Goal: Task Accomplishment & Management: Use online tool/utility

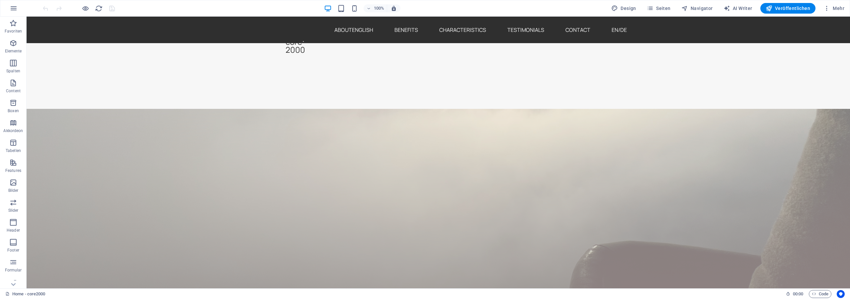
click at [566, 8] on div "100% Design Seiten Navigator AI Writer Veröffentlichen Mehr" at bounding box center [445, 8] width 806 height 11
drag, startPoint x: 701, startPoint y: 5, endPoint x: 686, endPoint y: 7, distance: 15.4
click at [701, 5] on span "Navigator" at bounding box center [697, 8] width 32 height 7
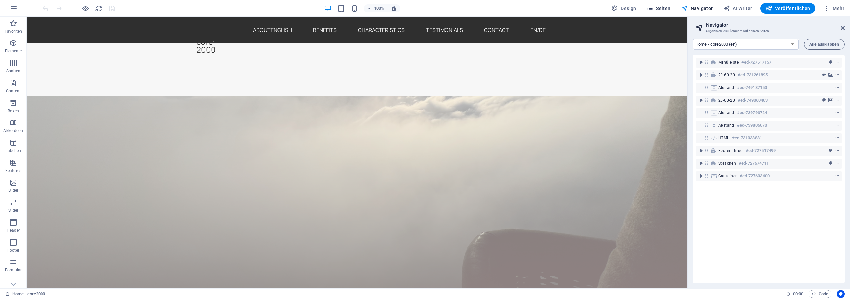
click at [669, 7] on span "Seiten" at bounding box center [659, 8] width 24 height 7
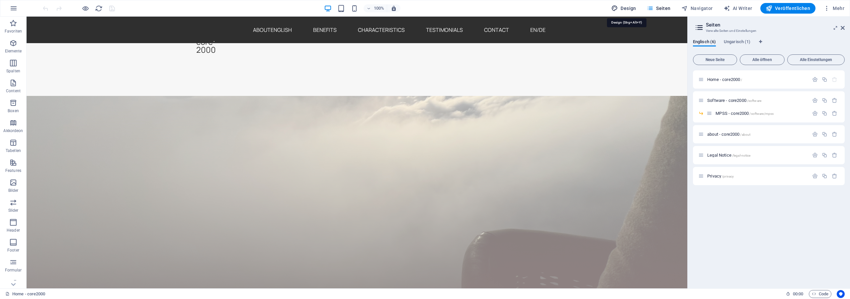
click at [634, 6] on span "Design" at bounding box center [623, 8] width 25 height 7
select select "700"
select select "px"
select select "rem"
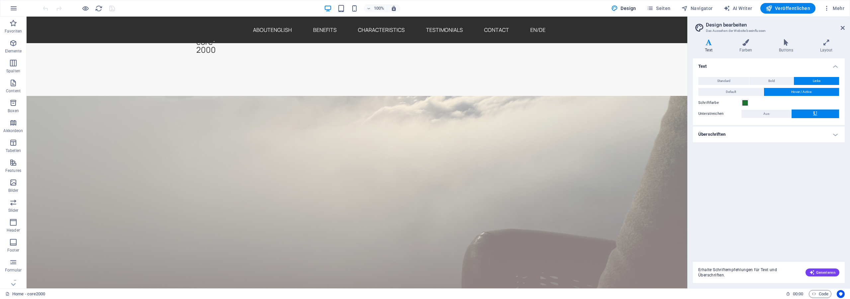
click at [720, 129] on h4 "Überschriften" at bounding box center [769, 135] width 152 height 16
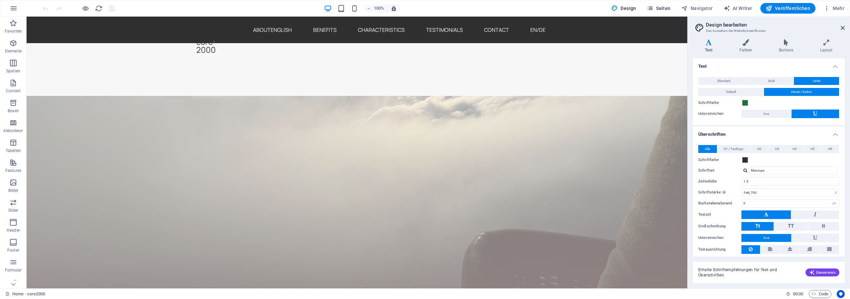
click at [661, 13] on button "Seiten" at bounding box center [658, 8] width 29 height 11
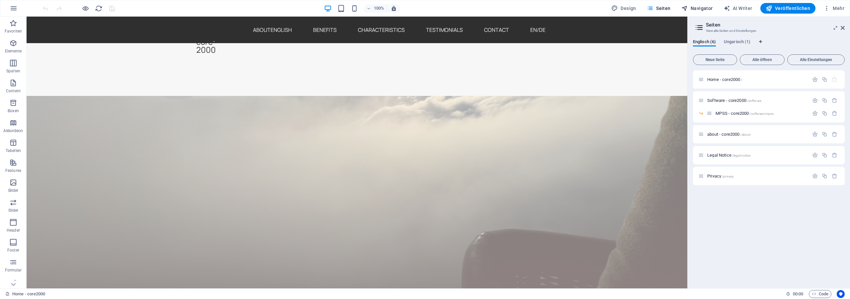
click at [706, 9] on span "Navigator" at bounding box center [697, 8] width 32 height 7
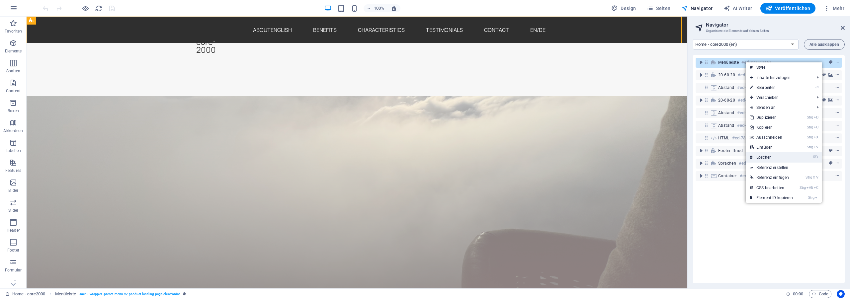
click at [774, 158] on link "⌦ Löschen" at bounding box center [771, 157] width 51 height 10
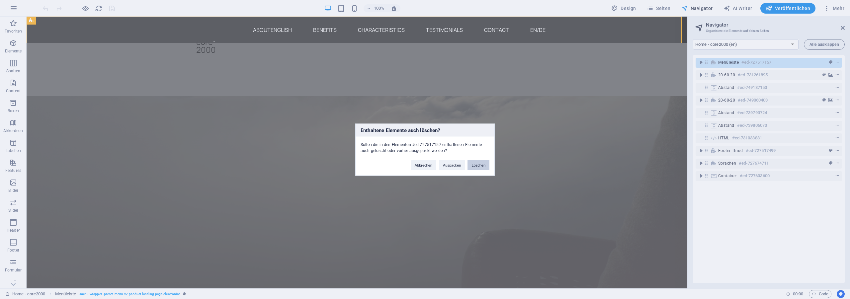
click at [479, 167] on button "Löschen" at bounding box center [479, 165] width 22 height 10
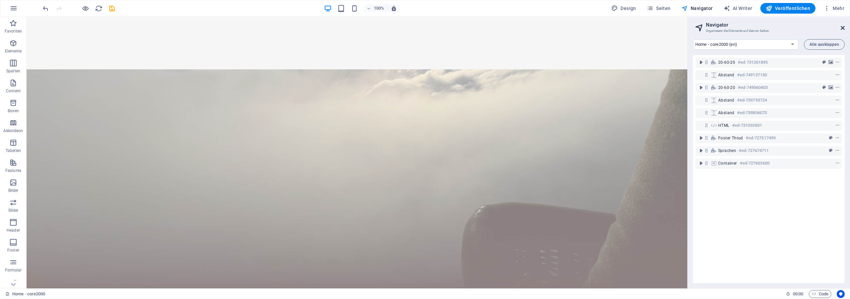
drag, startPoint x: 842, startPoint y: 29, endPoint x: 806, endPoint y: 14, distance: 39.2
click at [842, 29] on icon at bounding box center [843, 27] width 4 height 5
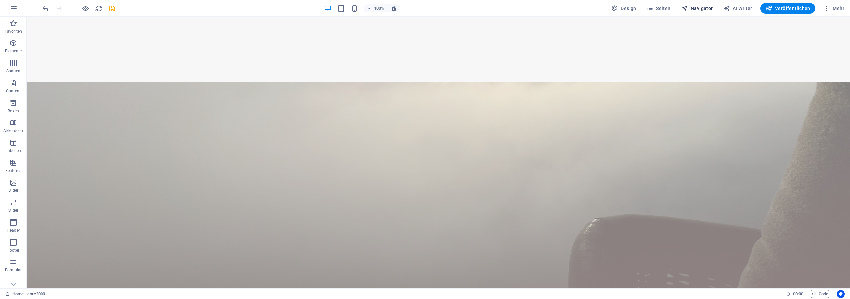
click at [698, 6] on span "Navigator" at bounding box center [697, 8] width 32 height 7
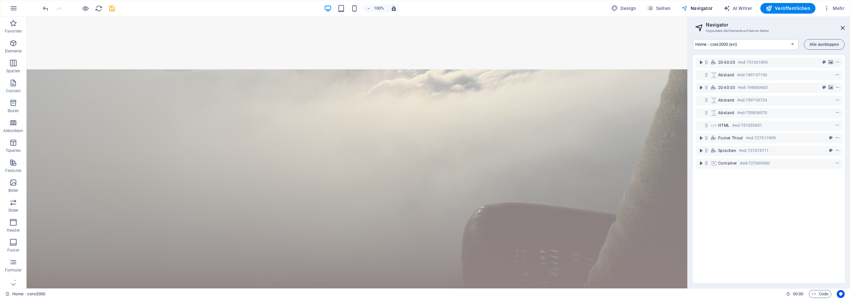
click at [698, 6] on span "Navigator" at bounding box center [697, 8] width 32 height 7
click at [843, 28] on icon at bounding box center [843, 27] width 4 height 5
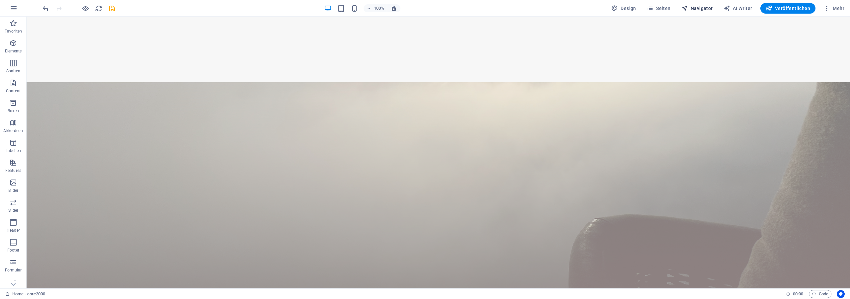
click at [702, 12] on button "Navigator" at bounding box center [697, 8] width 37 height 11
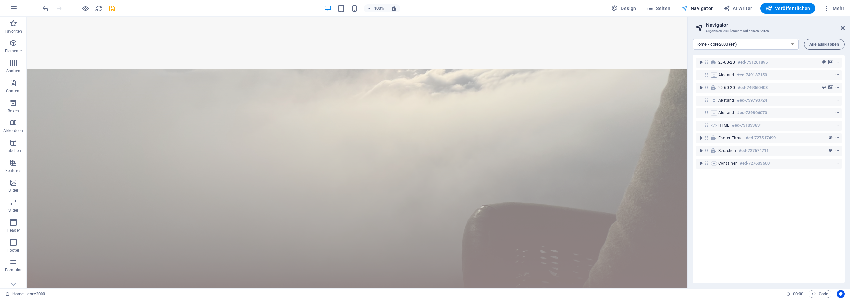
click at [697, 6] on span "Navigator" at bounding box center [697, 8] width 32 height 7
click at [842, 27] on icon at bounding box center [843, 27] width 4 height 5
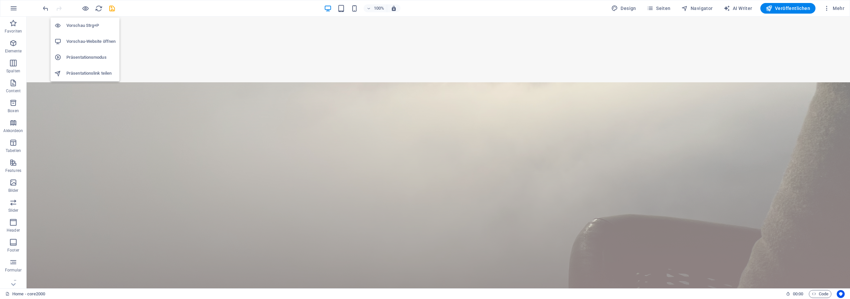
click at [88, 42] on h6 "Vorschau-Website öffnen" at bounding box center [90, 42] width 49 height 8
click at [695, 6] on span "Navigator" at bounding box center [697, 8] width 32 height 7
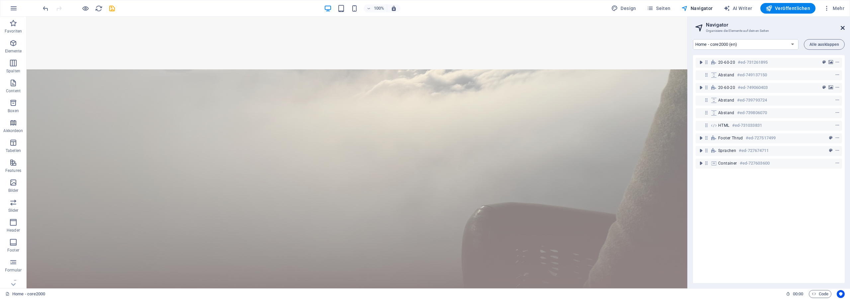
click at [843, 25] on icon at bounding box center [843, 27] width 4 height 5
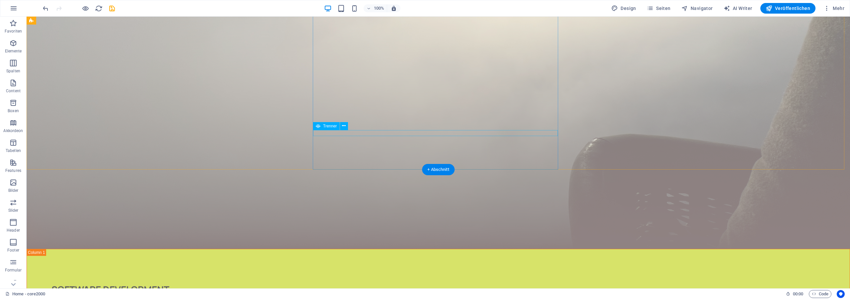
scroll to position [34, 0]
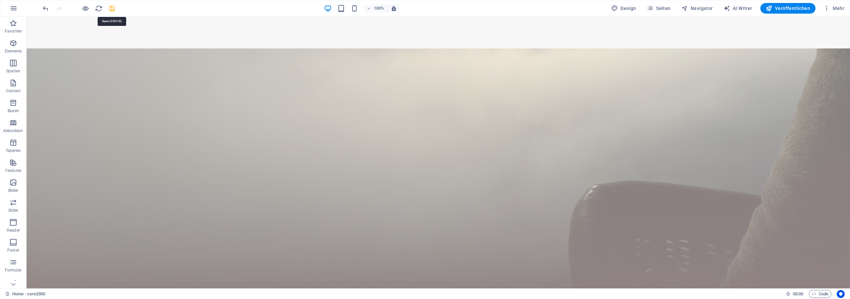
click at [111, 8] on icon "save" at bounding box center [112, 9] width 8 height 8
click at [102, 9] on icon "reload" at bounding box center [99, 9] width 8 height 8
click at [96, 8] on icon "reload" at bounding box center [99, 9] width 8 height 8
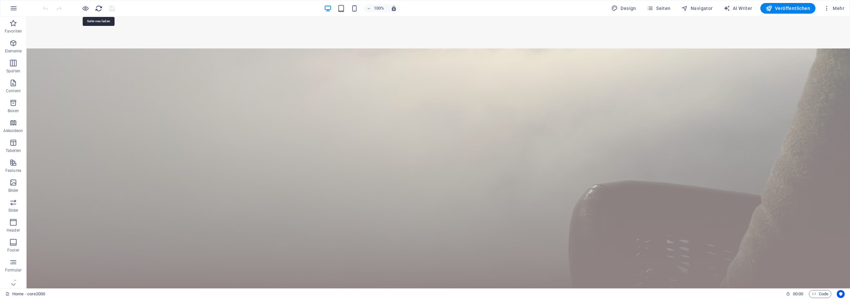
click at [96, 8] on icon "reload" at bounding box center [99, 9] width 8 height 8
click at [523, 3] on div "100% Design Seiten Navigator AI Writer Veröffentlichen Mehr" at bounding box center [445, 8] width 806 height 11
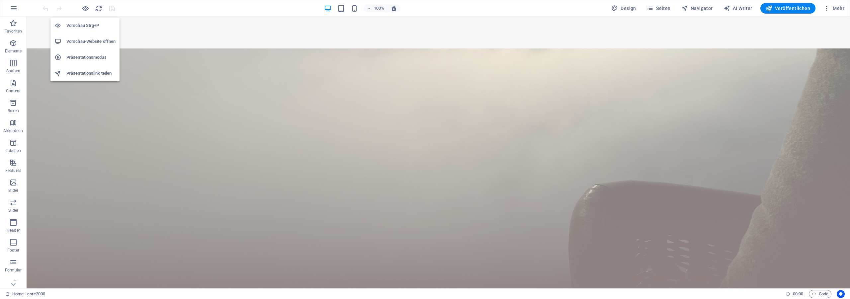
click at [97, 41] on h6 "Vorschau-Website öffnen" at bounding box center [90, 42] width 49 height 8
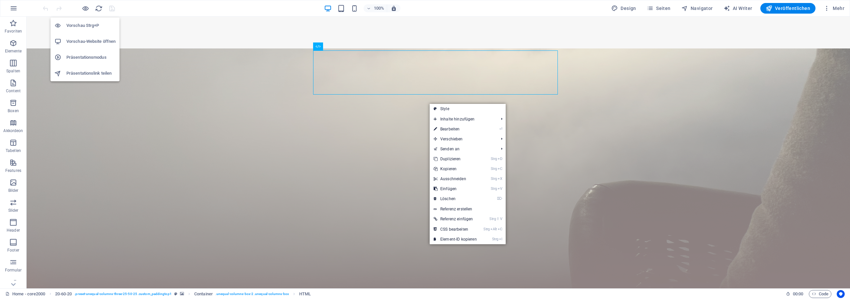
click at [89, 44] on h6 "Vorschau-Website öffnen" at bounding box center [90, 42] width 49 height 8
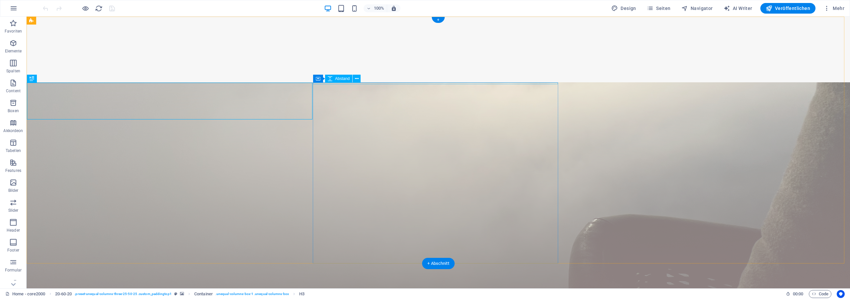
select select "px"
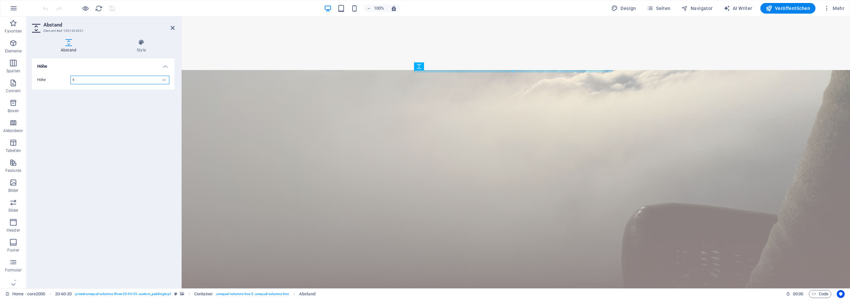
drag, startPoint x: 84, startPoint y: 80, endPoint x: 58, endPoint y: 80, distance: 25.6
click at [71, 80] on input "5" at bounding box center [120, 80] width 98 height 8
type input "10"
click at [109, 6] on icon "save" at bounding box center [112, 9] width 8 height 8
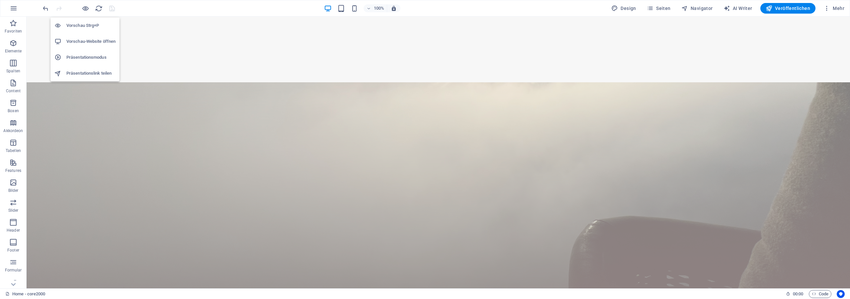
click at [105, 43] on h6 "Vorschau-Website öffnen" at bounding box center [90, 42] width 49 height 8
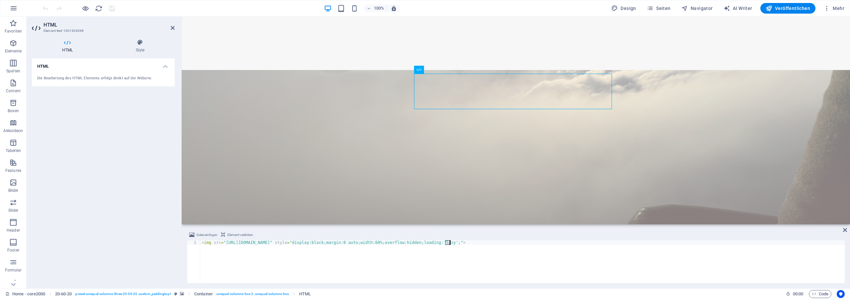
drag, startPoint x: 445, startPoint y: 243, endPoint x: 449, endPoint y: 242, distance: 4.0
click at [449, 242] on div "< img src = "https://cdn.core2000.com/media/c2k_logo-1_02-smaller.png" style = …" at bounding box center [522, 266] width 645 height 52
click at [488, 244] on div "< img src = "https://cdn.core2000.com/media/c2k_logo-1_02-smaller.png" style = …" at bounding box center [522, 266] width 645 height 52
click at [446, 243] on div "< img src = "https://cdn.core2000.com/media/c2k_logo-1_02-smaller.png" style = …" at bounding box center [522, 266] width 645 height 52
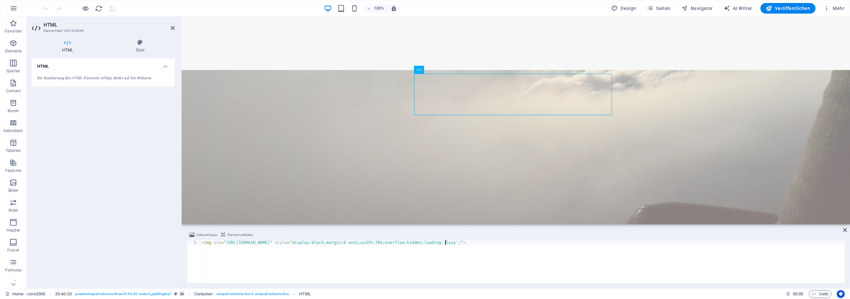
click at [446, 243] on div "< img src = "https://cdn.core2000.com/media/c2k_logo-1_02-smaller.png" style = …" at bounding box center [522, 266] width 645 height 52
type textarea "<img src="https://cdn.core2000.com/media/c2k_logo-1_02-smaller.png" style="disp…"
click at [844, 229] on icon at bounding box center [845, 229] width 4 height 5
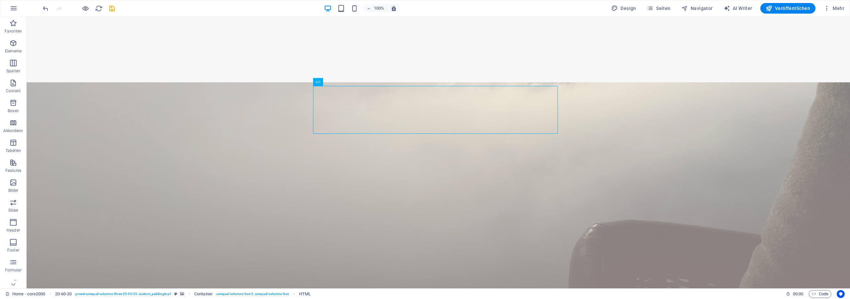
click at [138, 7] on div "100% Design Seiten Navigator AI Writer Veröffentlichen Mehr" at bounding box center [445, 8] width 806 height 11
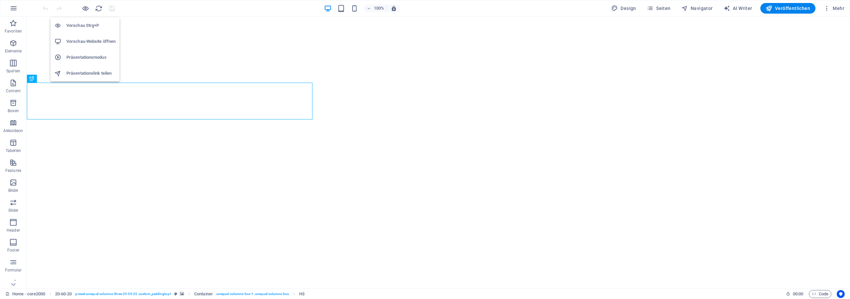
click at [96, 43] on h6 "Vorschau-Website öffnen" at bounding box center [90, 42] width 49 height 8
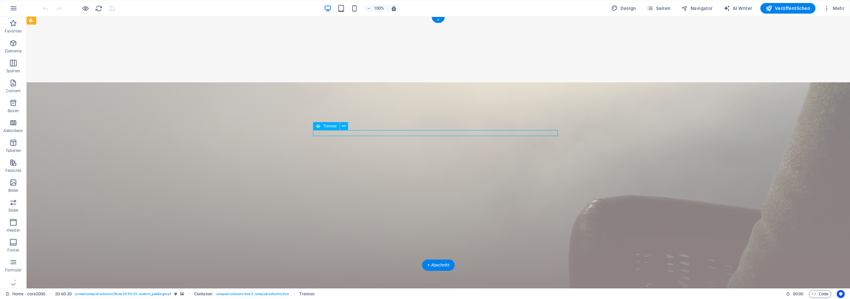
select select "%"
select select "px"
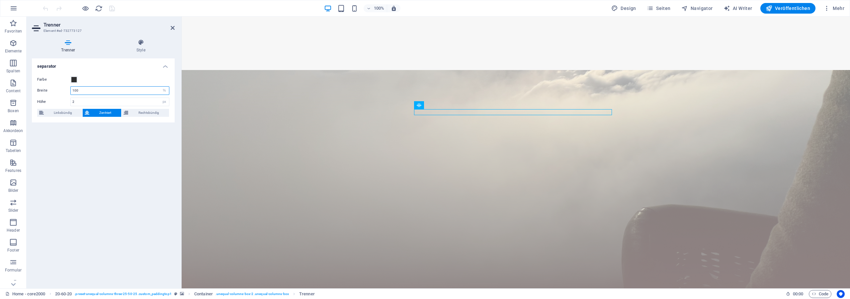
drag, startPoint x: 87, startPoint y: 92, endPoint x: 2, endPoint y: 86, distance: 85.6
click at [71, 87] on input "100" at bounding box center [120, 91] width 98 height 8
drag, startPoint x: 88, startPoint y: 90, endPoint x: 28, endPoint y: 85, distance: 60.9
click at [71, 87] on input "80" at bounding box center [120, 91] width 98 height 8
type input "90"
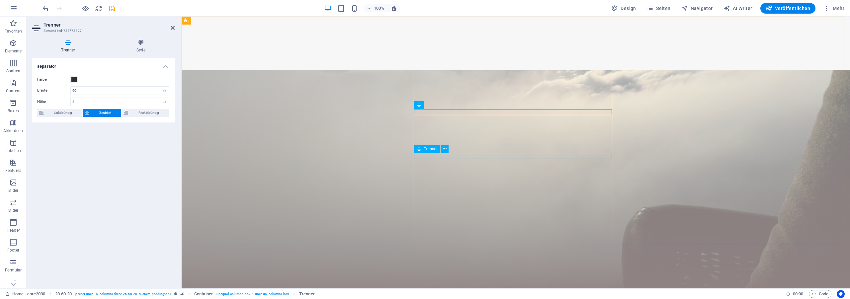
select select "%"
select select "px"
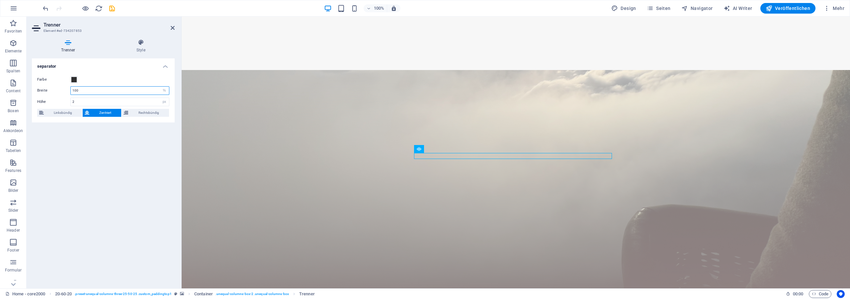
drag, startPoint x: 92, startPoint y: 91, endPoint x: 24, endPoint y: 85, distance: 68.7
click at [71, 87] on input "100" at bounding box center [120, 91] width 98 height 8
type input "90"
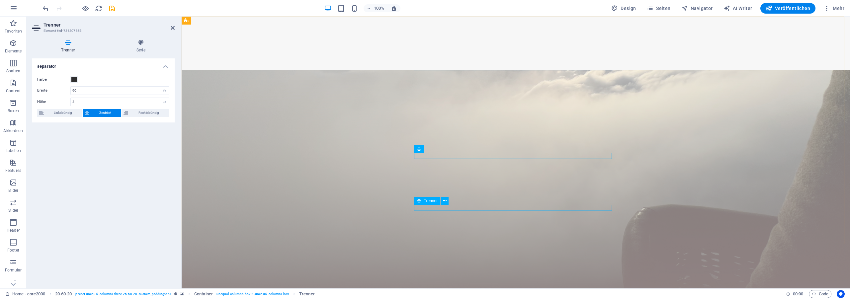
select select "%"
select select "px"
drag, startPoint x: 97, startPoint y: 91, endPoint x: 19, endPoint y: 82, distance: 78.5
click at [71, 87] on input "100" at bounding box center [120, 91] width 98 height 8
type input "90"
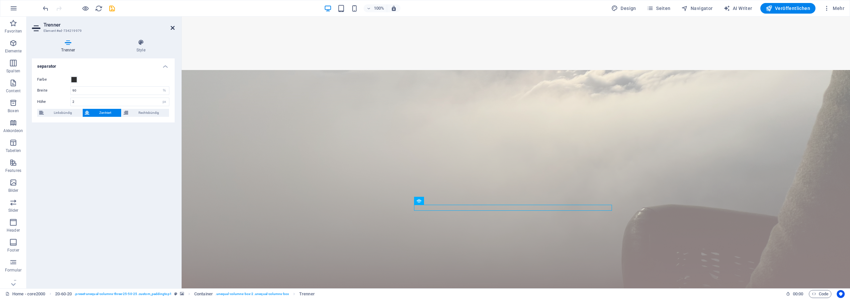
drag, startPoint x: 173, startPoint y: 26, endPoint x: 651, endPoint y: 81, distance: 481.6
click at [173, 26] on icon at bounding box center [173, 27] width 4 height 5
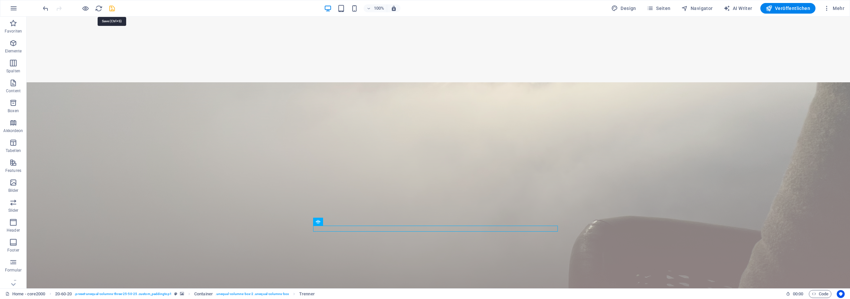
click at [111, 11] on icon "save" at bounding box center [112, 9] width 8 height 8
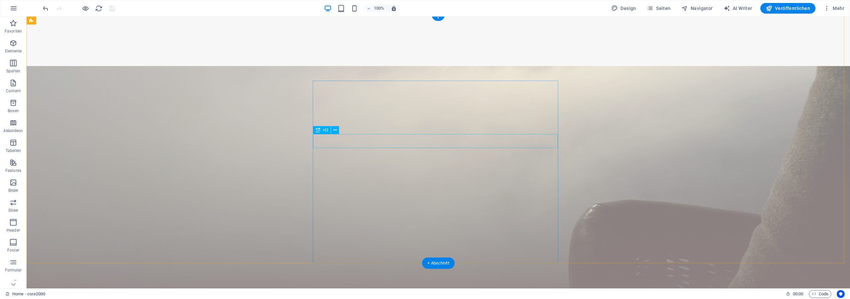
scroll to position [34, 0]
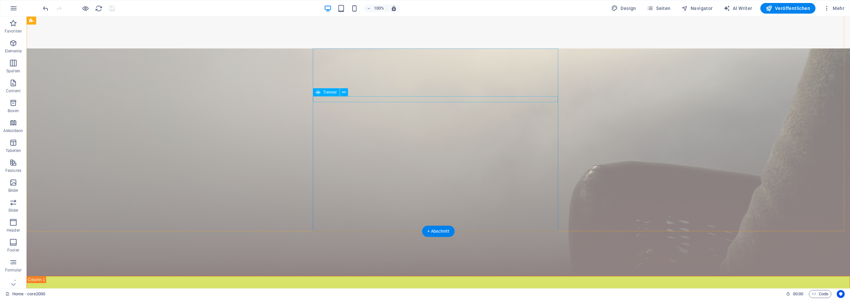
select select "%"
select select "px"
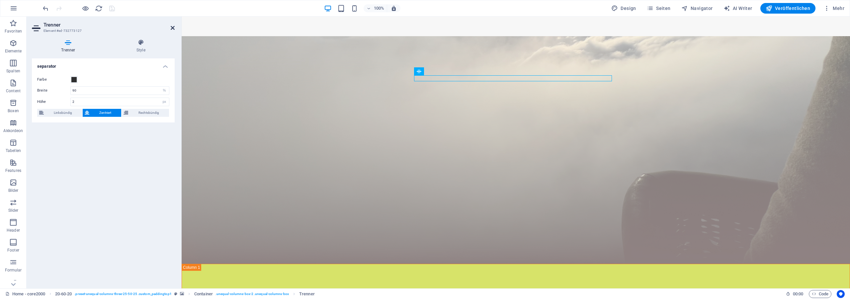
click at [173, 28] on icon at bounding box center [173, 27] width 4 height 5
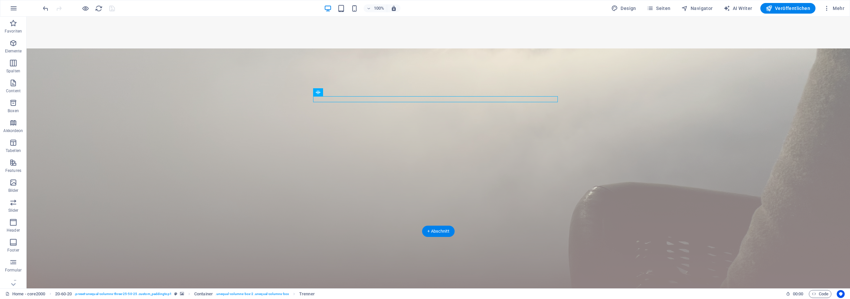
click at [528, 48] on div at bounding box center [438, 172] width 823 height 249
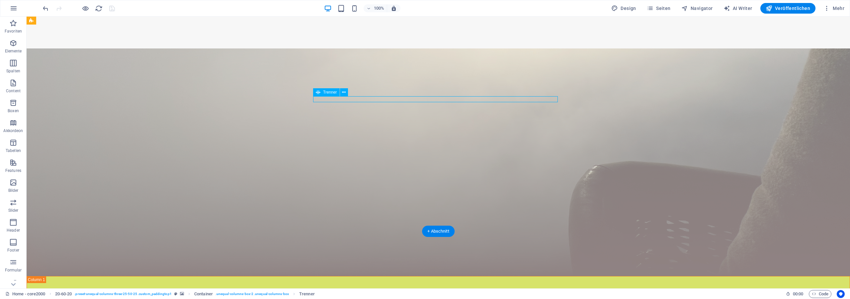
select select "%"
select select "px"
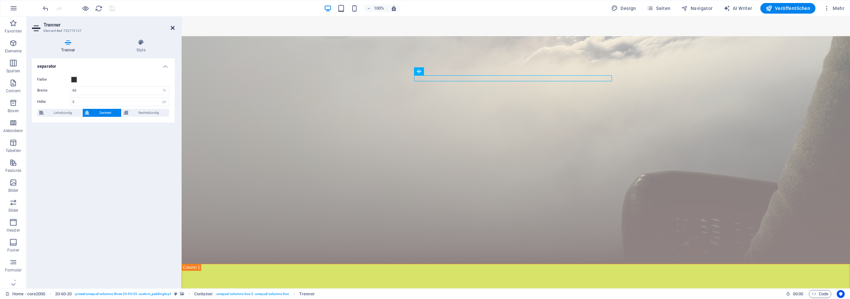
click at [173, 29] on icon at bounding box center [173, 27] width 4 height 5
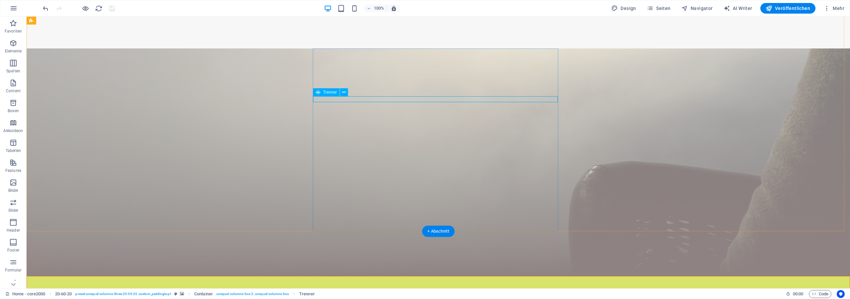
select select "%"
select select "px"
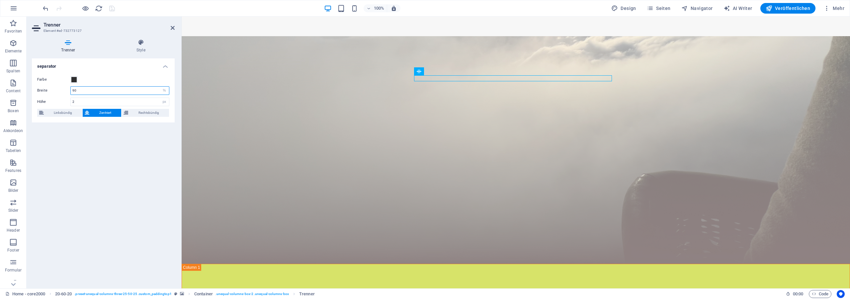
drag, startPoint x: 98, startPoint y: 89, endPoint x: 58, endPoint y: 89, distance: 39.8
click at [71, 89] on input "90" at bounding box center [120, 91] width 98 height 8
drag, startPoint x: 83, startPoint y: 92, endPoint x: 46, endPoint y: 93, distance: 36.5
click at [71, 93] on input "85" at bounding box center [120, 91] width 98 height 8
drag, startPoint x: 82, startPoint y: 89, endPoint x: 59, endPoint y: 91, distance: 22.6
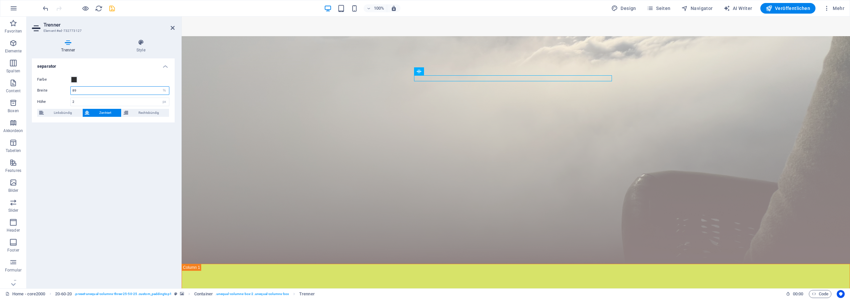
click at [71, 91] on input "89" at bounding box center [120, 91] width 98 height 8
type input "88"
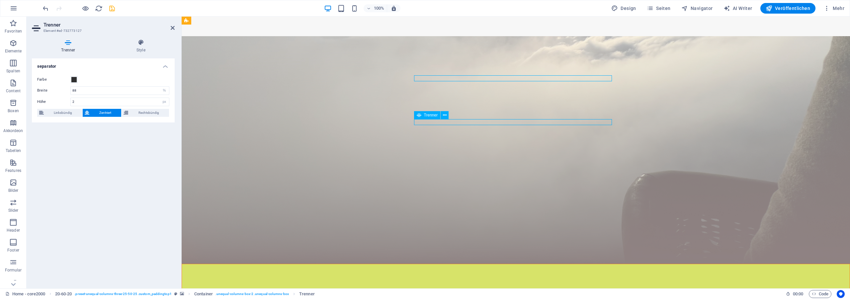
select select "%"
select select "px"
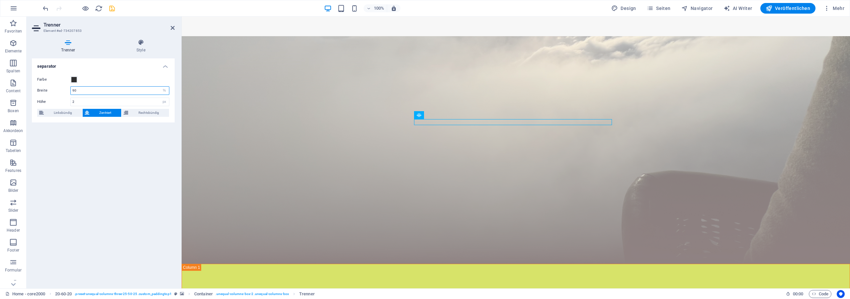
drag, startPoint x: 102, startPoint y: 91, endPoint x: 52, endPoint y: 91, distance: 49.5
click at [71, 91] on input "90" at bounding box center [120, 91] width 98 height 8
type input "88"
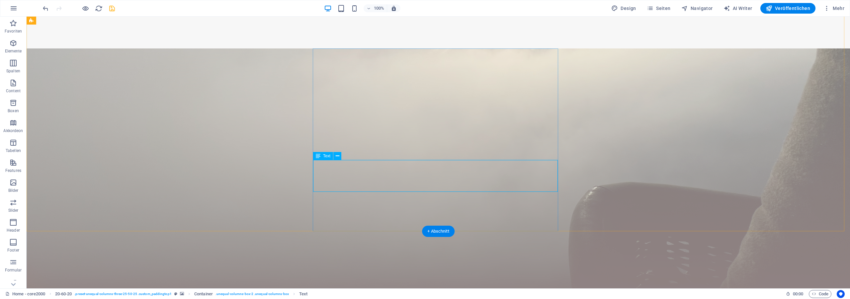
select select "%"
select select "px"
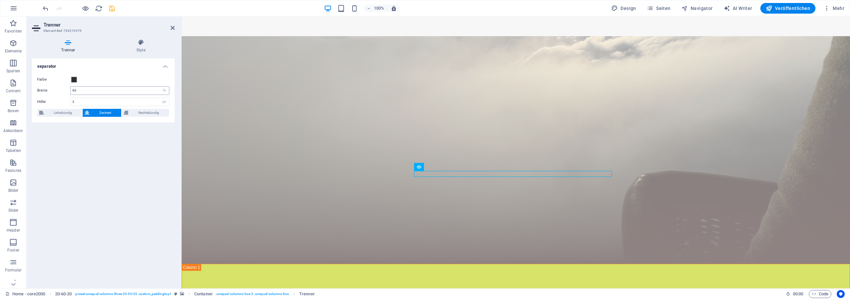
drag, startPoint x: 83, startPoint y: 93, endPoint x: 76, endPoint y: 89, distance: 8.4
click at [72, 90] on div "90 px rem % vh vw" at bounding box center [119, 90] width 99 height 9
drag, startPoint x: 49, startPoint y: 89, endPoint x: 37, endPoint y: 87, distance: 12.4
click at [71, 87] on input "90" at bounding box center [120, 91] width 98 height 8
type input "88"
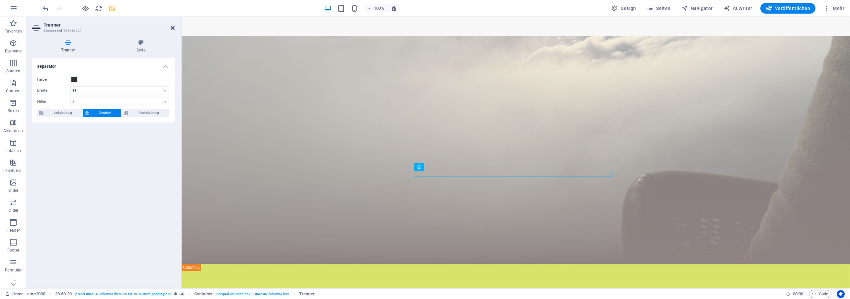
click at [174, 28] on icon at bounding box center [173, 27] width 4 height 5
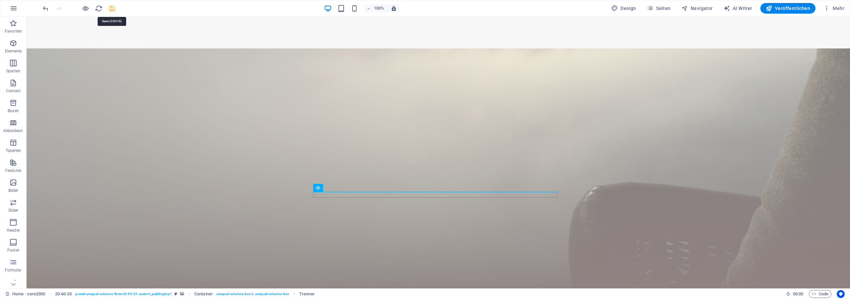
click at [113, 12] on icon "save" at bounding box center [112, 9] width 8 height 8
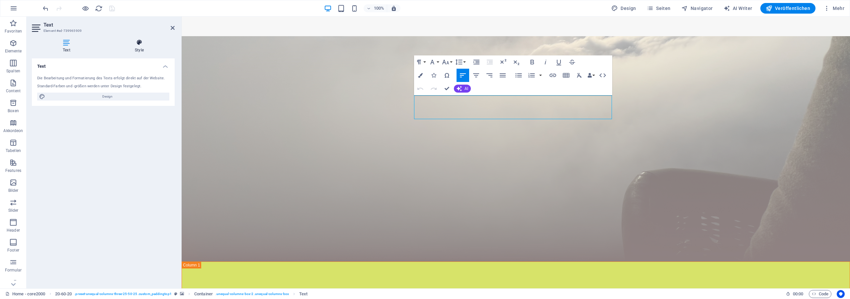
click at [135, 44] on icon at bounding box center [139, 42] width 71 height 7
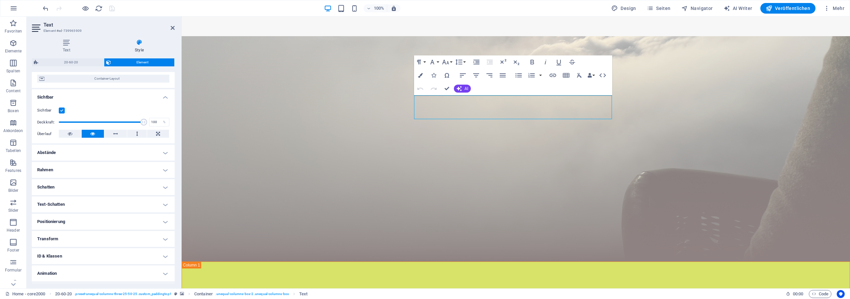
scroll to position [60, 0]
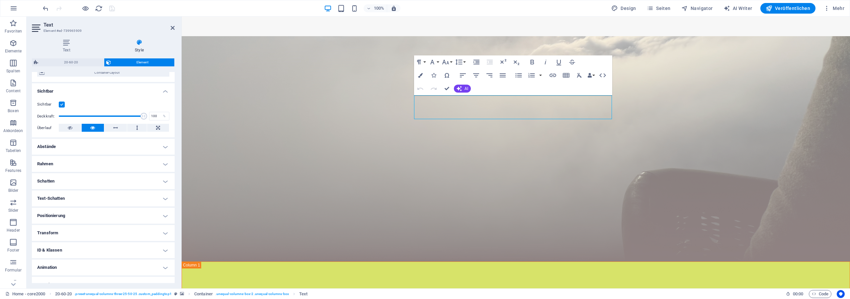
click at [64, 150] on h4 "Abstände" at bounding box center [103, 147] width 143 height 16
click at [96, 156] on div "Standard auto px % rem vw vh Definiert" at bounding box center [89, 160] width 50 height 9
click at [133, 161] on span "Definiert" at bounding box center [146, 160] width 42 height 8
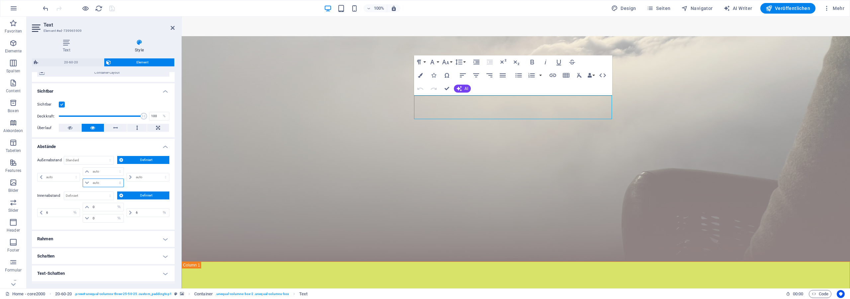
click at [83, 179] on select "auto px % rem vw vh" at bounding box center [103, 183] width 41 height 8
select select "px"
click option "px" at bounding box center [0, 0] width 0 height 0
type input "0"
select select "px"
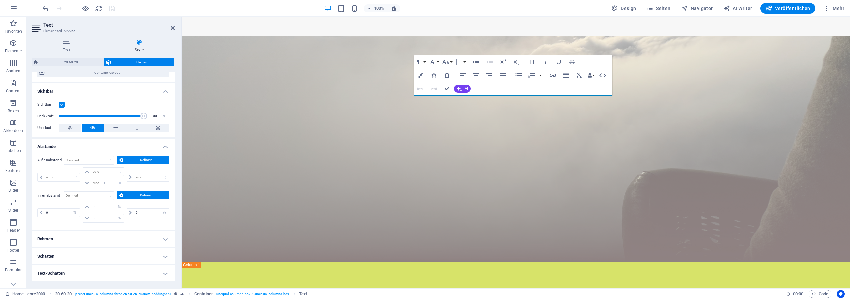
type input "0"
select select "px"
type input "0"
select select "px"
type input "0"
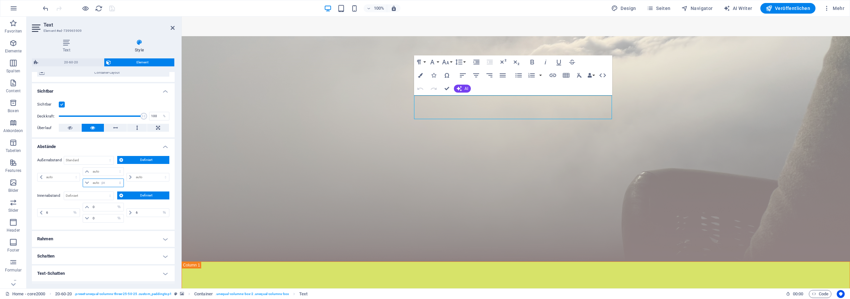
type input "0"
select select "px"
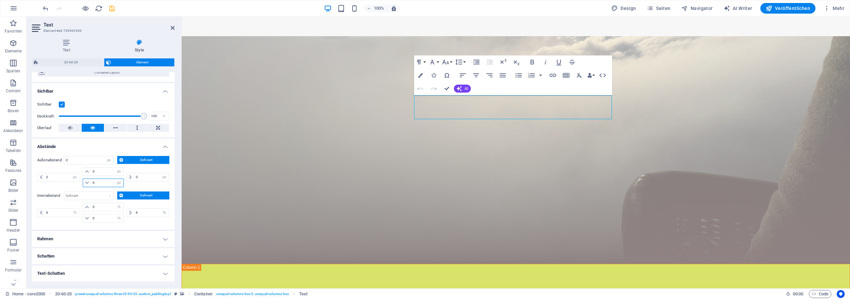
drag, startPoint x: 99, startPoint y: 184, endPoint x: 70, endPoint y: 183, distance: 28.9
click at [91, 183] on input "0" at bounding box center [107, 183] width 33 height 8
type input "5"
select select "DISABLED_OPTION_VALUE"
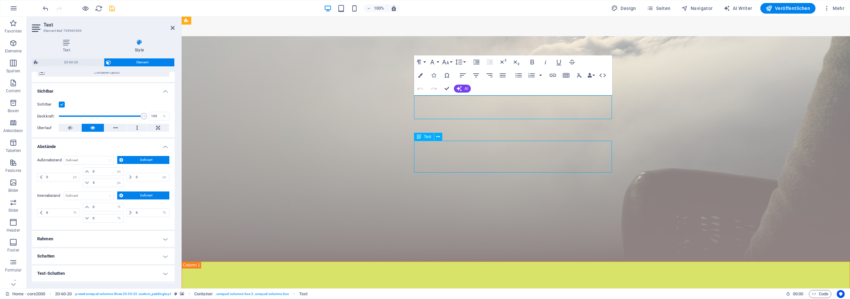
select select "%"
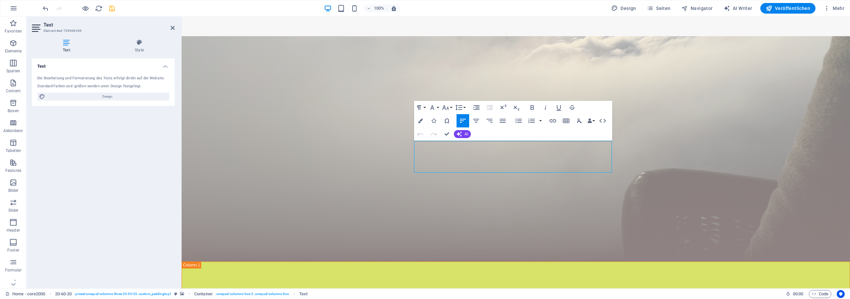
click at [142, 33] on h3 "Element #ed-739968456" at bounding box center [102, 31] width 118 height 6
click at [139, 48] on h4 "Style" at bounding box center [139, 46] width 71 height 14
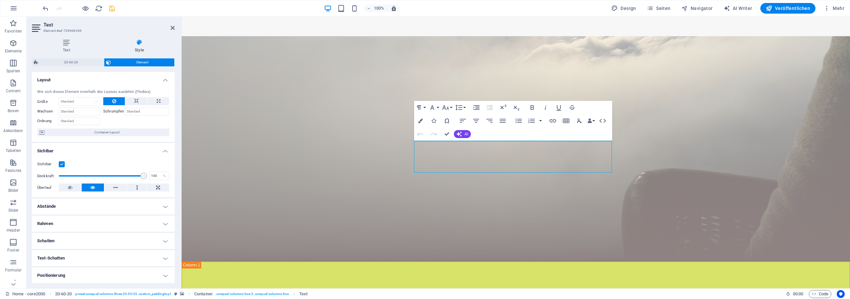
click at [60, 209] on h4 "Abstände" at bounding box center [103, 207] width 143 height 16
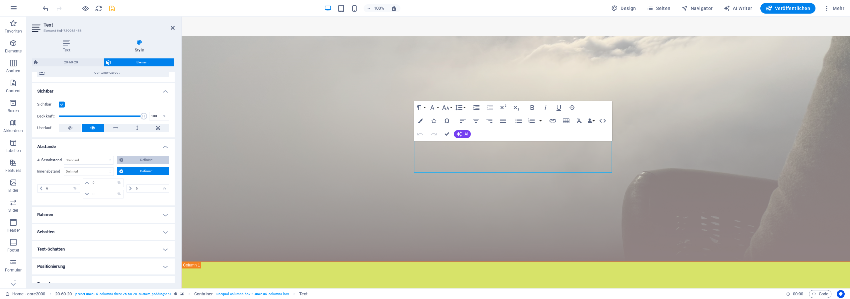
click at [135, 160] on span "Definiert" at bounding box center [146, 160] width 42 height 8
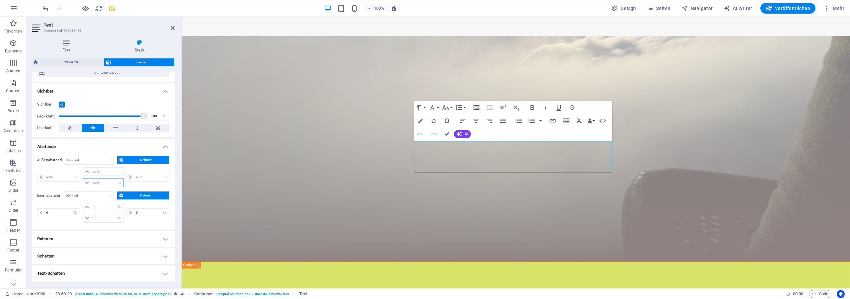
click at [83, 179] on select "auto px % rem vw vh" at bounding box center [103, 183] width 41 height 8
select select "px"
click option "px" at bounding box center [0, 0] width 0 height 0
type input "0"
select select "px"
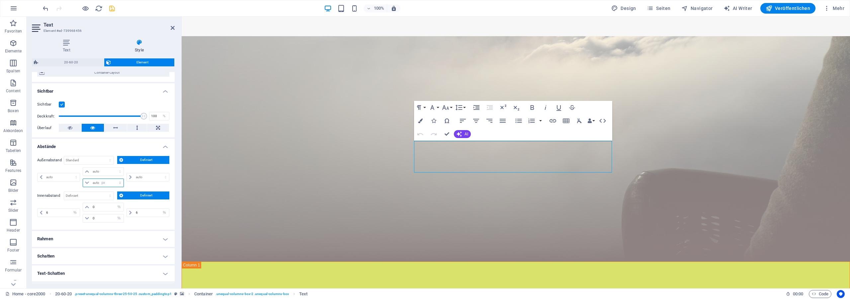
type input "0"
select select "px"
type input "0"
select select "px"
type input "0"
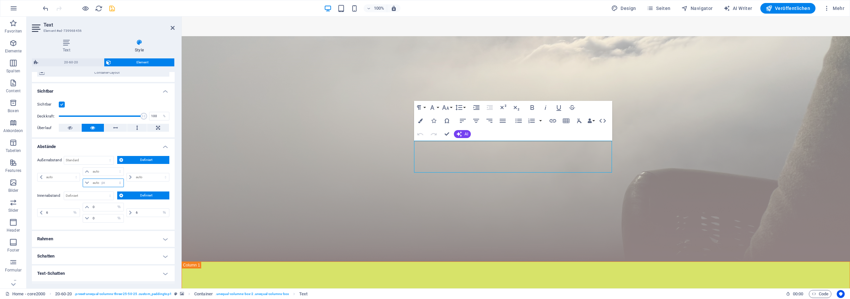
type input "0"
select select "px"
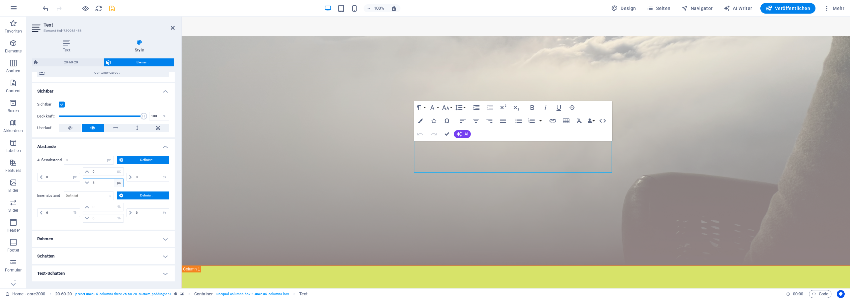
type input "5"
select select "DISABLED_OPTION_VALUE"
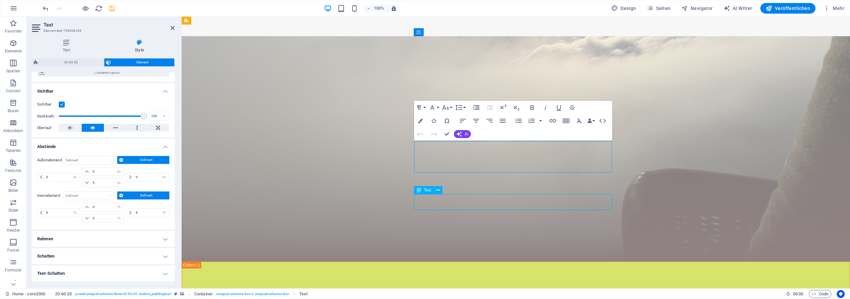
select select "%"
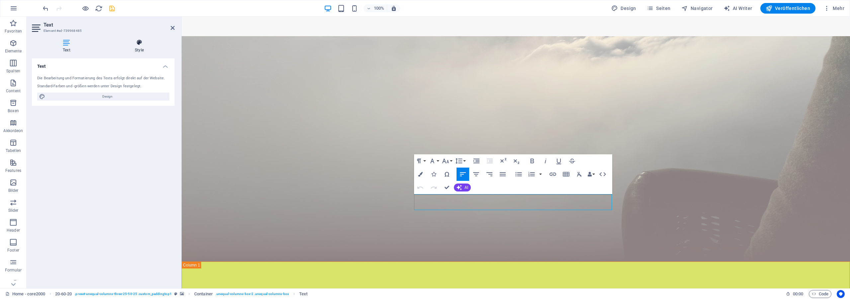
click at [138, 49] on h4 "Style" at bounding box center [139, 46] width 71 height 14
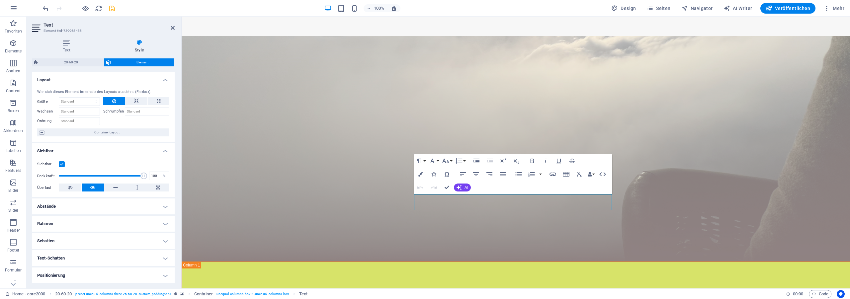
click at [57, 208] on h4 "Abstände" at bounding box center [103, 207] width 143 height 16
click at [131, 217] on span "Definiert" at bounding box center [146, 220] width 42 height 8
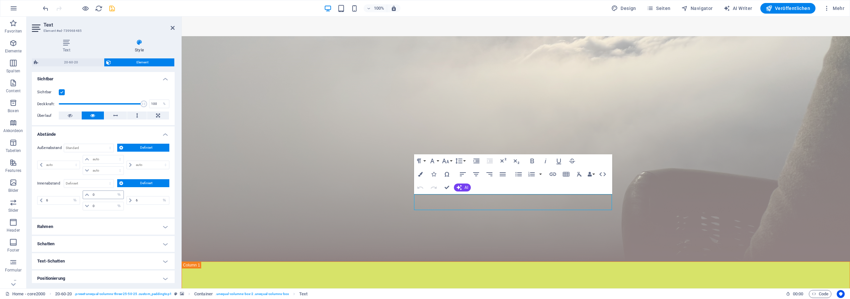
scroll to position [90, 0]
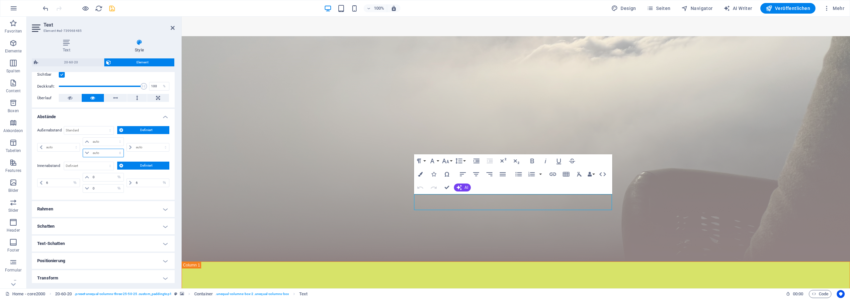
click at [83, 149] on select "auto px % rem vw vh" at bounding box center [103, 153] width 41 height 8
select select "px"
click option "px" at bounding box center [0, 0] width 0 height 0
type input "0"
select select "px"
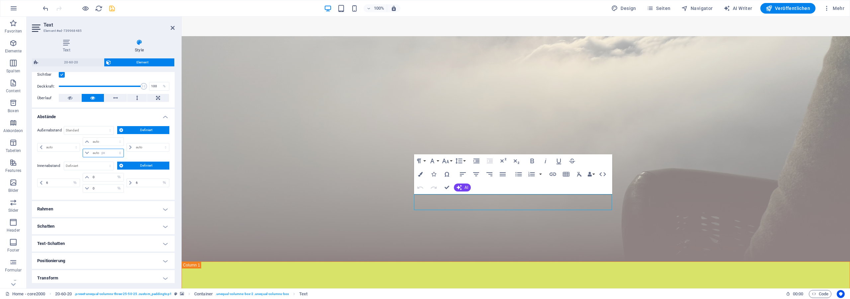
type input "0"
select select "px"
type input "0"
select select "px"
type input "0"
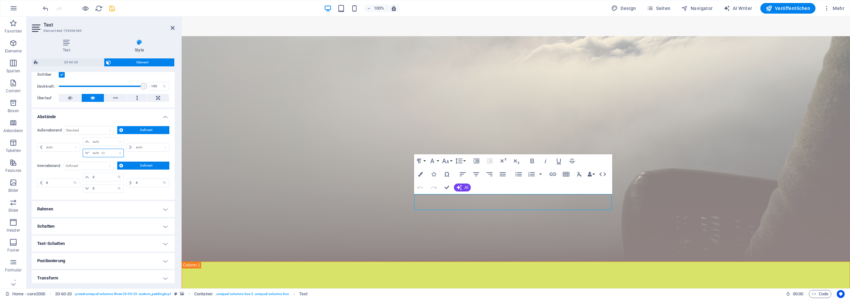
type input "0"
select select "px"
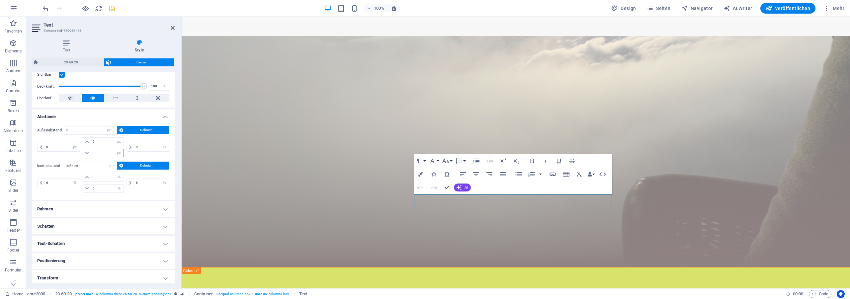
click at [95, 155] on input "0" at bounding box center [107, 153] width 33 height 8
type input "5"
select select "DISABLED_OPTION_VALUE"
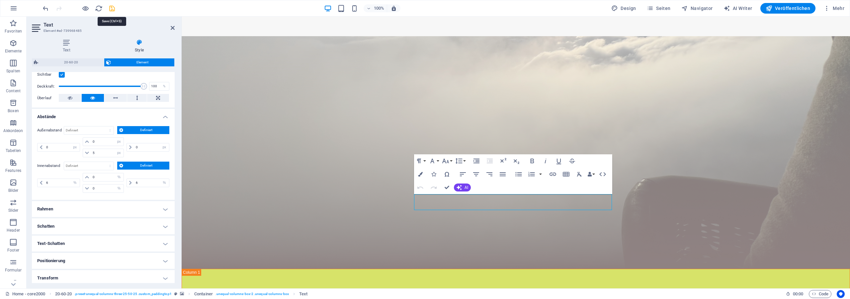
click at [112, 5] on icon "save" at bounding box center [112, 9] width 8 height 8
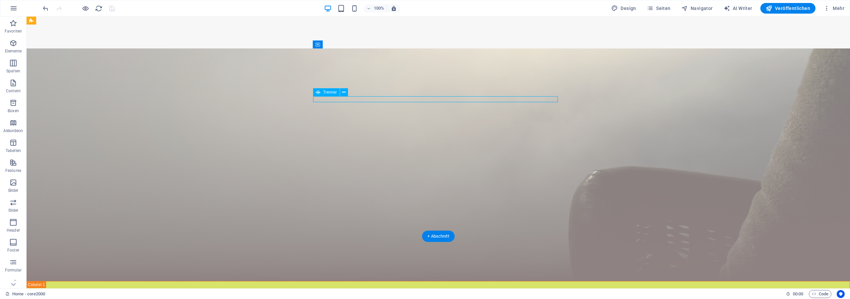
select select "%"
select select "px"
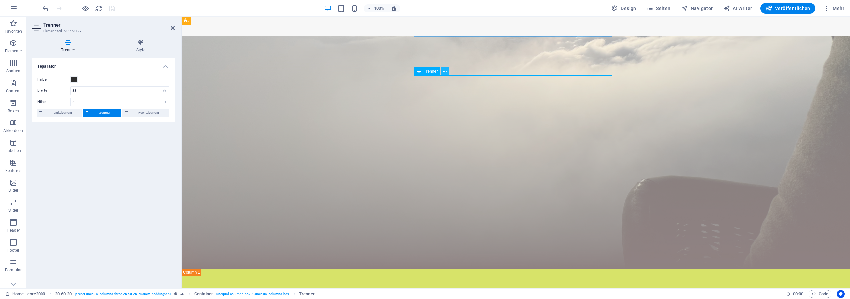
click at [448, 73] on button at bounding box center [445, 71] width 8 height 8
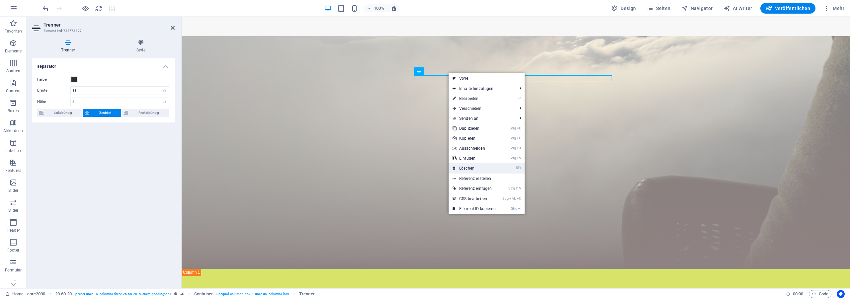
drag, startPoint x: 480, startPoint y: 169, endPoint x: 454, endPoint y: 148, distance: 34.1
click at [480, 169] on link "⌦ Löschen" at bounding box center [474, 168] width 51 height 10
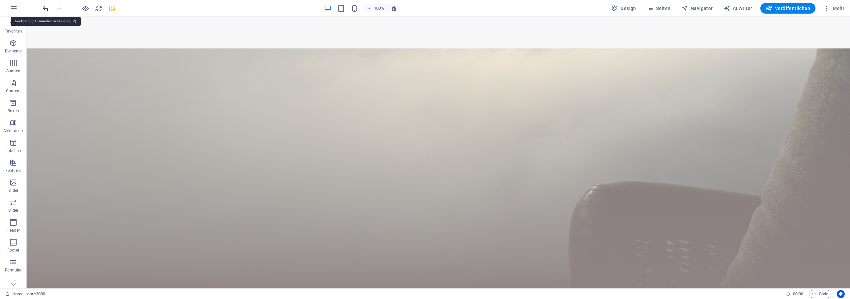
click at [43, 8] on icon "undo" at bounding box center [46, 9] width 8 height 8
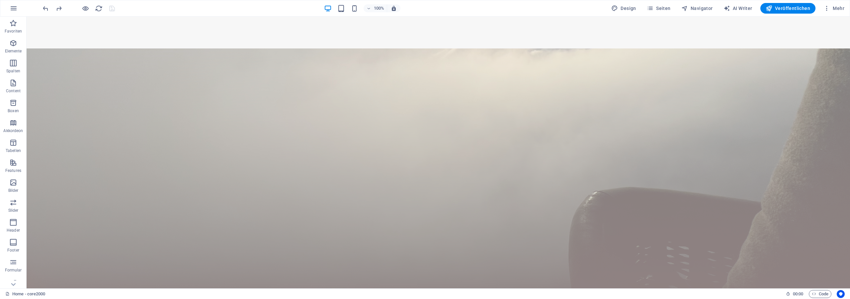
click at [163, 8] on div "100% Design Seiten Navigator AI Writer Veröffentlichen Mehr" at bounding box center [445, 8] width 806 height 11
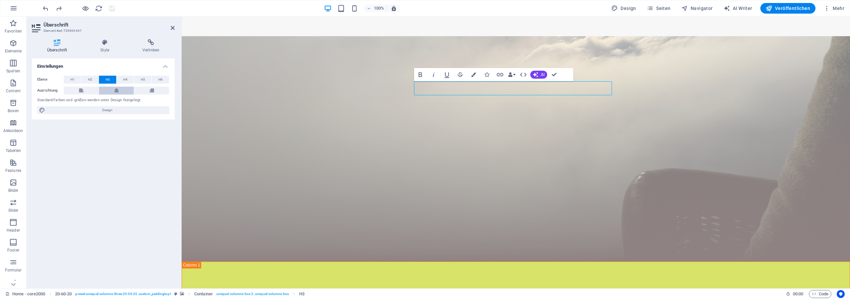
click at [119, 92] on button at bounding box center [116, 91] width 35 height 8
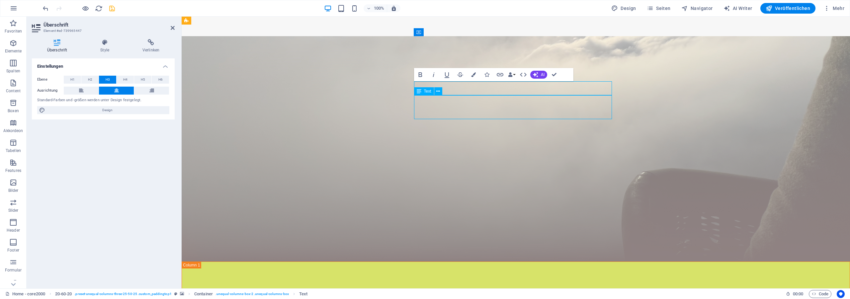
select select "px"
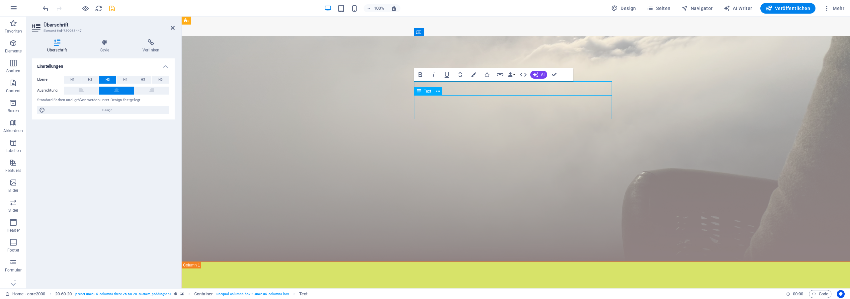
select select "%"
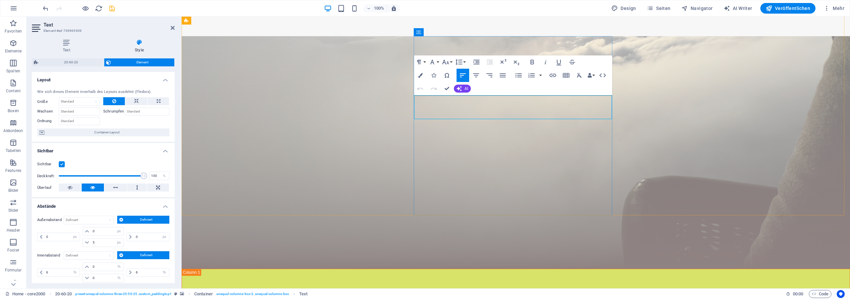
click at [481, 75] on button "Align Center" at bounding box center [476, 75] width 13 height 13
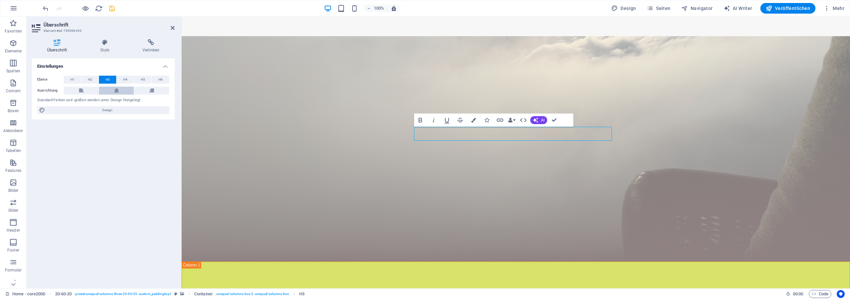
click at [125, 90] on button at bounding box center [116, 91] width 35 height 8
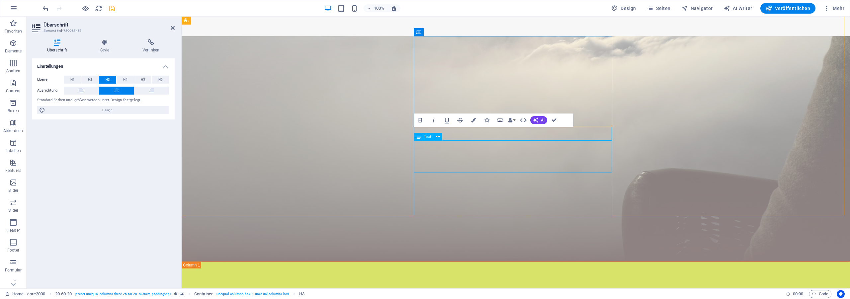
select select "px"
select select "%"
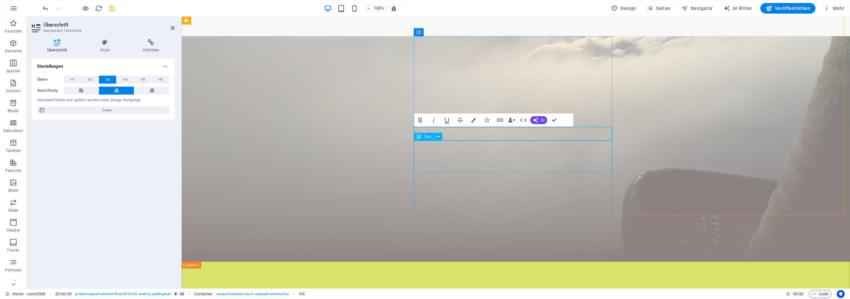
select select "%"
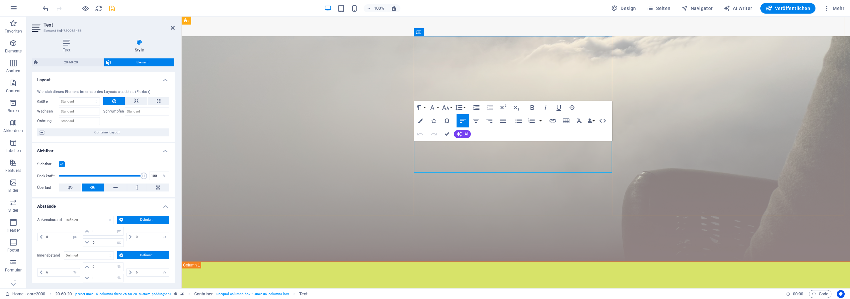
click at [478, 120] on icon "button" at bounding box center [476, 121] width 8 height 8
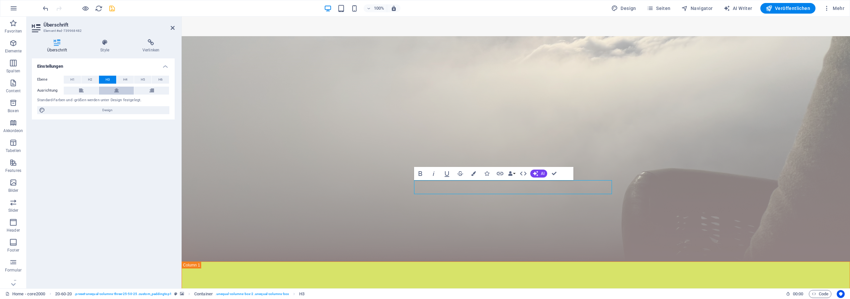
click at [114, 90] on icon at bounding box center [116, 91] width 5 height 8
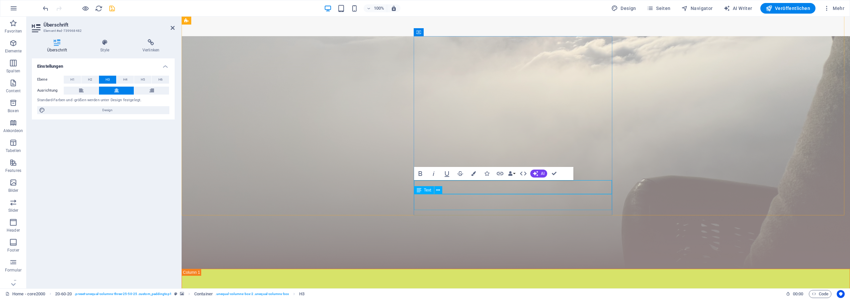
select select "px"
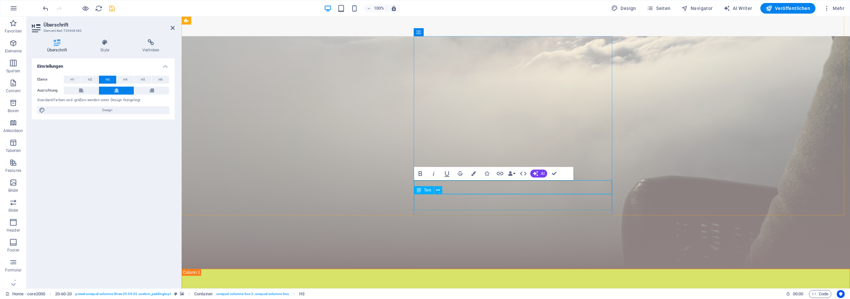
select select "px"
select select "%"
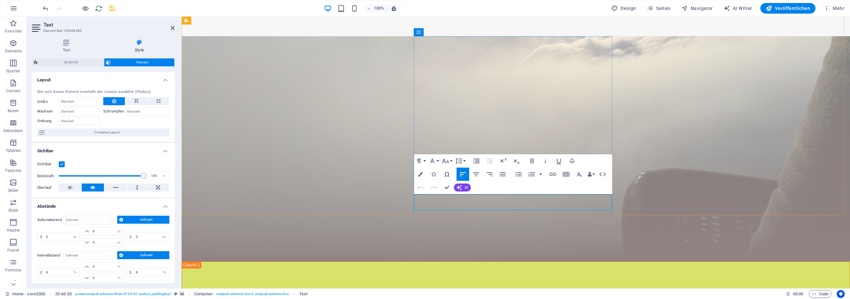
click at [476, 175] on icon "button" at bounding box center [476, 174] width 6 height 4
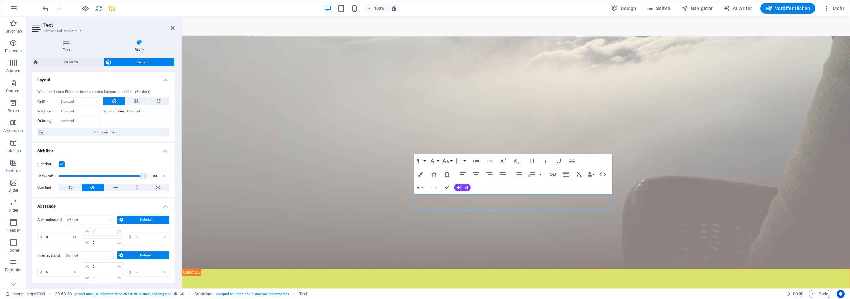
click at [169, 28] on header "Text Element #ed-739968485" at bounding box center [103, 25] width 143 height 17
click at [172, 28] on icon at bounding box center [173, 27] width 4 height 5
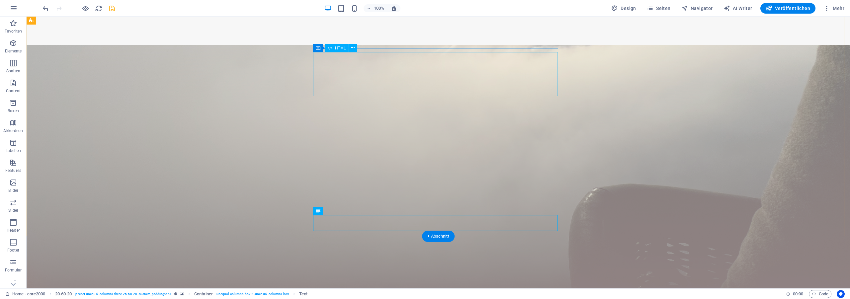
scroll to position [34, 0]
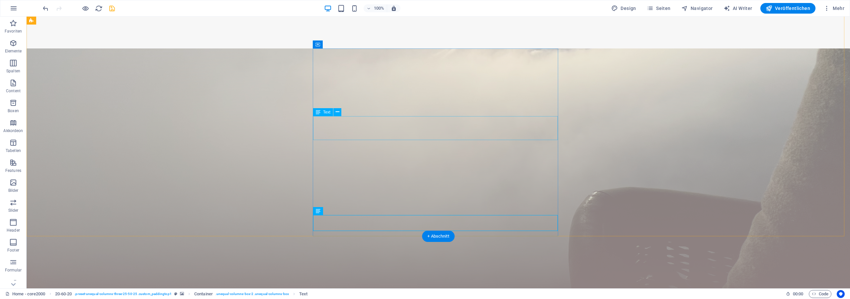
select select "px"
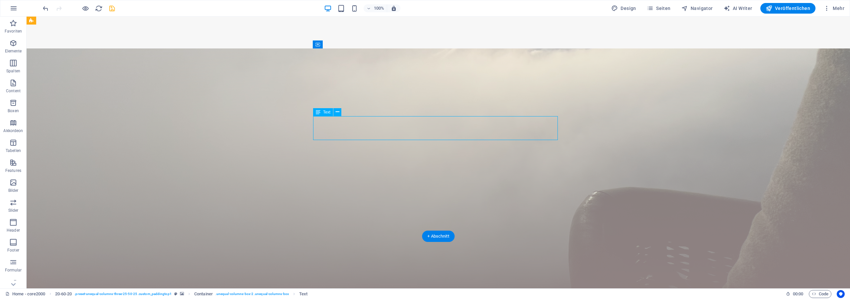
select select "px"
select select "%"
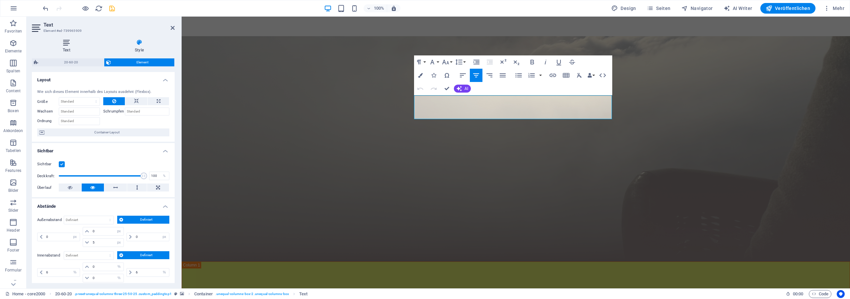
click at [69, 43] on icon at bounding box center [66, 42] width 69 height 7
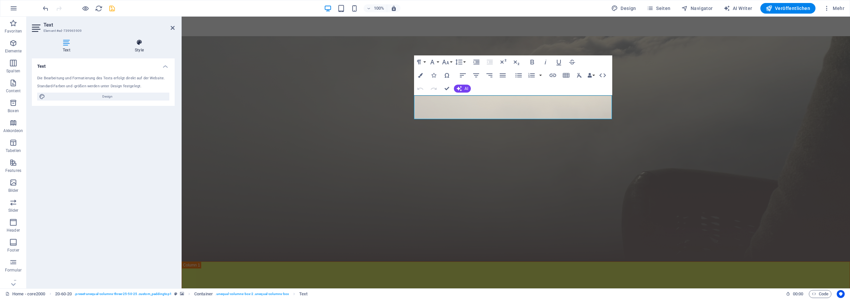
click at [143, 48] on h4 "Style" at bounding box center [139, 46] width 71 height 14
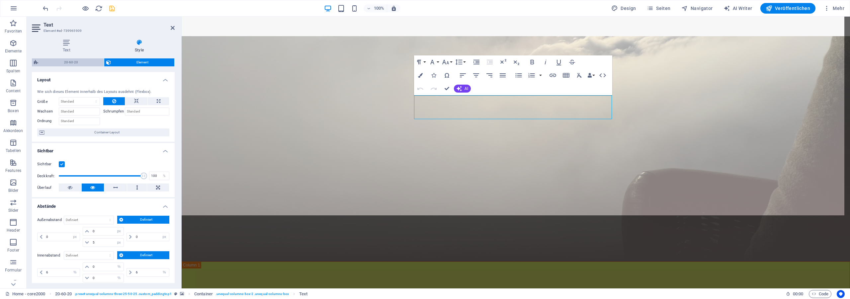
click at [75, 62] on span "20-60-20" at bounding box center [71, 62] width 62 height 8
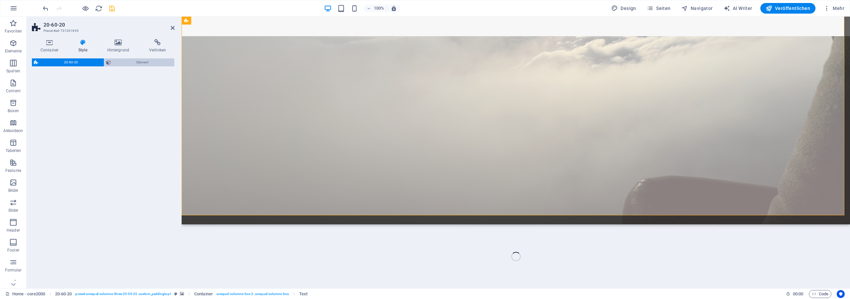
select select "%"
select select "rem"
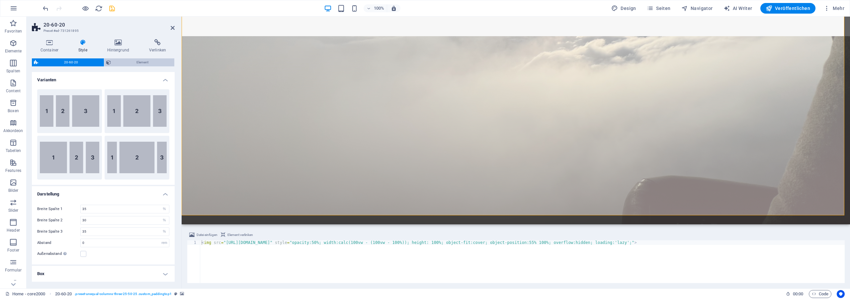
click at [142, 62] on span "Element" at bounding box center [143, 62] width 60 height 8
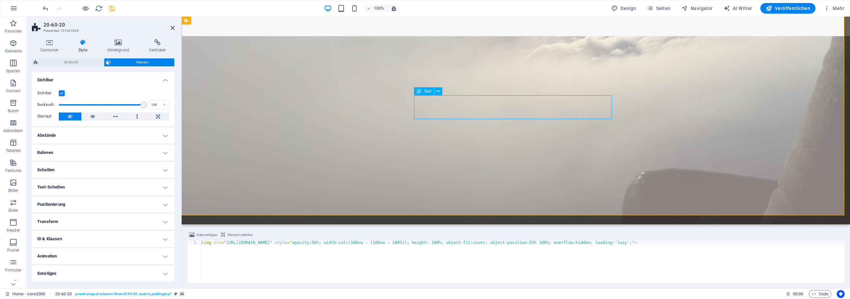
select select "px"
select select "%"
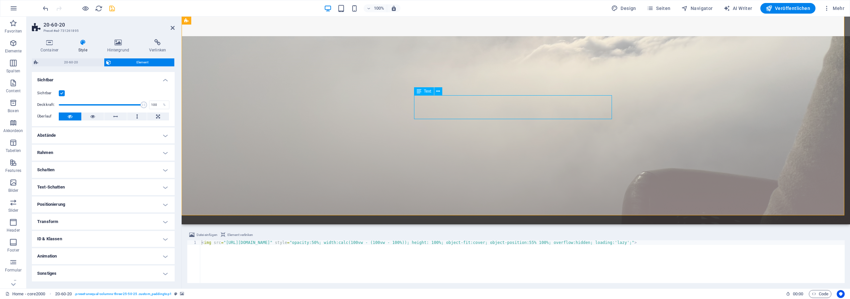
select select "%"
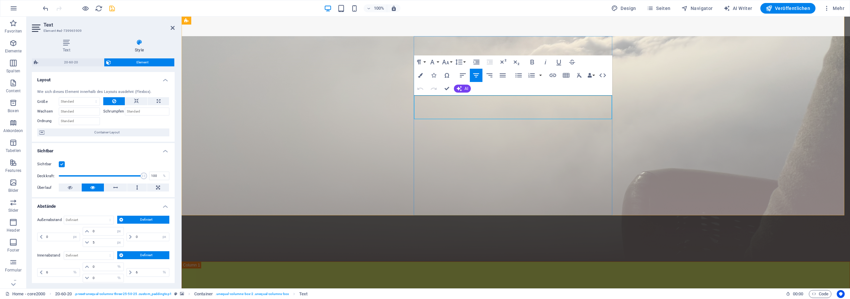
click at [420, 77] on icon "button" at bounding box center [420, 75] width 5 height 5
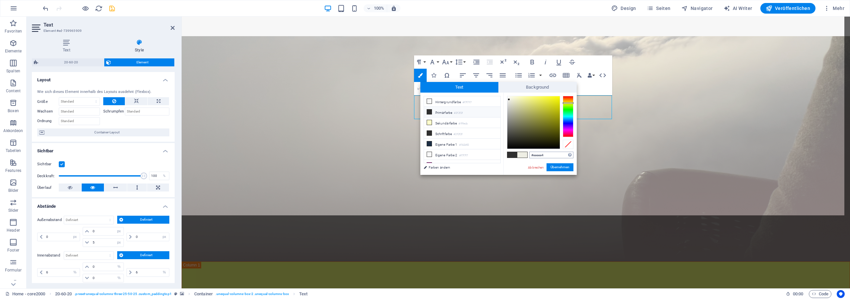
drag, startPoint x: 549, startPoint y: 155, endPoint x: 513, endPoint y: 154, distance: 36.2
click at [529, 154] on input "#eeeee4" at bounding box center [551, 155] width 44 height 7
click at [536, 166] on link "Abbrechen" at bounding box center [535, 167] width 17 height 5
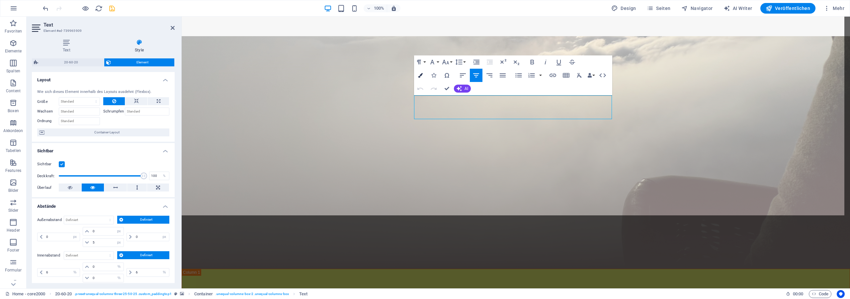
click at [414, 74] on button "Colors" at bounding box center [420, 75] width 13 height 13
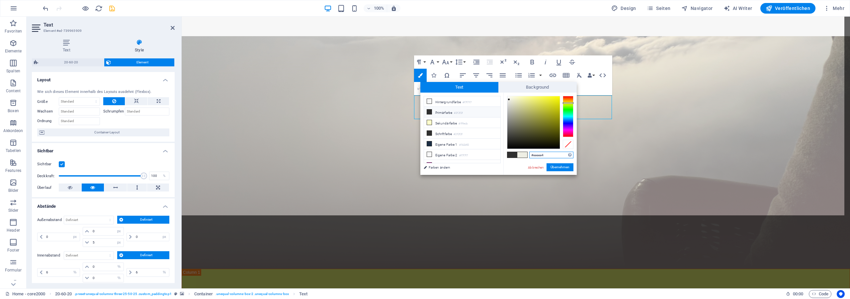
drag, startPoint x: 550, startPoint y: 155, endPoint x: 520, endPoint y: 157, distance: 29.3
click at [529, 155] on input "#eeeee4" at bounding box center [551, 155] width 44 height 7
click at [463, 113] on small "#2f2f2f" at bounding box center [458, 113] width 9 height 5
type input "#2f2f2f"
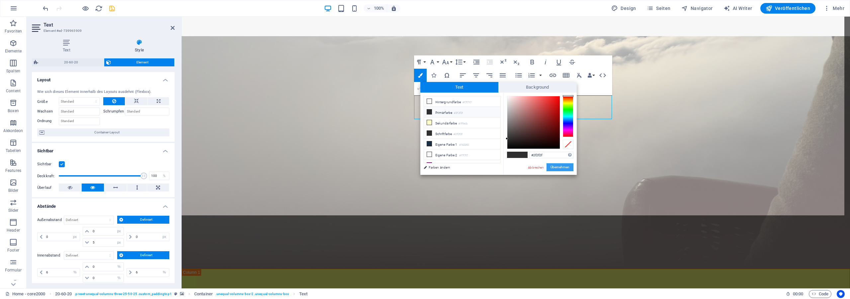
click at [561, 167] on button "Übernehmen" at bounding box center [560, 167] width 27 height 8
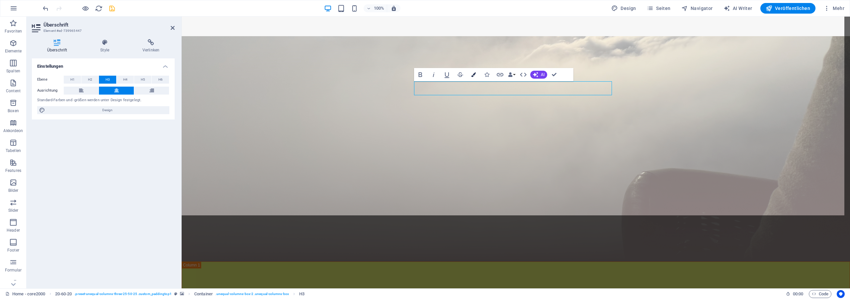
click at [471, 77] on button "Colors" at bounding box center [473, 74] width 13 height 13
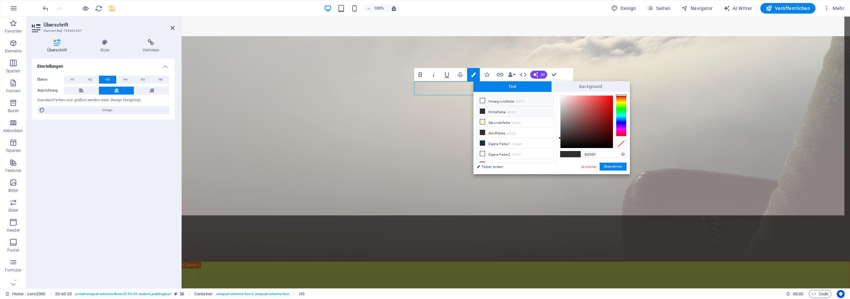
click at [500, 102] on li "Hintergrundfarbe #f7f7f7" at bounding box center [515, 101] width 76 height 11
type input "#f7f7f7"
click at [615, 166] on button "Übernehmen" at bounding box center [613, 167] width 27 height 8
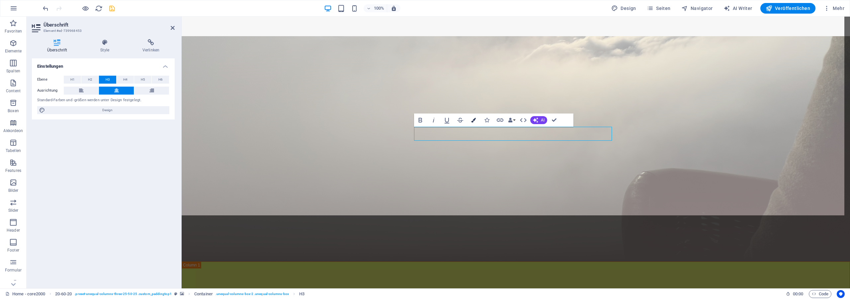
click at [472, 121] on icon "button" at bounding box center [473, 120] width 5 height 5
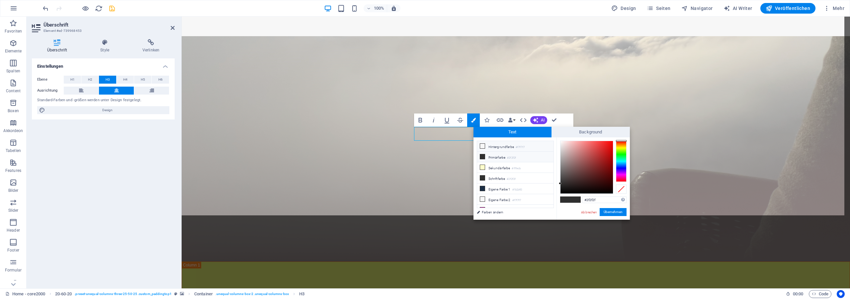
click at [502, 147] on li "Hintergrundfarbe #f7f7f7" at bounding box center [515, 146] width 76 height 11
type input "#f7f7f7"
click at [613, 211] on button "Übernehmen" at bounding box center [613, 212] width 27 height 8
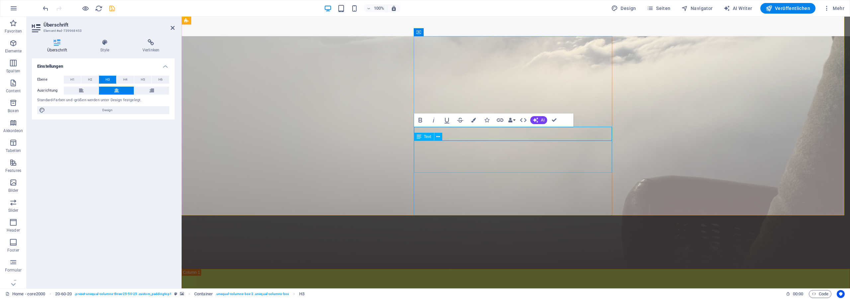
select select "px"
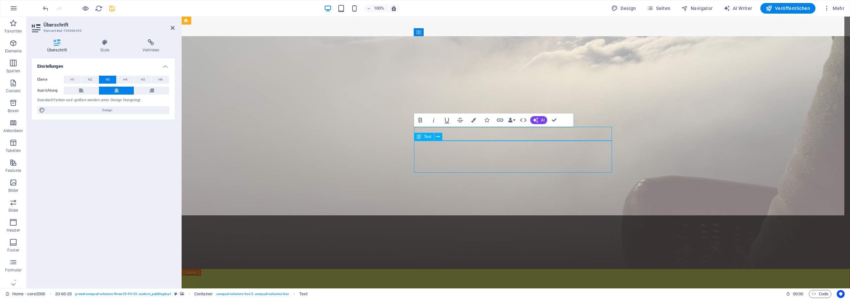
select select "px"
select select "%"
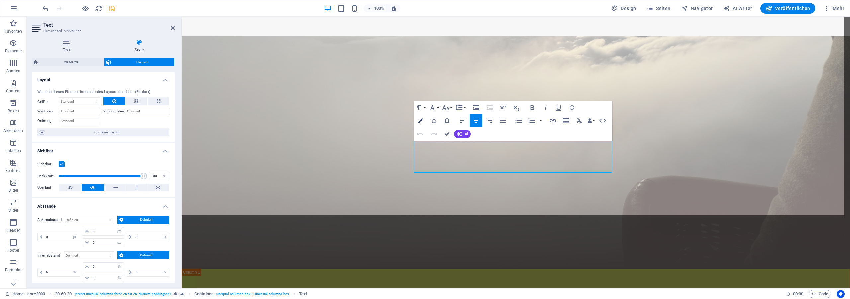
click at [421, 122] on icon "button" at bounding box center [420, 121] width 5 height 5
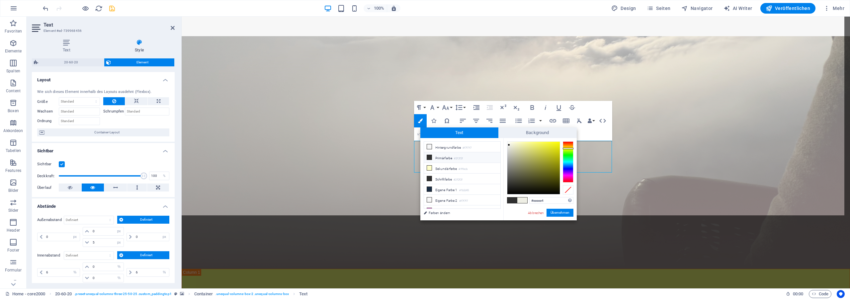
click at [458, 156] on small "#2f2f2f" at bounding box center [458, 158] width 9 height 5
type input "#2f2f2f"
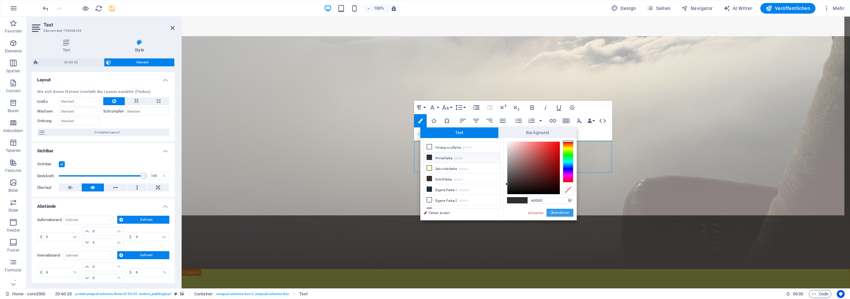
click at [558, 210] on button "Übernehmen" at bounding box center [560, 213] width 27 height 8
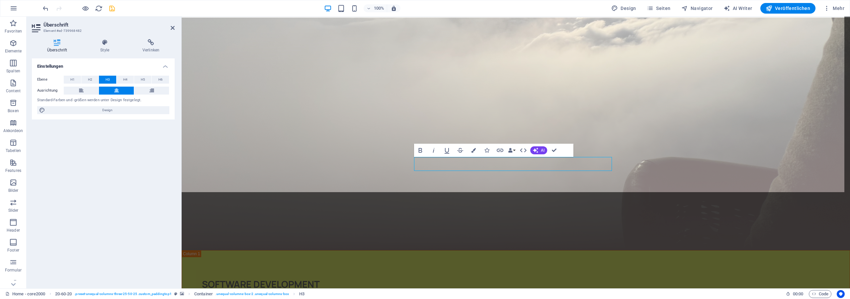
scroll to position [68, 0]
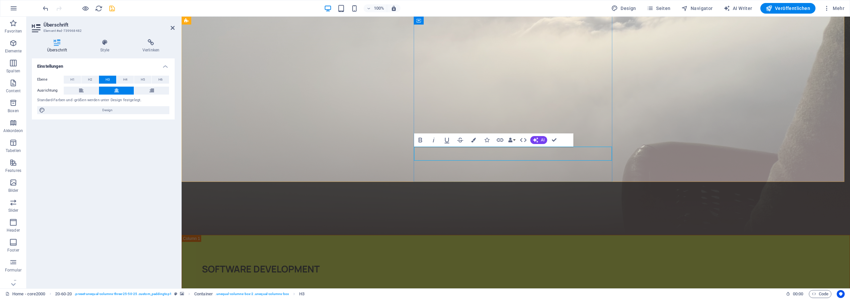
click at [473, 140] on icon "button" at bounding box center [473, 140] width 5 height 5
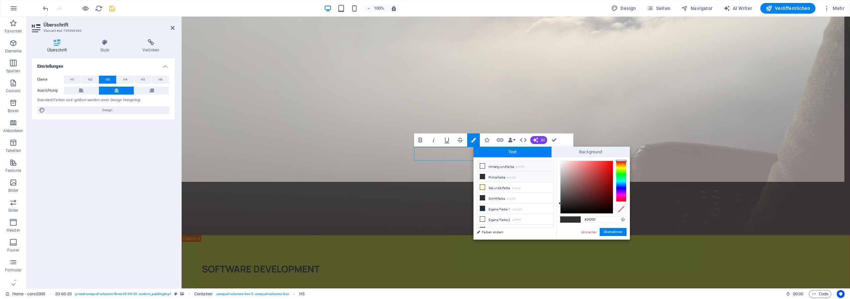
click at [509, 166] on li "Hintergrundfarbe #f7f7f7" at bounding box center [515, 166] width 76 height 11
type input "#f7f7f7"
drag, startPoint x: 620, startPoint y: 233, endPoint x: 346, endPoint y: 166, distance: 282.0
click at [620, 233] on button "Übernehmen" at bounding box center [613, 232] width 27 height 8
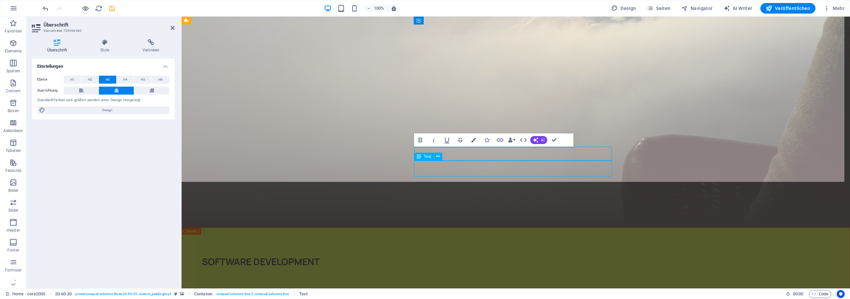
select select "px"
select select "%"
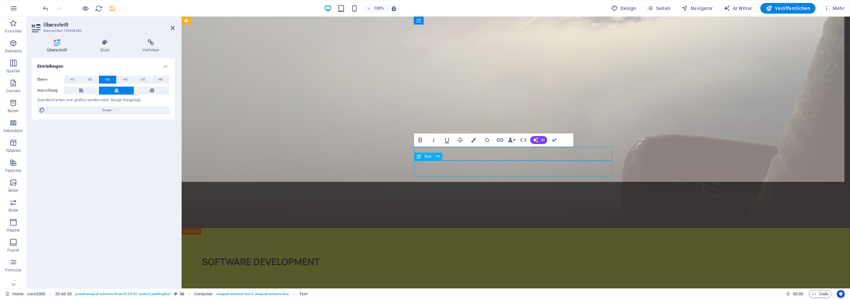
select select "%"
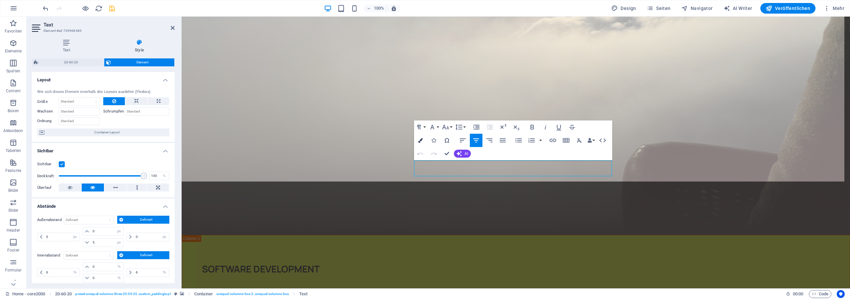
click at [422, 136] on button "Colors" at bounding box center [420, 140] width 13 height 13
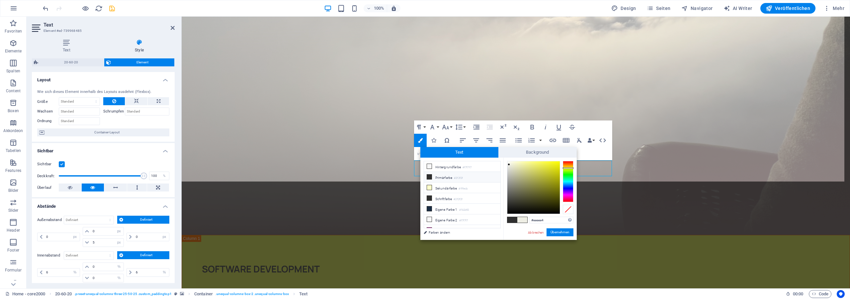
click at [450, 177] on li "Primärfarbe #2f2f2f" at bounding box center [462, 177] width 76 height 11
type input "#2f2f2f"
click at [560, 231] on button "Übernehmen" at bounding box center [560, 232] width 27 height 8
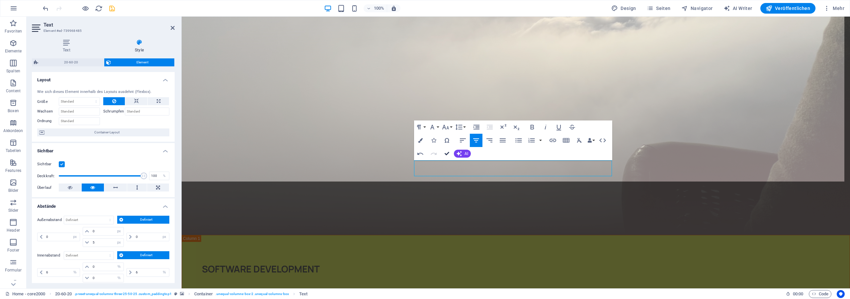
drag, startPoint x: 448, startPoint y: 153, endPoint x: 442, endPoint y: 121, distance: 32.8
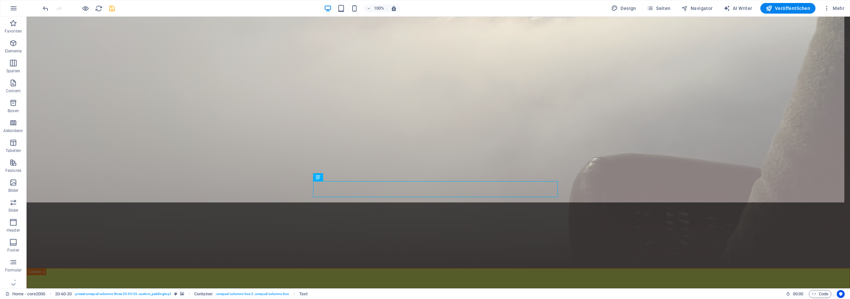
click at [113, 8] on icon "save" at bounding box center [112, 9] width 8 height 8
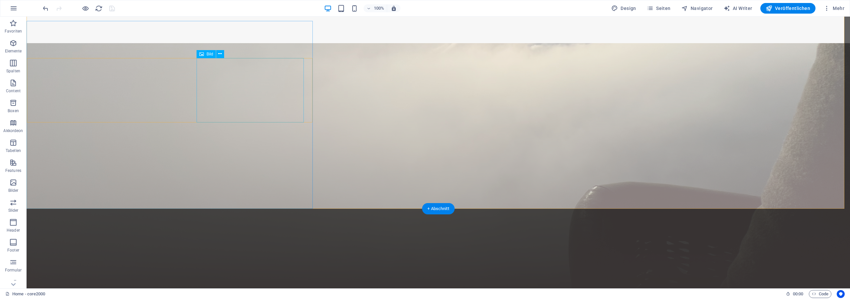
scroll to position [34, 0]
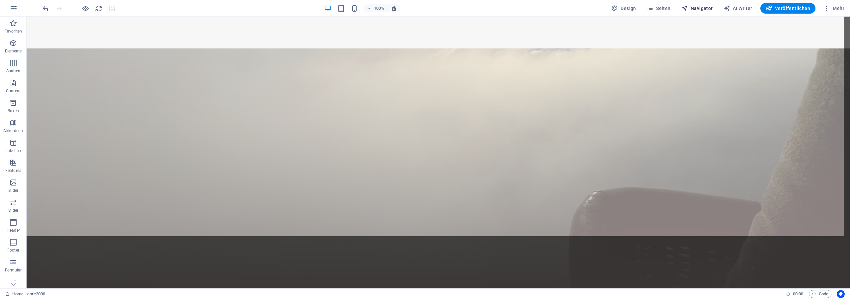
click at [694, 4] on button "Navigator" at bounding box center [697, 8] width 37 height 11
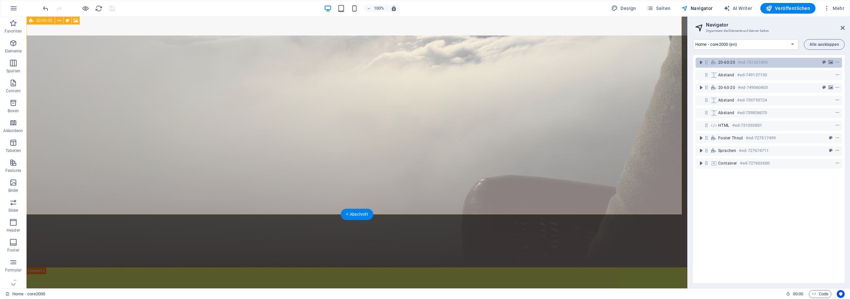
click at [745, 65] on h6 "#ed-731261895" at bounding box center [753, 62] width 30 height 8
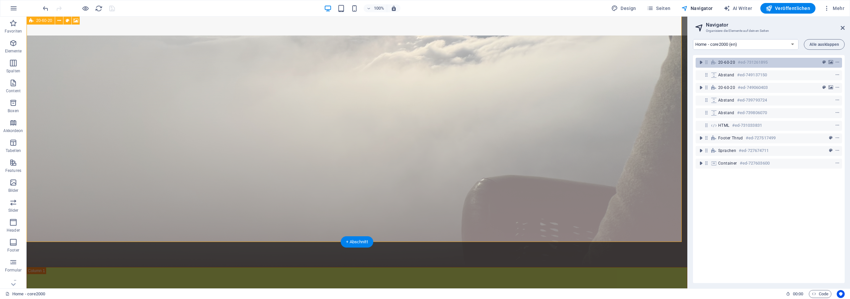
scroll to position [6, 0]
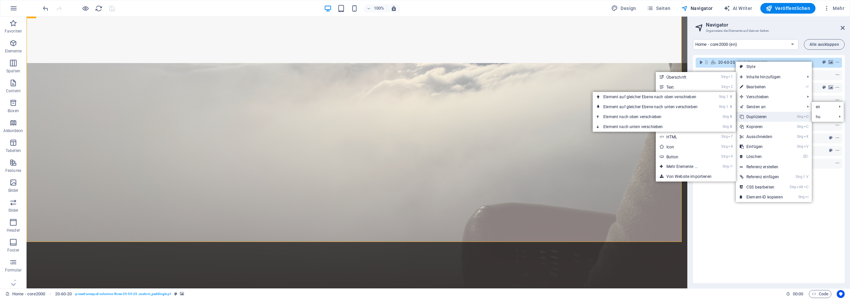
click at [765, 114] on link "Strg D Duplizieren" at bounding box center [761, 117] width 51 height 10
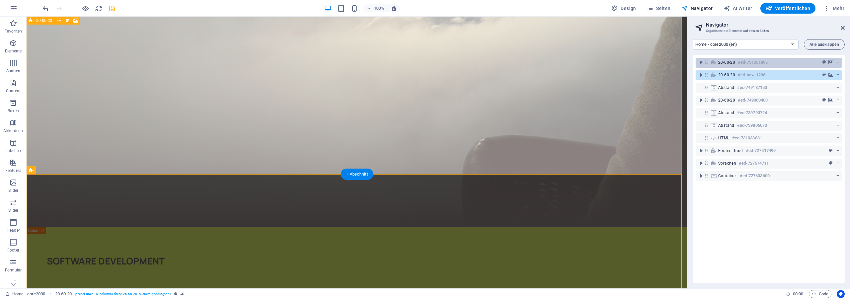
click at [753, 67] on div "20-60-20 #ed-731261895" at bounding box center [769, 63] width 146 height 10
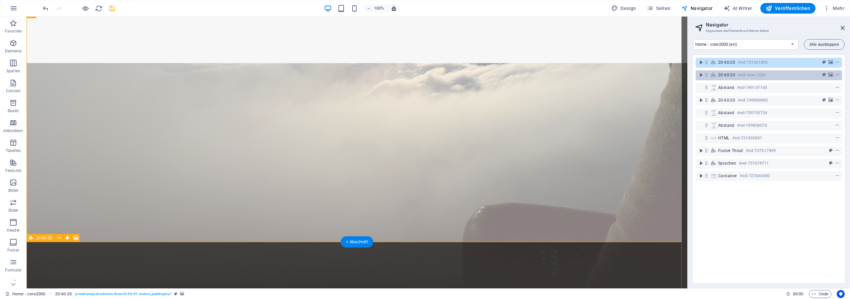
click at [744, 75] on h6 "#ed-new-1206" at bounding box center [752, 75] width 28 height 8
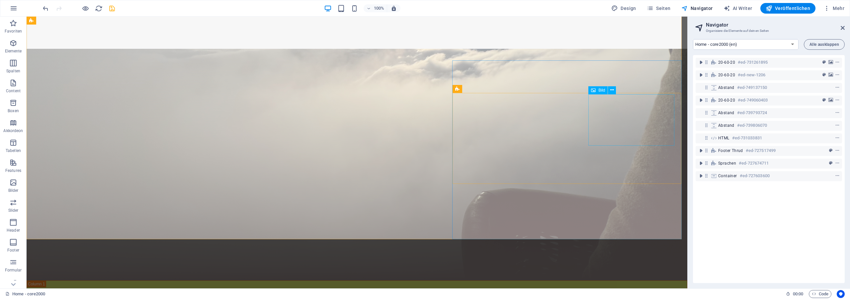
scroll to position [0, 0]
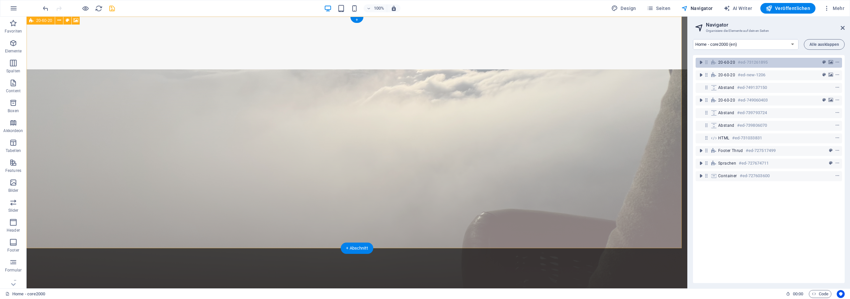
click at [742, 67] on div "20-60-20 #ed-731261895" at bounding box center [769, 63] width 146 height 10
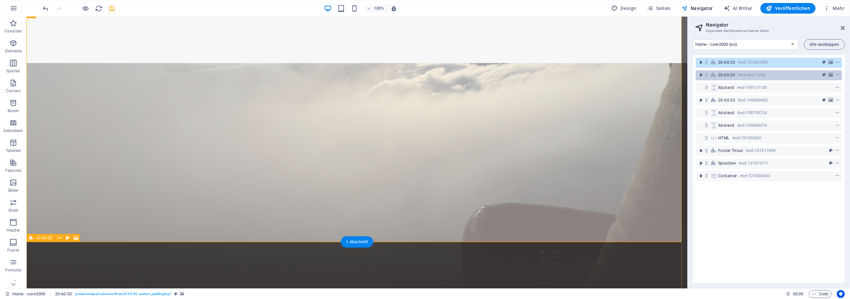
click at [731, 77] on span "20-60-20" at bounding box center [726, 74] width 17 height 5
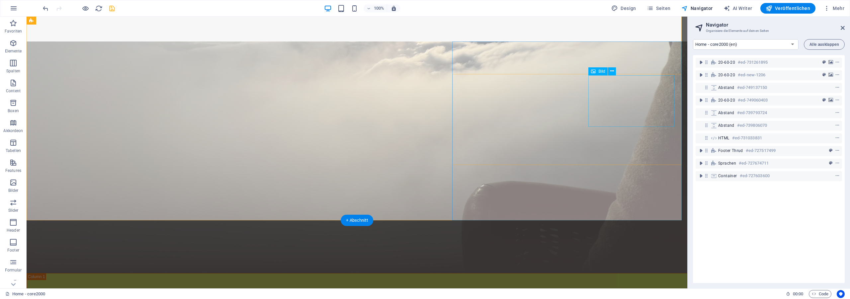
scroll to position [0, 0]
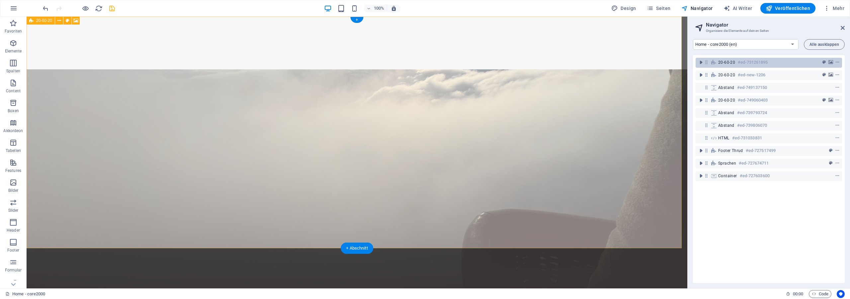
click at [734, 64] on span "20-60-20" at bounding box center [726, 62] width 17 height 5
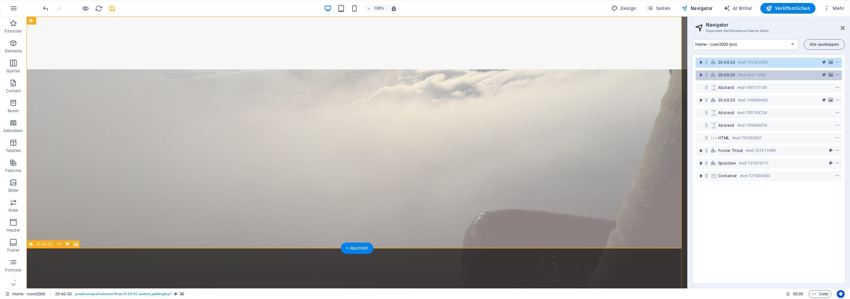
click at [739, 75] on h6 "#ed-new-1206" at bounding box center [752, 75] width 28 height 8
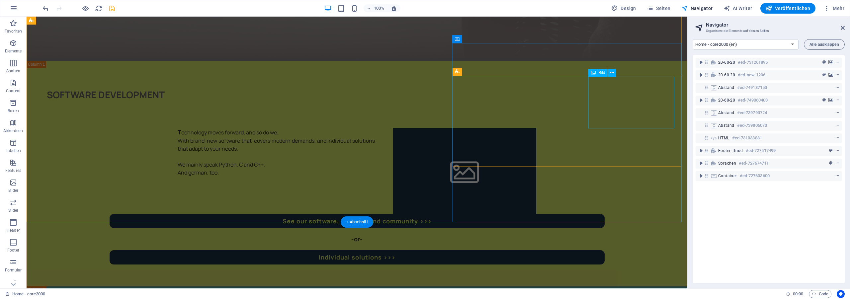
scroll to position [237, 0]
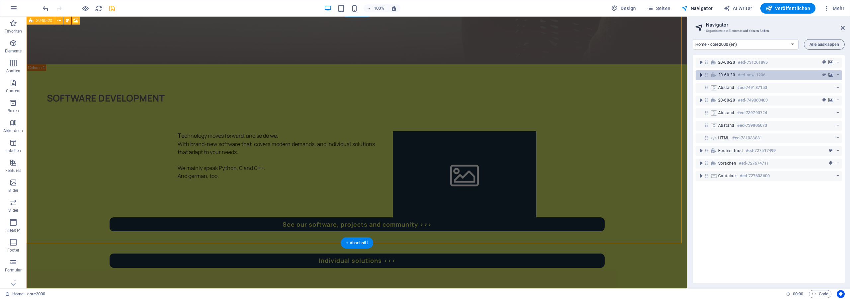
click at [701, 74] on icon "toggle-expand" at bounding box center [701, 75] width 7 height 7
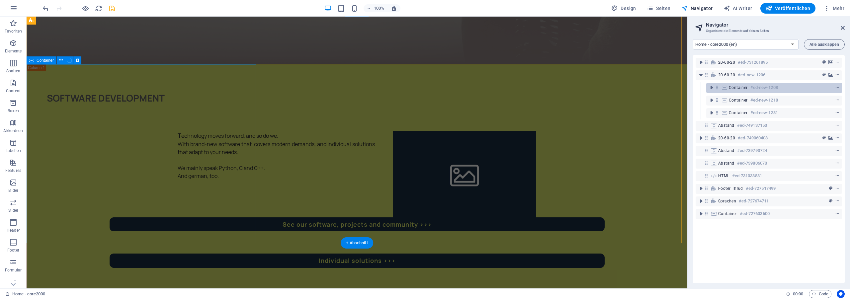
click at [737, 86] on span "Container" at bounding box center [738, 87] width 19 height 5
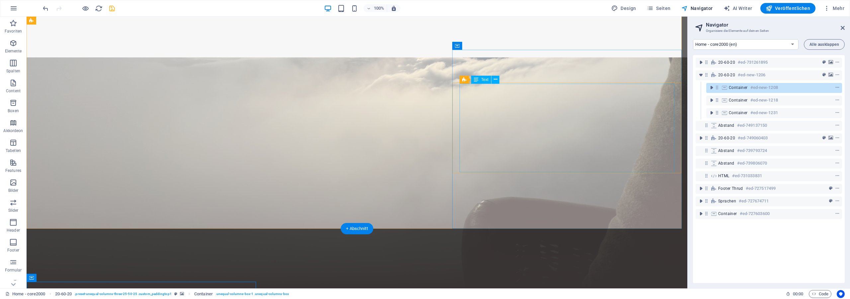
scroll to position [0, 0]
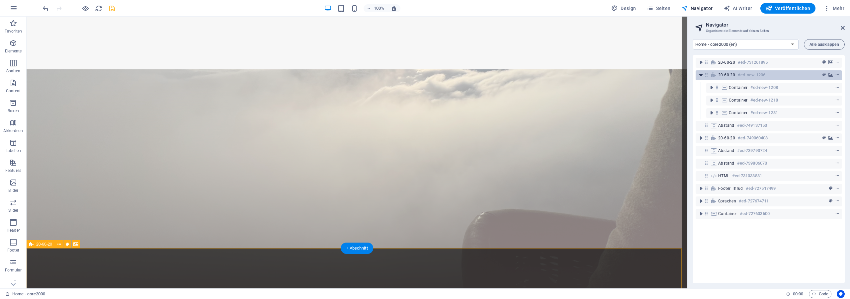
click at [699, 76] on icon "toggle-expand" at bounding box center [701, 75] width 7 height 7
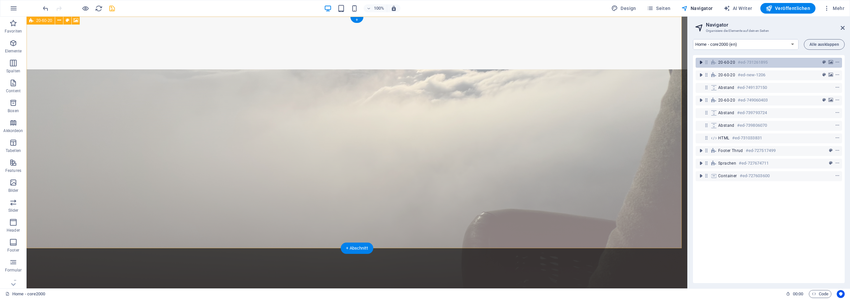
click at [701, 62] on icon "toggle-expand" at bounding box center [701, 62] width 7 height 7
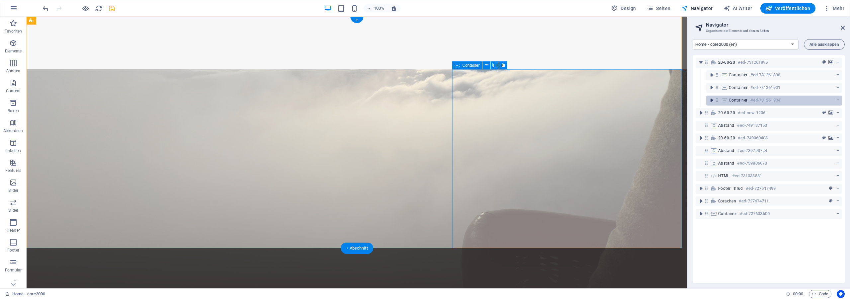
click at [712, 101] on icon "toggle-expand" at bounding box center [711, 100] width 7 height 7
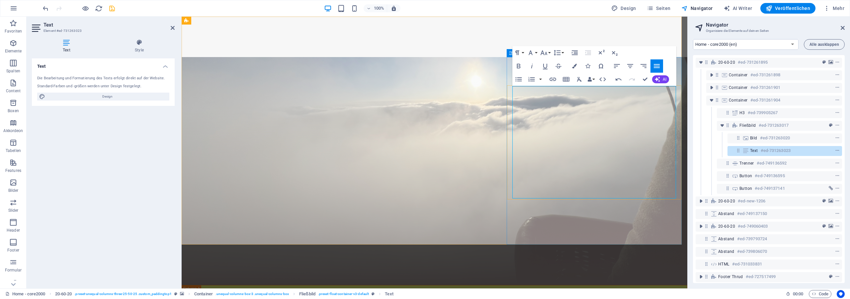
drag, startPoint x: 550, startPoint y: 124, endPoint x: 553, endPoint y: 128, distance: 4.3
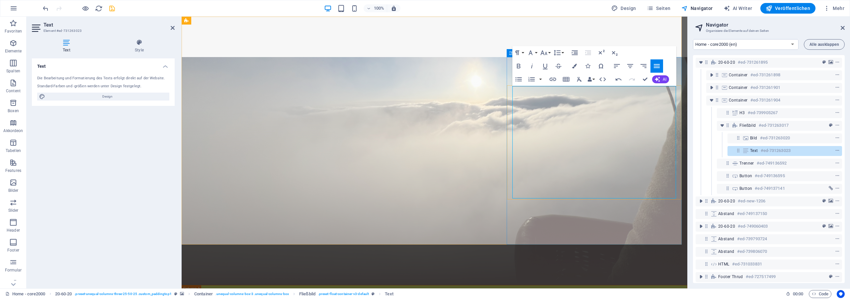
drag, startPoint x: 528, startPoint y: 131, endPoint x: 514, endPoint y: 122, distance: 17.0
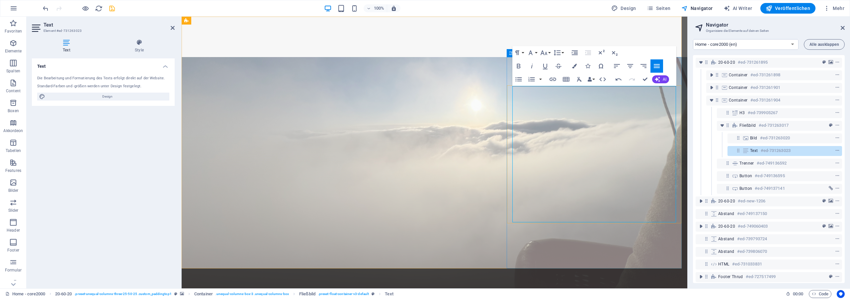
drag, startPoint x: 513, startPoint y: 164, endPoint x: 607, endPoint y: 189, distance: 97.4
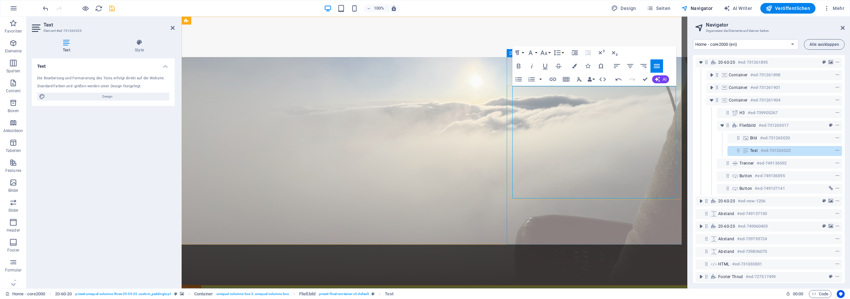
drag, startPoint x: 631, startPoint y: 186, endPoint x: 517, endPoint y: 155, distance: 117.7
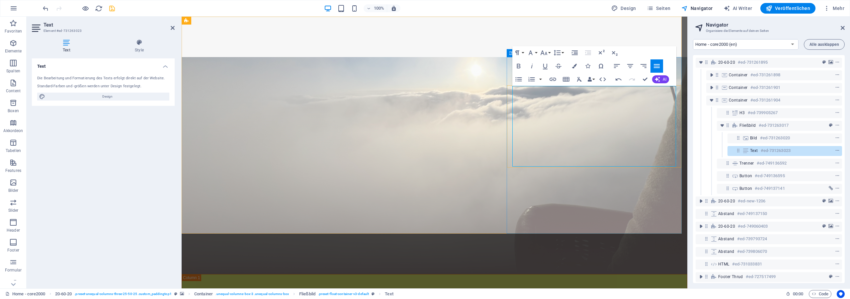
drag, startPoint x: 522, startPoint y: 123, endPoint x: 542, endPoint y: 123, distance: 20.3
drag, startPoint x: 513, startPoint y: 120, endPoint x: 610, endPoint y: 151, distance: 101.9
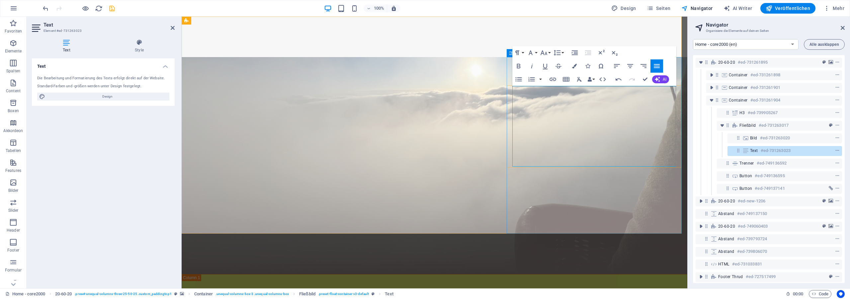
drag, startPoint x: 535, startPoint y: 119, endPoint x: 628, endPoint y: 147, distance: 96.8
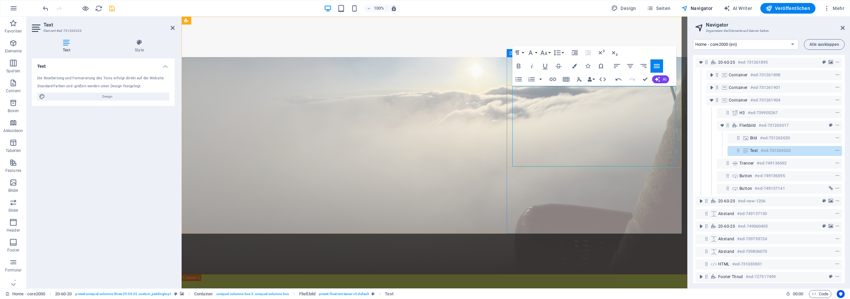
drag, startPoint x: 645, startPoint y: 164, endPoint x: 630, endPoint y: 152, distance: 18.5
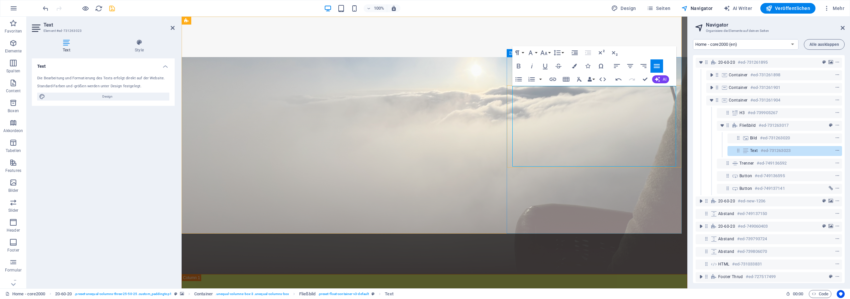
drag, startPoint x: 641, startPoint y: 163, endPoint x: 524, endPoint y: 153, distance: 117.6
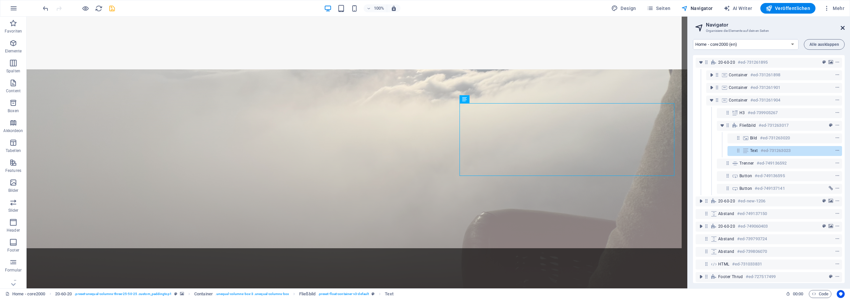
click at [842, 29] on icon at bounding box center [843, 27] width 4 height 5
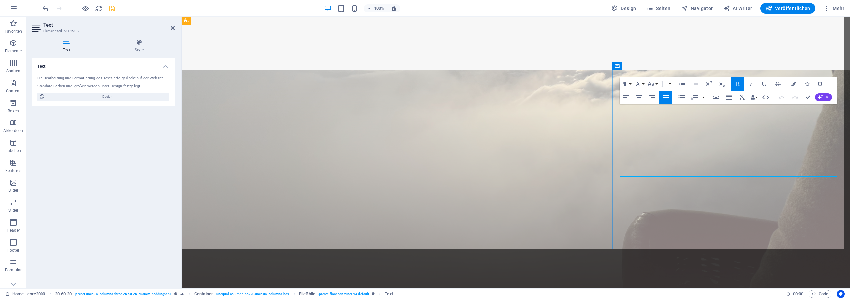
drag, startPoint x: 811, startPoint y: 97, endPoint x: 701, endPoint y: 78, distance: 111.8
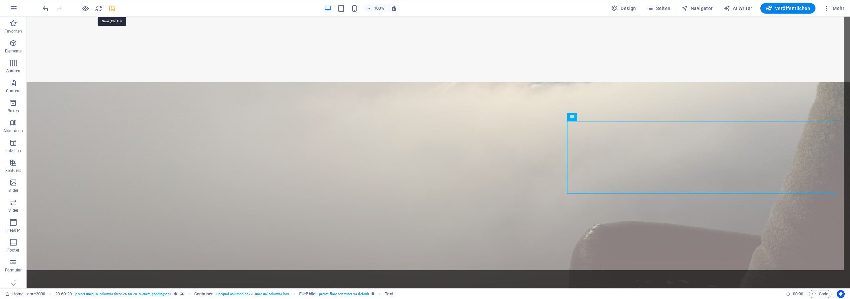
click at [114, 9] on icon "save" at bounding box center [112, 9] width 8 height 8
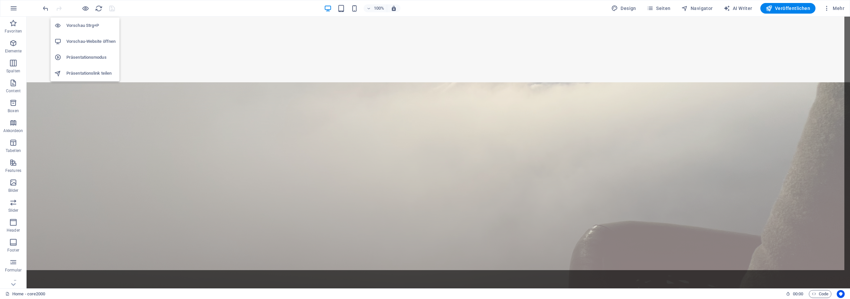
click at [98, 44] on h6 "Vorschau-Website öffnen" at bounding box center [90, 42] width 49 height 8
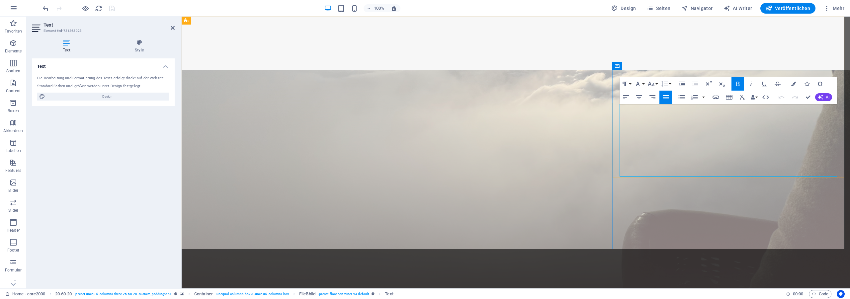
click at [643, 84] on button "Font Family" at bounding box center [639, 83] width 13 height 13
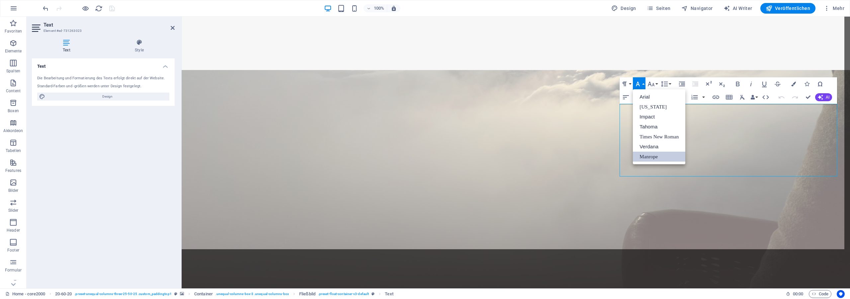
click at [643, 84] on button "Font Family" at bounding box center [639, 83] width 13 height 13
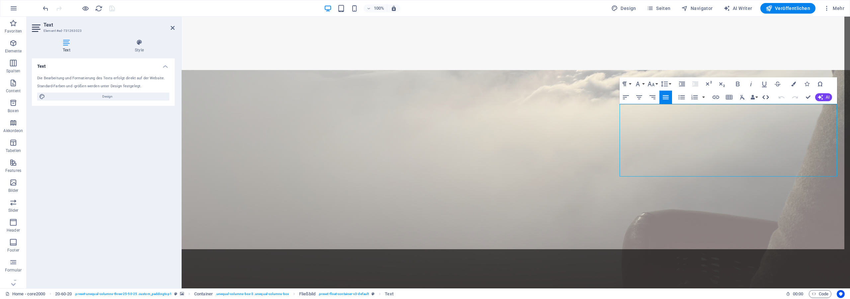
click at [765, 96] on icon "button" at bounding box center [766, 97] width 8 height 8
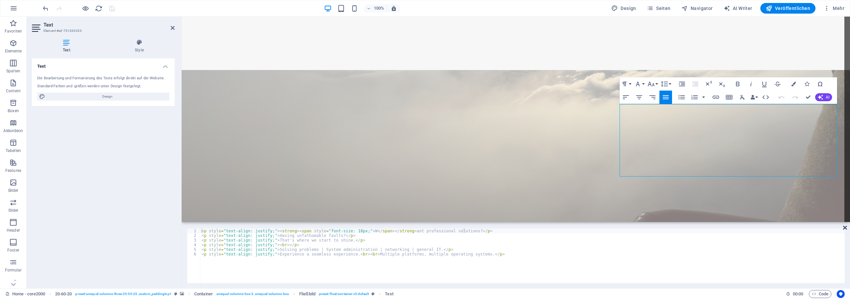
click at [845, 228] on icon at bounding box center [845, 227] width 4 height 5
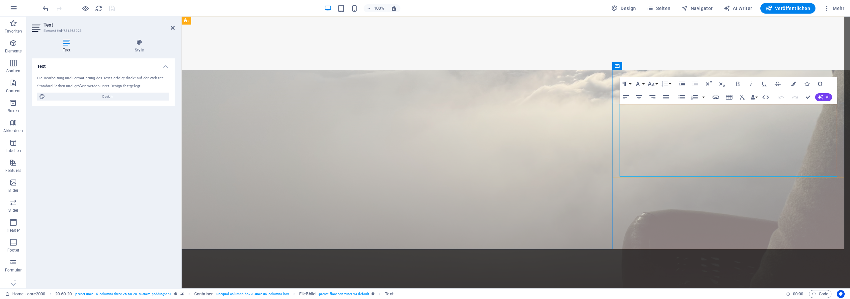
drag, startPoint x: 670, startPoint y: 141, endPoint x: 860, endPoint y: 106, distance: 192.8
click at [654, 84] on icon "button" at bounding box center [651, 84] width 7 height 5
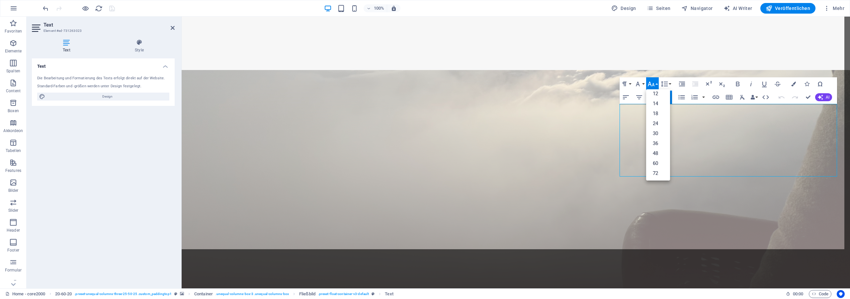
scroll to position [42, 0]
click at [655, 134] on link "30" at bounding box center [658, 135] width 24 height 10
click at [654, 86] on icon "button" at bounding box center [651, 84] width 8 height 8
click at [656, 112] on link "24" at bounding box center [658, 113] width 24 height 10
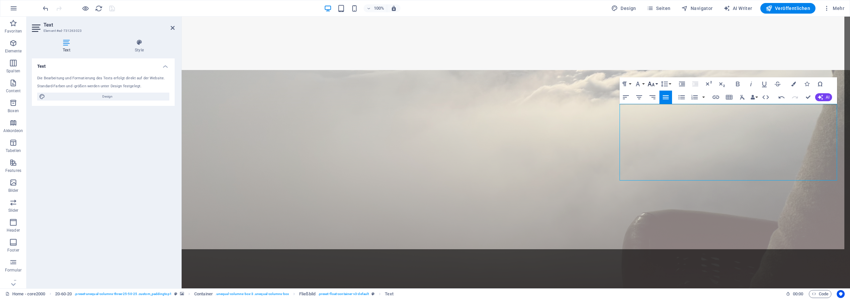
click at [653, 84] on icon "button" at bounding box center [651, 84] width 7 height 5
click at [658, 104] on link "18" at bounding box center [658, 103] width 24 height 10
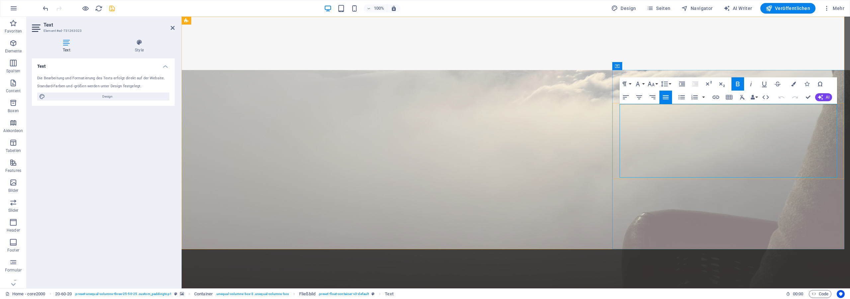
click at [736, 84] on icon "button" at bounding box center [738, 84] width 4 height 5
click at [653, 84] on icon "button" at bounding box center [651, 84] width 7 height 5
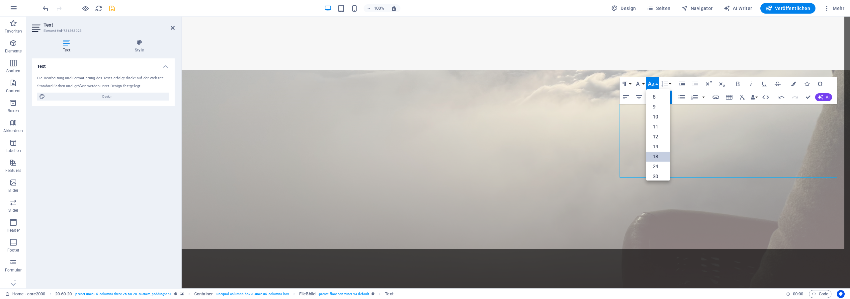
click at [657, 159] on link "18" at bounding box center [658, 157] width 24 height 10
click at [737, 85] on icon "button" at bounding box center [738, 84] width 8 height 8
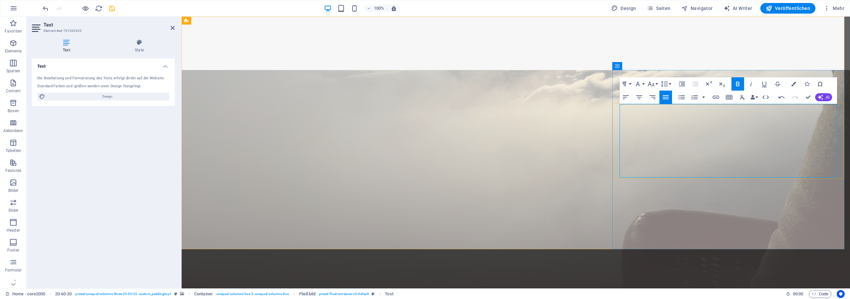
click at [651, 84] on icon "button" at bounding box center [651, 84] width 8 height 8
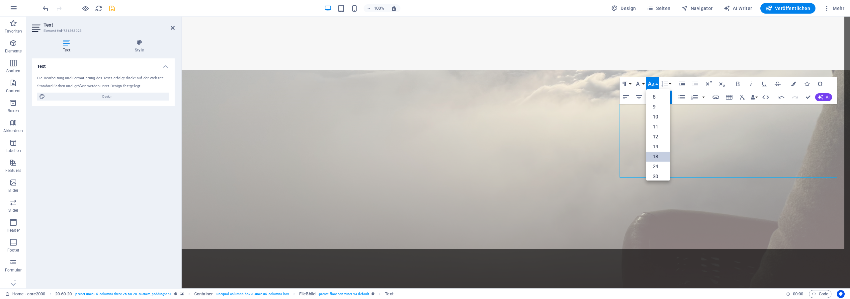
click at [658, 153] on link "18" at bounding box center [658, 157] width 24 height 10
click at [740, 80] on button "Bold" at bounding box center [737, 83] width 13 height 13
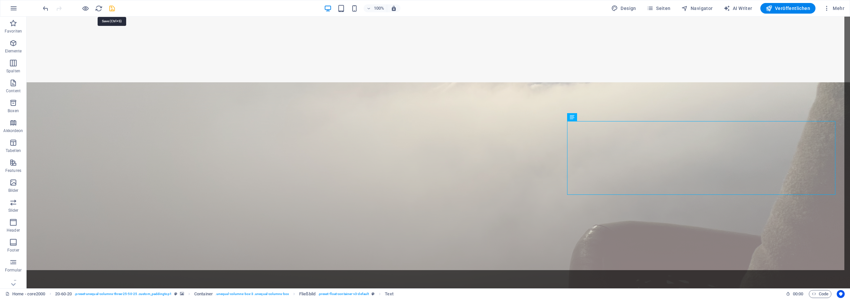
click at [111, 6] on icon "save" at bounding box center [112, 9] width 8 height 8
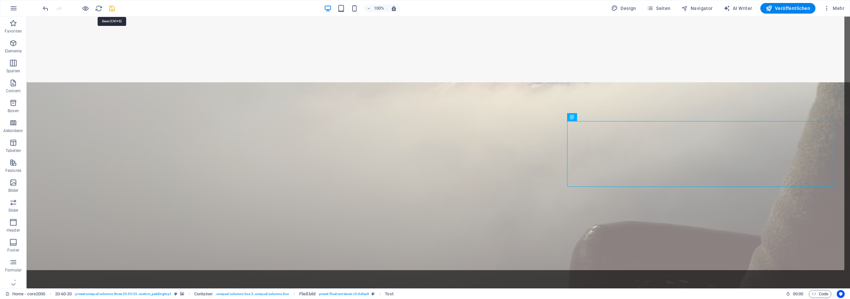
click at [114, 7] on icon "save" at bounding box center [112, 9] width 8 height 8
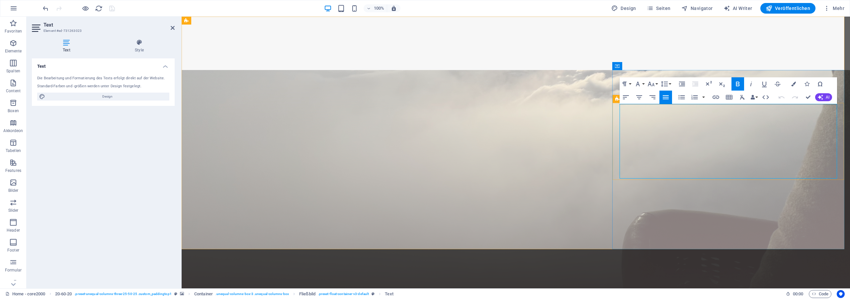
drag, startPoint x: 650, startPoint y: 159, endPoint x: 620, endPoint y: 158, distance: 30.6
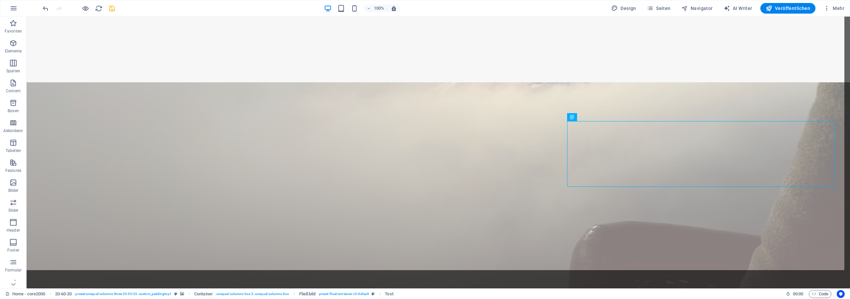
click at [109, 9] on icon "save" at bounding box center [112, 9] width 8 height 8
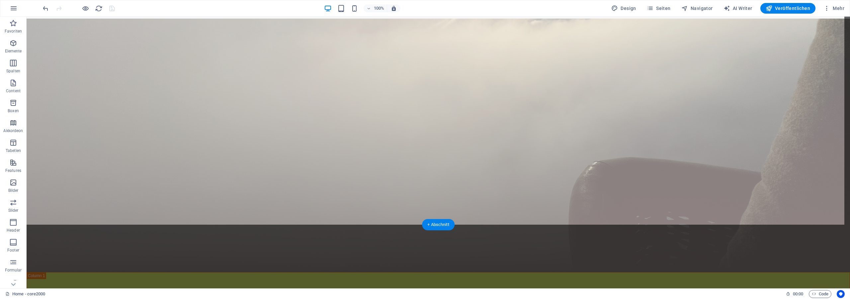
scroll to position [68, 0]
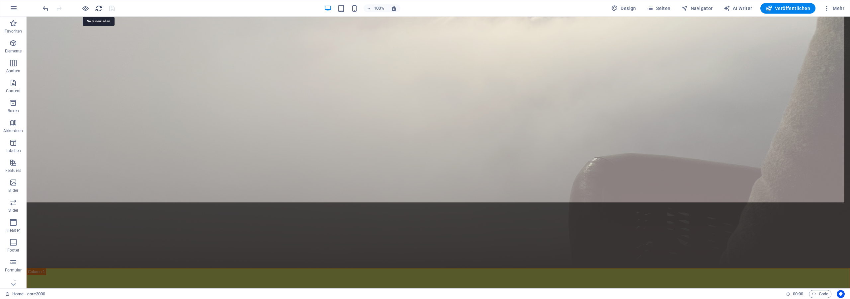
click at [96, 8] on icon "reload" at bounding box center [99, 9] width 8 height 8
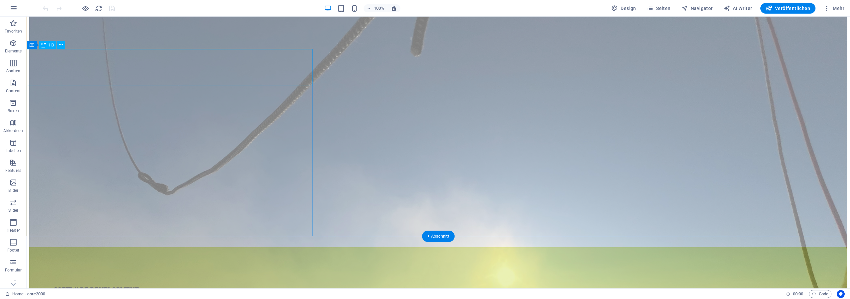
scroll to position [34, 0]
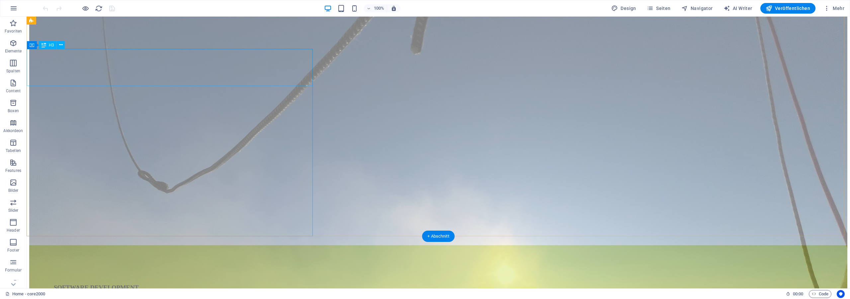
click at [207, 245] on div "SOFTWARE DEVELOPMENT" at bounding box center [438, 287] width 818 height 85
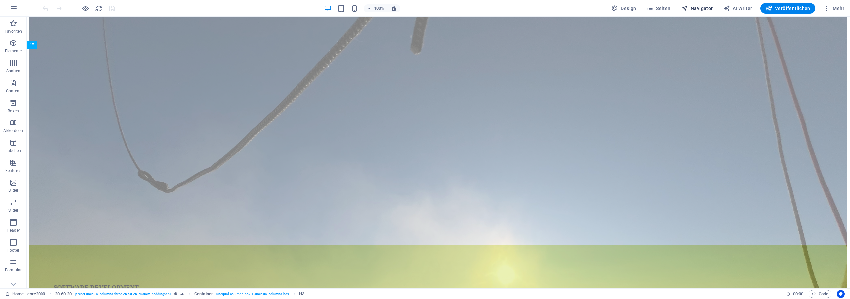
click at [707, 9] on span "Navigator" at bounding box center [697, 8] width 32 height 7
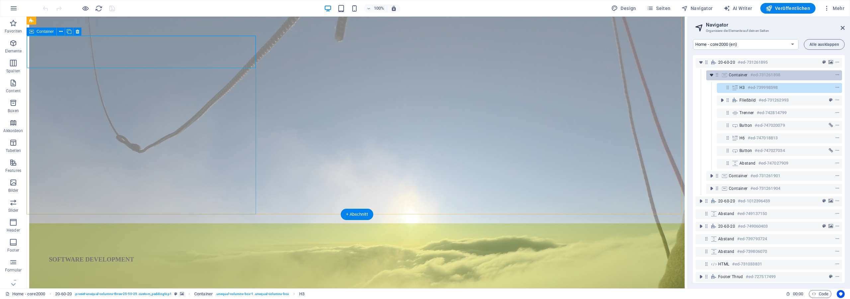
click at [715, 76] on icon "toggle-expand" at bounding box center [711, 75] width 7 height 7
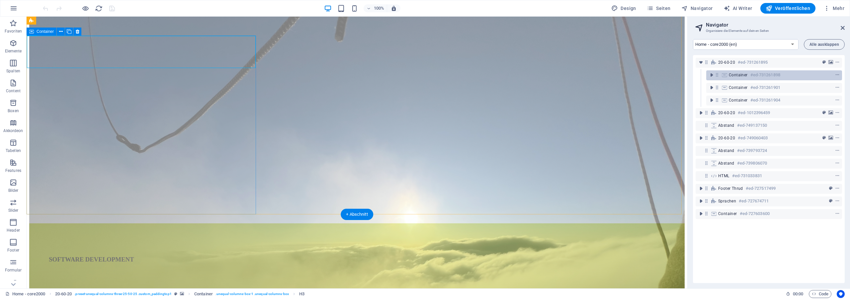
click at [736, 76] on span "Container" at bounding box center [738, 74] width 19 height 5
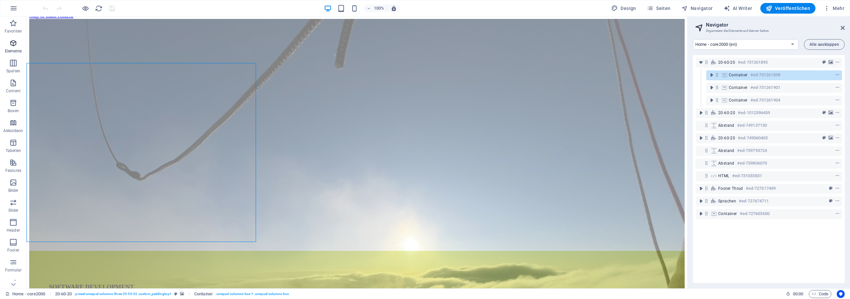
click at [17, 48] on p "Elemente" at bounding box center [13, 50] width 17 height 5
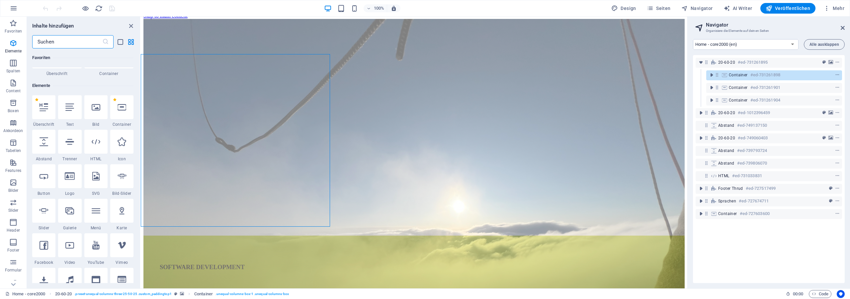
scroll to position [71, 0]
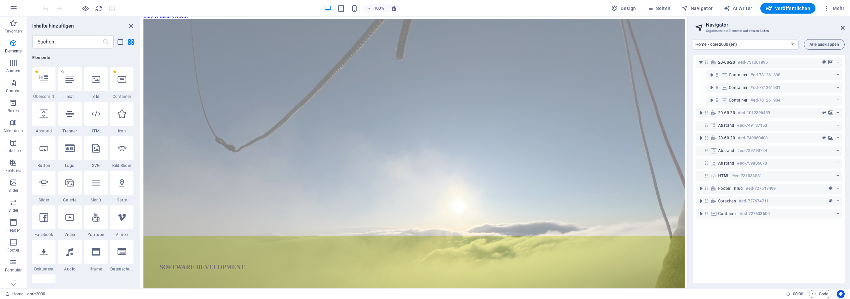
drag, startPoint x: 67, startPoint y: 114, endPoint x: 57, endPoint y: 91, distance: 25.0
click at [57, 91] on div "1 Star Überschrift 1 Star Text 1 Star Bild 1 Star Container 1 Star Abstand 1 St…" at bounding box center [82, 186] width 101 height 239
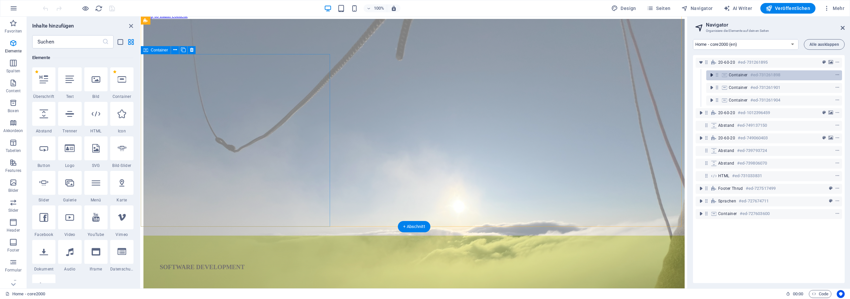
click at [710, 73] on icon "toggle-expand" at bounding box center [711, 75] width 7 height 7
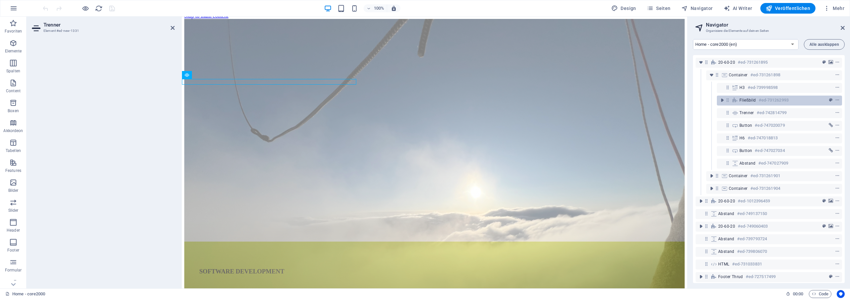
click at [758, 104] on div "Fließbild #ed-731262993" at bounding box center [773, 100] width 69 height 8
click at [756, 91] on h6 "#ed-739998598" at bounding box center [763, 88] width 30 height 8
click at [753, 90] on h6 "#ed-739998598" at bounding box center [763, 88] width 30 height 8
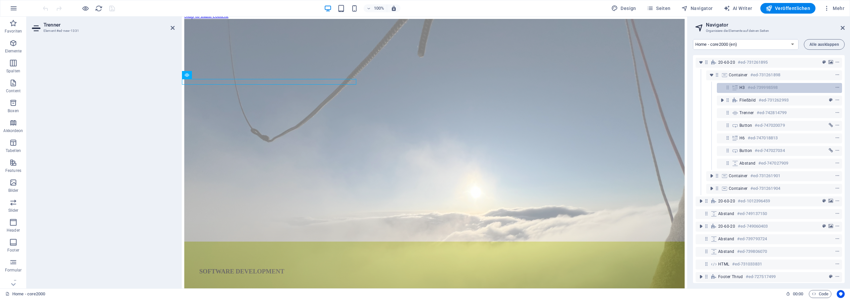
click at [753, 90] on h6 "#ed-739998598" at bounding box center [763, 88] width 30 height 8
click at [302, 242] on div "SOFTWARE DEVELOPMENT" at bounding box center [434, 272] width 500 height 60
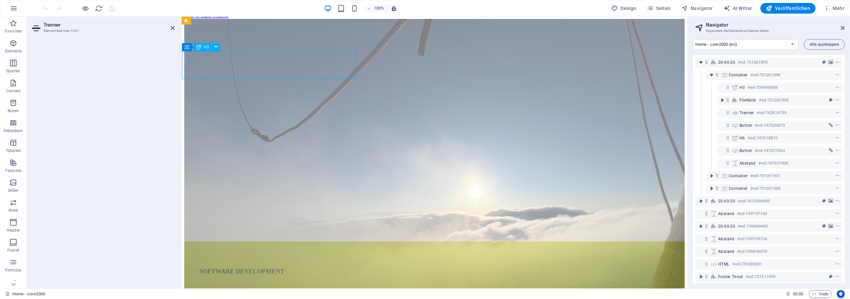
click at [302, 242] on div "SOFTWARE DEVELOPMENT" at bounding box center [434, 272] width 500 height 60
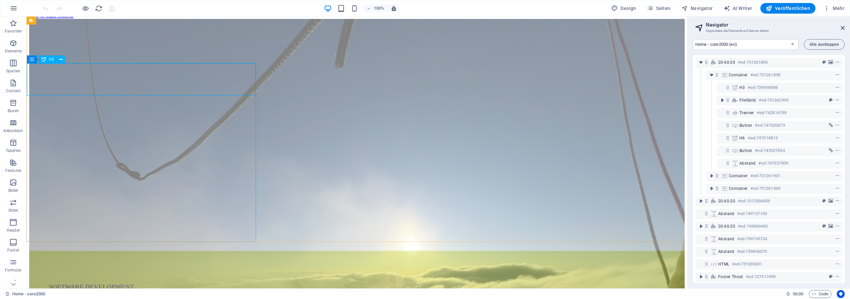
click at [107, 251] on div "SOFTWARE DEVELOPMENT" at bounding box center [356, 287] width 655 height 72
click at [108, 251] on div "SOFTWARE DEVELOPMENT" at bounding box center [356, 287] width 655 height 72
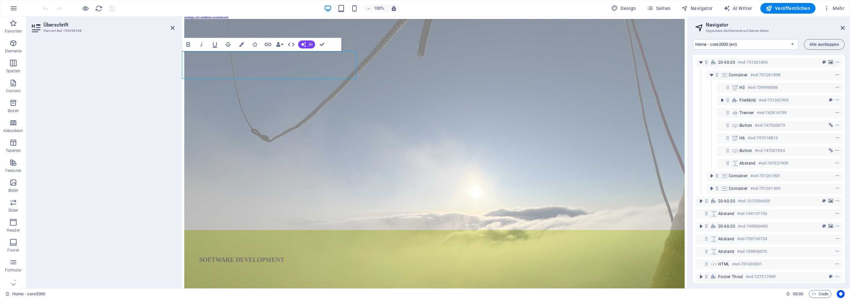
click at [170, 28] on header "Überschrift Element #ed-739998598" at bounding box center [103, 25] width 143 height 17
click at [172, 28] on icon at bounding box center [173, 27] width 4 height 5
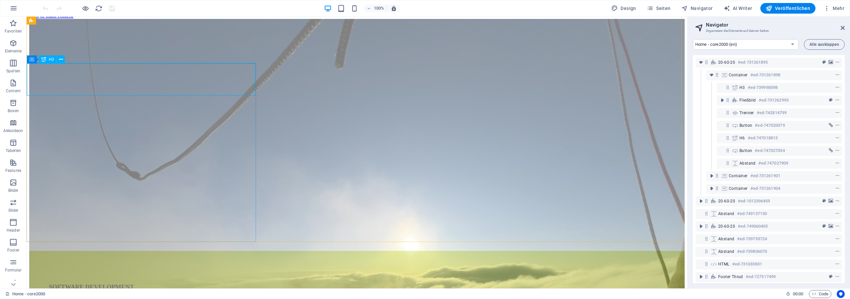
click at [210, 251] on div "SOFTWARE DEVELOPMENT" at bounding box center [356, 287] width 655 height 72
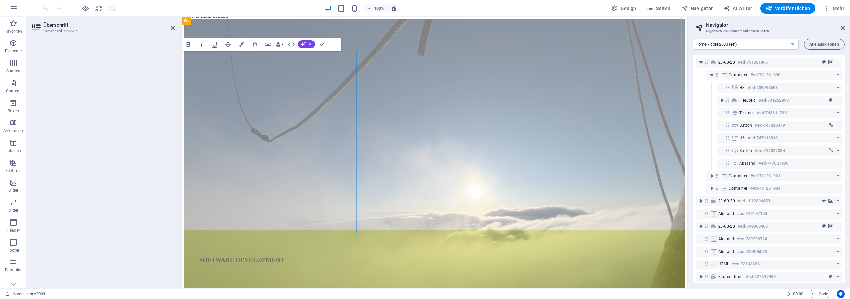
click at [276, 256] on span "SOFTWARE DEVELOPMENT" at bounding box center [241, 259] width 85 height 7
click at [245, 293] on div at bounding box center [434, 293] width 500 height 1
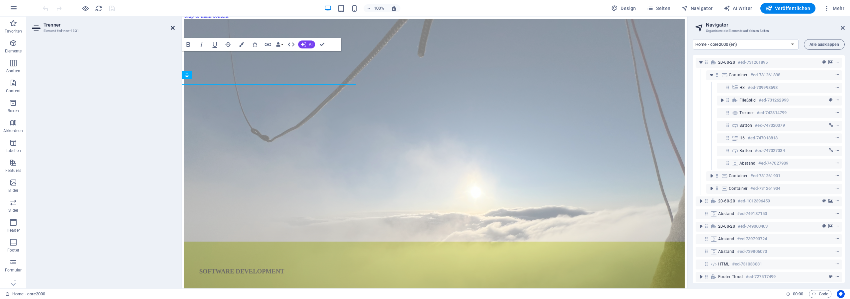
drag, startPoint x: 173, startPoint y: 27, endPoint x: 147, endPoint y: 10, distance: 31.2
click at [173, 27] on icon at bounding box center [173, 27] width 4 height 5
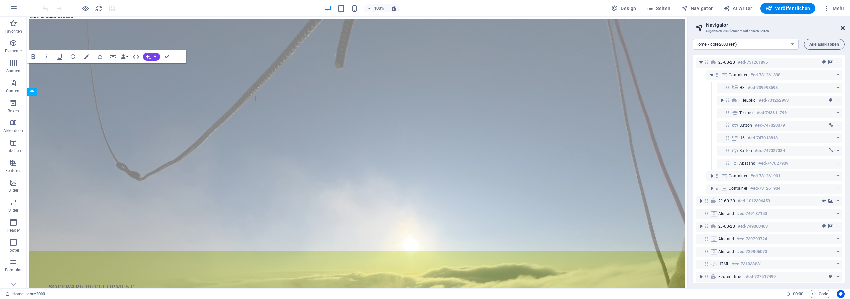
click at [841, 27] on icon at bounding box center [843, 27] width 4 height 5
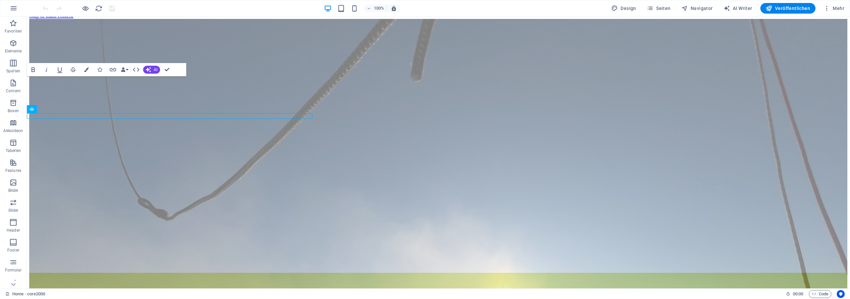
click at [94, 9] on div at bounding box center [79, 8] width 74 height 11
click at [96, 9] on icon "reload" at bounding box center [99, 9] width 8 height 8
click at [171, 69] on button "Confirm (Ctrl+⏎)" at bounding box center [167, 69] width 13 height 13
click at [167, 69] on icon "button" at bounding box center [167, 69] width 5 height 5
click at [170, 73] on button "Confirm (Ctrl+⏎)" at bounding box center [167, 69] width 13 height 13
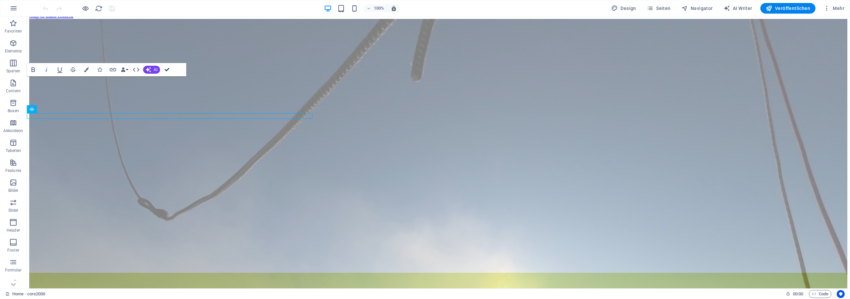
click at [170, 73] on button "Confirm (Ctrl+⏎)" at bounding box center [167, 69] width 13 height 13
click at [179, 8] on div "100% Design Seiten Navigator AI Writer Veröffentlichen Mehr" at bounding box center [445, 8] width 806 height 11
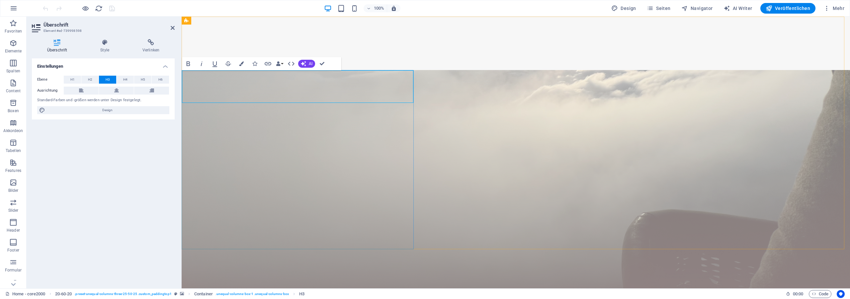
click at [101, 41] on icon at bounding box center [105, 42] width 40 height 7
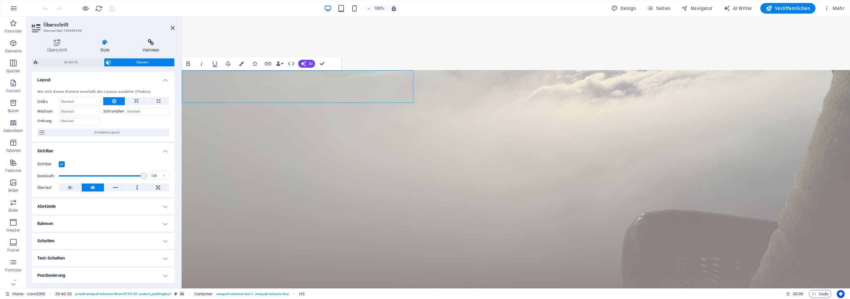
click at [159, 46] on h4 "Verlinken" at bounding box center [150, 46] width 47 height 14
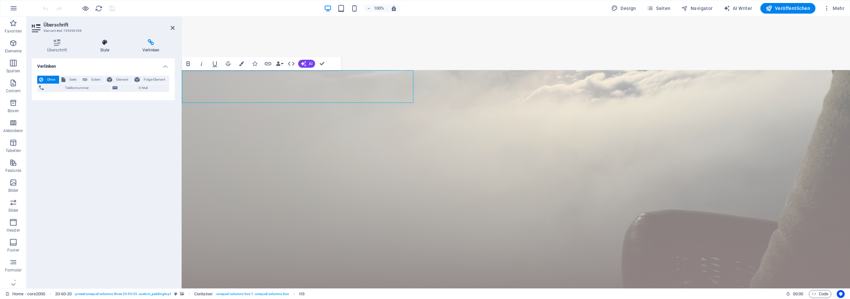
click at [94, 48] on h4 "Style" at bounding box center [106, 46] width 42 height 14
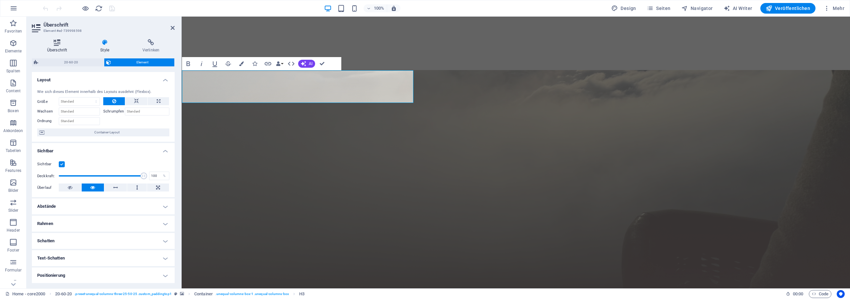
click at [60, 46] on h4 "Überschrift" at bounding box center [58, 46] width 53 height 14
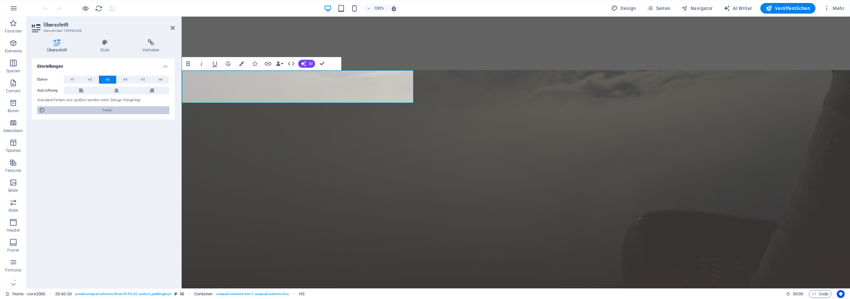
click at [97, 110] on span "Design" at bounding box center [107, 110] width 120 height 8
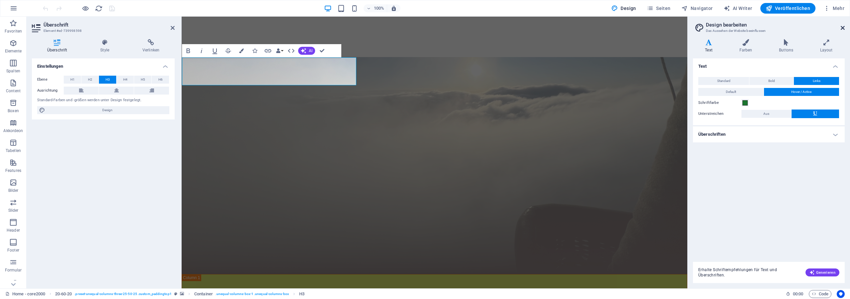
drag, startPoint x: 842, startPoint y: 28, endPoint x: 651, endPoint y: 11, distance: 192.0
click at [842, 28] on icon at bounding box center [843, 27] width 4 height 5
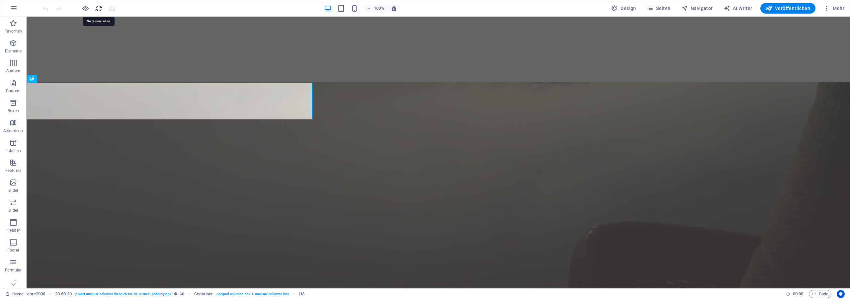
click at [101, 8] on icon "reload" at bounding box center [99, 9] width 8 height 8
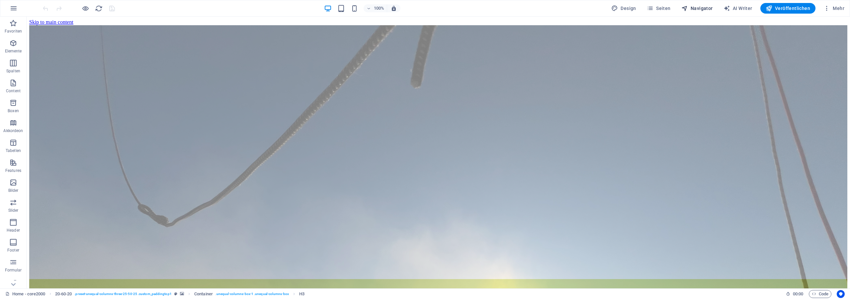
click at [694, 9] on span "Navigator" at bounding box center [697, 8] width 32 height 7
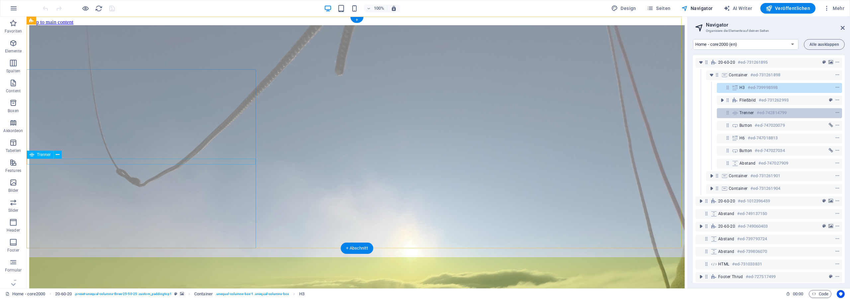
click at [743, 114] on span "Trenner" at bounding box center [746, 112] width 15 height 5
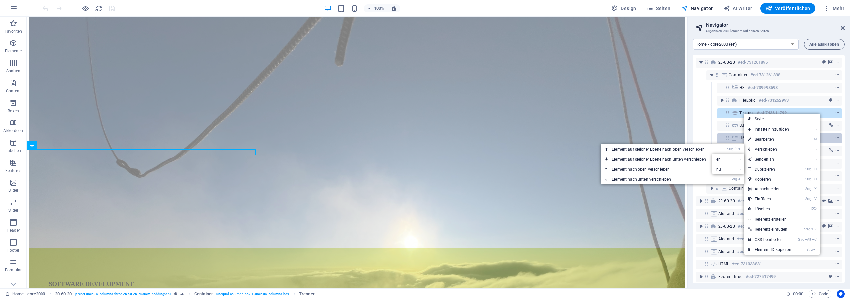
click at [766, 170] on link "Strg D Duplizieren" at bounding box center [769, 169] width 51 height 10
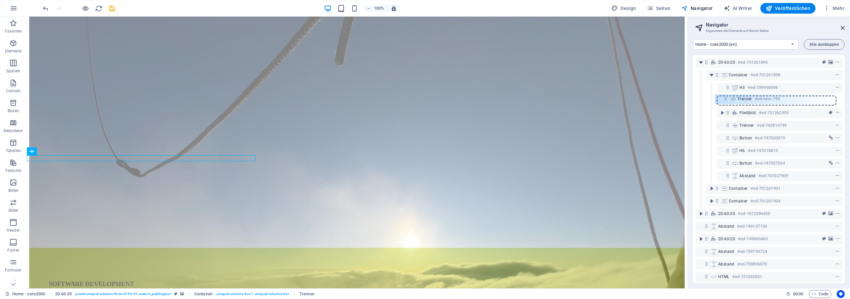
drag, startPoint x: 728, startPoint y: 127, endPoint x: 726, endPoint y: 97, distance: 29.3
click at [726, 97] on div "20-60-20 #ed-731261895 Container #ed-731261898 H3 #ed-739998598 Fließbild #ed-7…" at bounding box center [769, 169] width 152 height 228
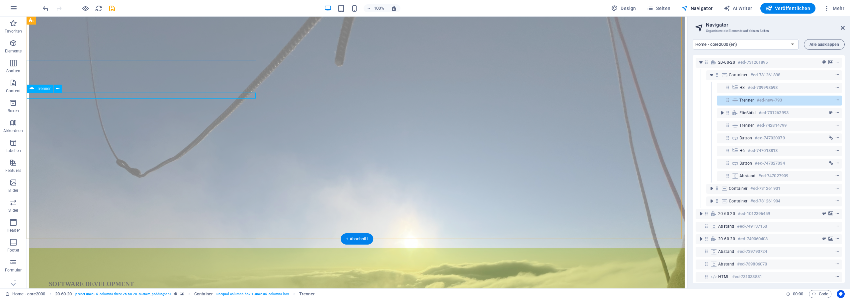
select select "%"
select select "px"
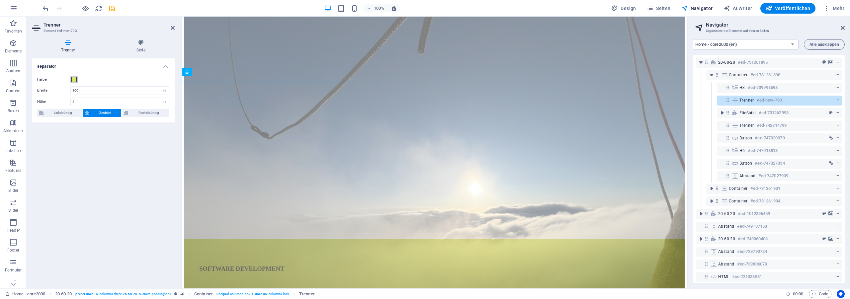
click at [72, 80] on span at bounding box center [73, 79] width 5 height 5
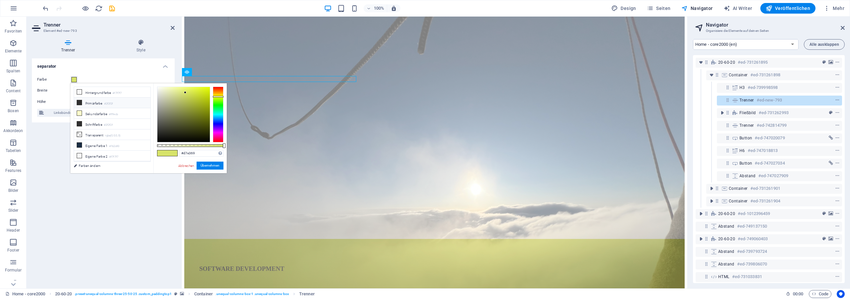
click at [103, 103] on li "Primärfarbe #2f2f2f" at bounding box center [112, 103] width 76 height 11
type input "#2f2f2f"
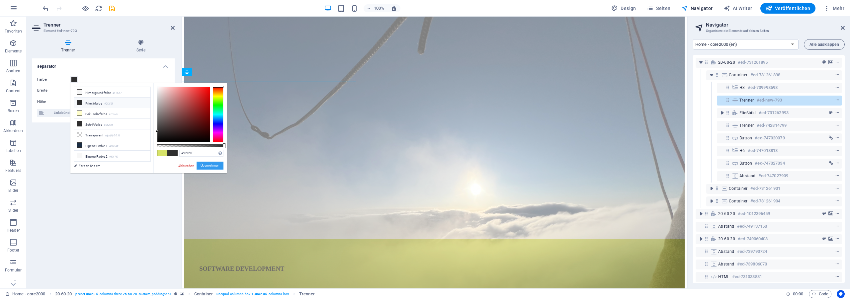
click at [215, 166] on button "Übernehmen" at bounding box center [210, 166] width 27 height 8
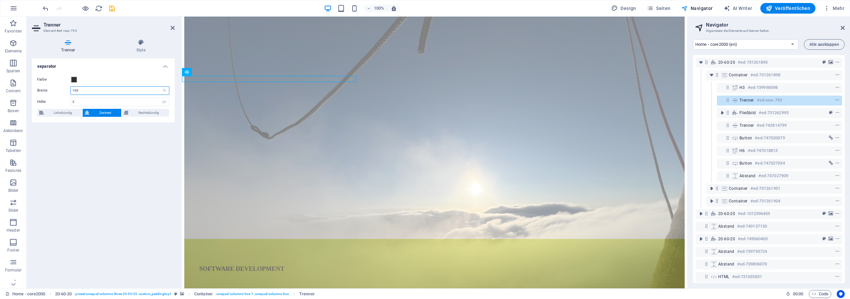
drag, startPoint x: 89, startPoint y: 91, endPoint x: 44, endPoint y: 86, distance: 44.8
click at [71, 87] on input "100" at bounding box center [120, 91] width 98 height 8
type input "88"
drag, startPoint x: 102, startPoint y: 103, endPoint x: 70, endPoint y: 126, distance: 39.9
click at [71, 98] on input "2" at bounding box center [120, 102] width 98 height 8
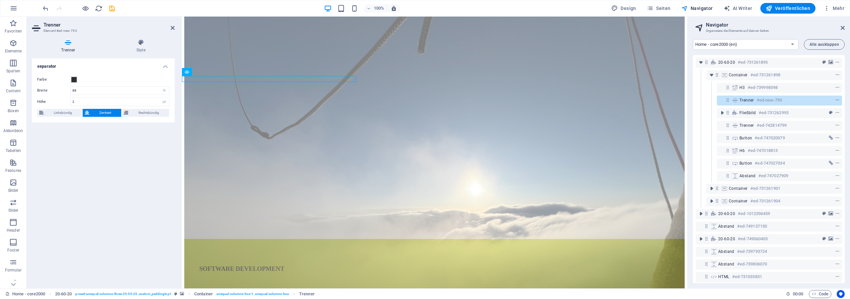
click at [119, 161] on div "separator Farbe Breite 88 px rem % vh vw Höhe 2 px rem vh vw Linksbündig Zentri…" at bounding box center [103, 170] width 143 height 225
click at [66, 112] on span "Linksbündig" at bounding box center [63, 113] width 35 height 8
click at [151, 114] on span "Rechtsbündig" at bounding box center [148, 113] width 37 height 8
click at [67, 113] on span "Linksbündig" at bounding box center [63, 113] width 35 height 8
click at [103, 114] on span "Zentriert" at bounding box center [105, 113] width 28 height 8
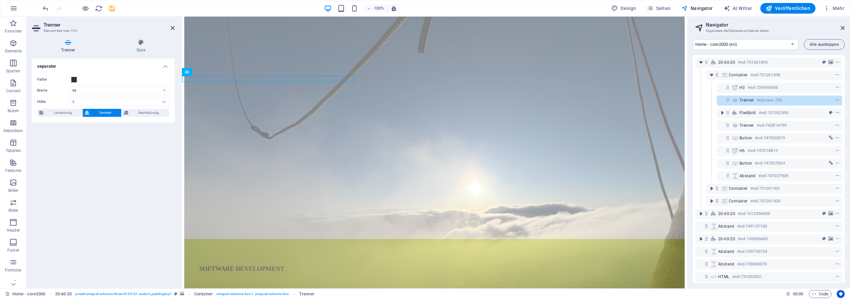
click at [98, 159] on div "separator Farbe Breite 88 px rem % vh vw Höhe 2 px rem vh vw Linksbündig Zentri…" at bounding box center [103, 170] width 143 height 225
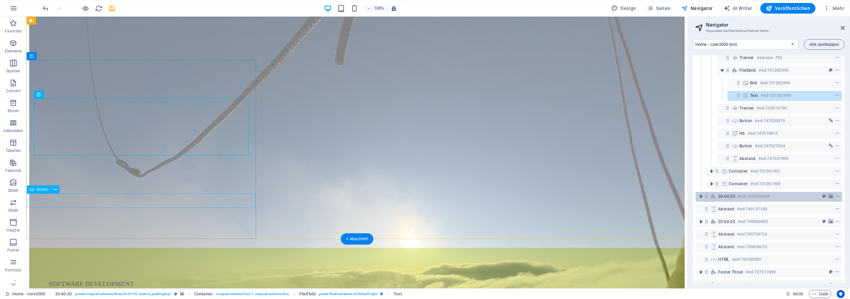
scroll to position [60, 0]
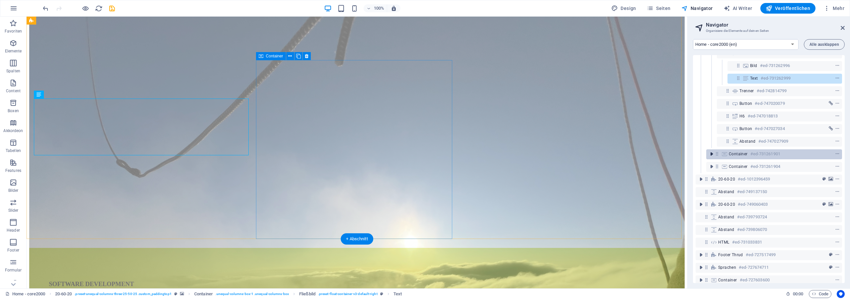
click at [712, 157] on icon "toggle-expand" at bounding box center [711, 154] width 7 height 7
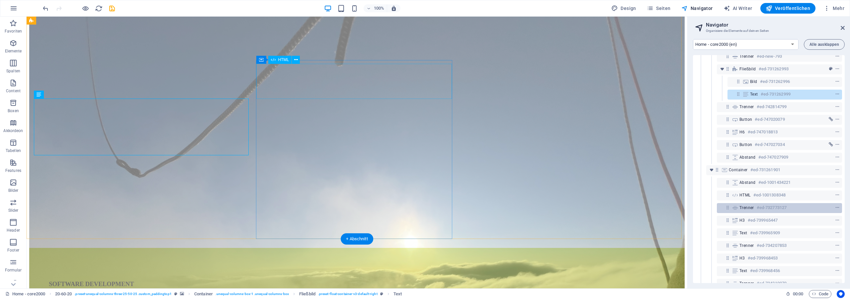
scroll to position [30, 0]
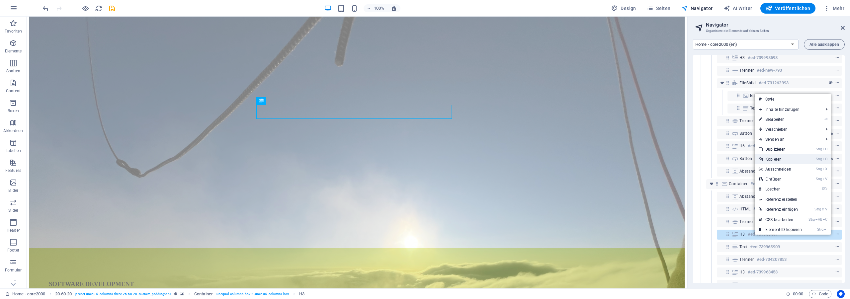
click at [791, 161] on link "Strg C Kopieren" at bounding box center [780, 159] width 51 height 10
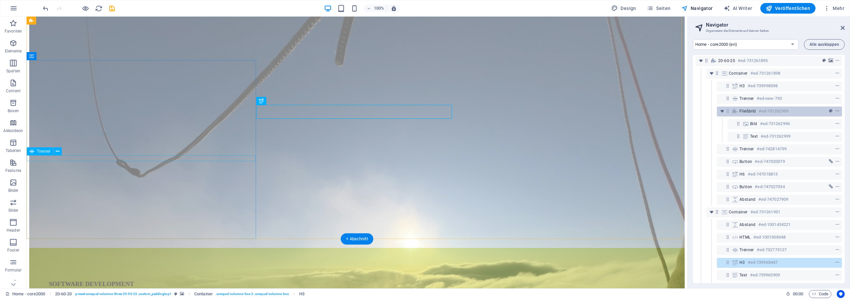
scroll to position [0, 0]
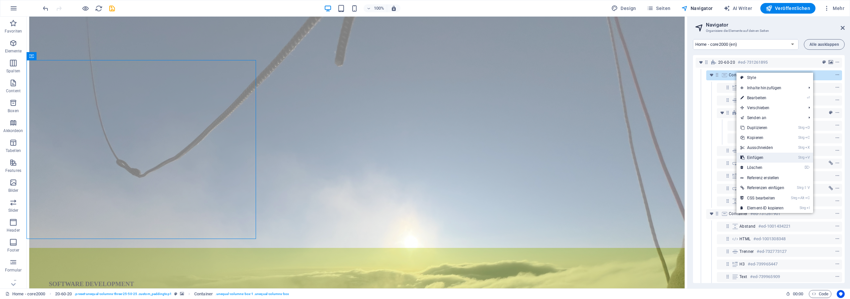
click at [780, 157] on link "Strg V Einfügen" at bounding box center [762, 158] width 52 height 10
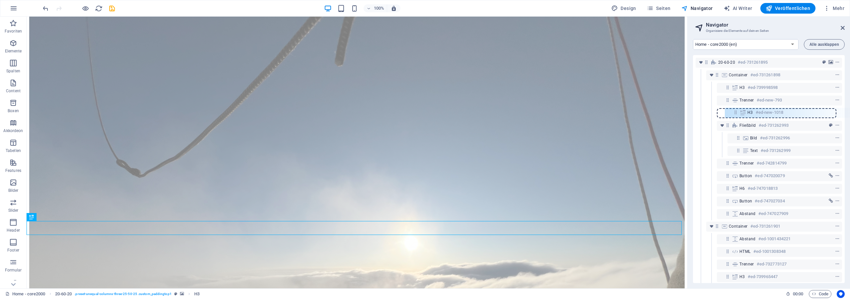
drag, startPoint x: 717, startPoint y: 216, endPoint x: 737, endPoint y: 113, distance: 104.6
click at [737, 113] on div "20-60-20 #ed-731261895 Container #ed-731261898 H3 #ed-739998598 Trenner #ed-new…" at bounding box center [769, 169] width 152 height 228
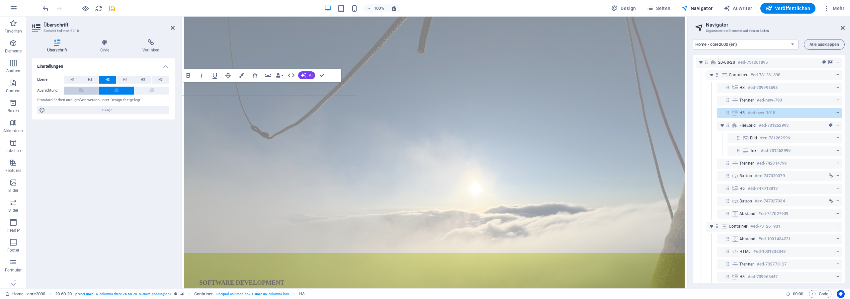
click at [85, 89] on button at bounding box center [81, 91] width 35 height 8
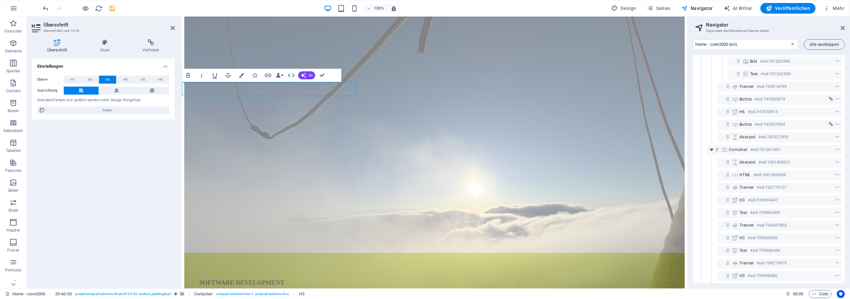
scroll to position [120, 0]
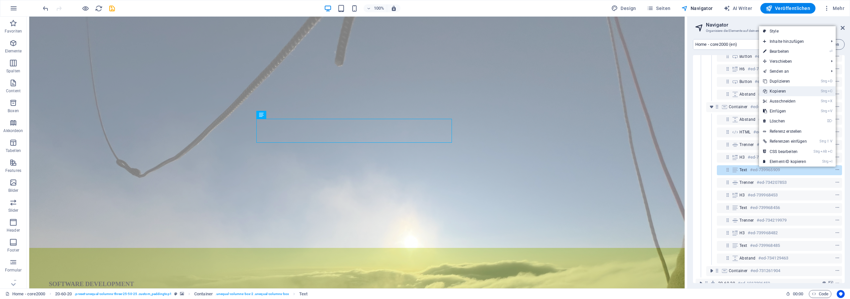
click at [792, 89] on link "Strg C Kopieren" at bounding box center [785, 91] width 52 height 10
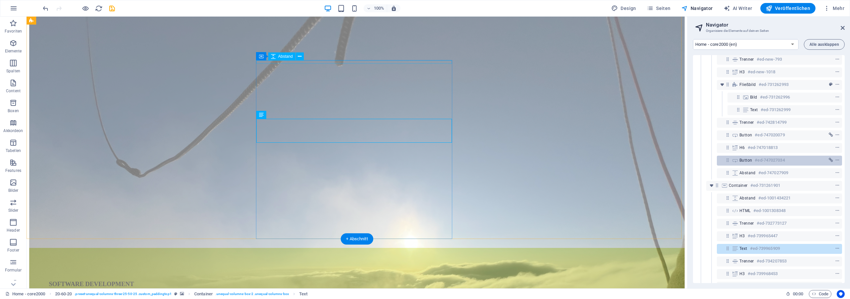
scroll to position [0, 0]
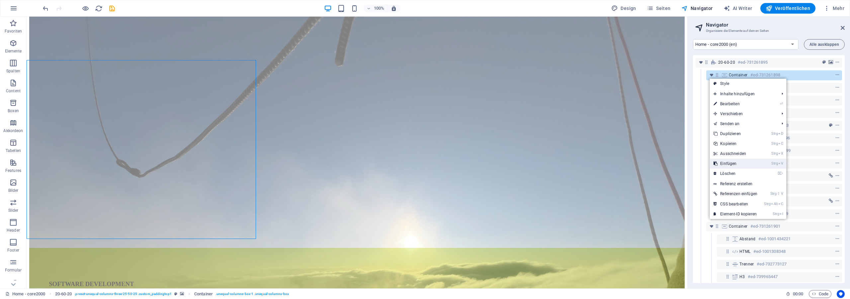
click at [741, 166] on link "Strg V Einfügen" at bounding box center [736, 164] width 52 height 10
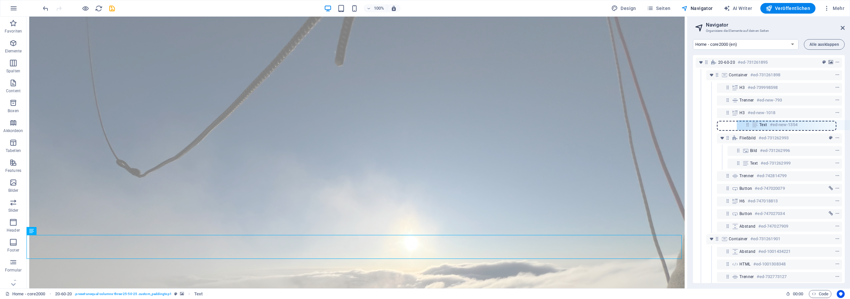
drag, startPoint x: 718, startPoint y: 227, endPoint x: 750, endPoint y: 124, distance: 108.6
click at [750, 124] on div "20-60-20 #ed-731261895 Container #ed-731261898 H3 #ed-739998598 Trenner #ed-new…" at bounding box center [769, 169] width 152 height 228
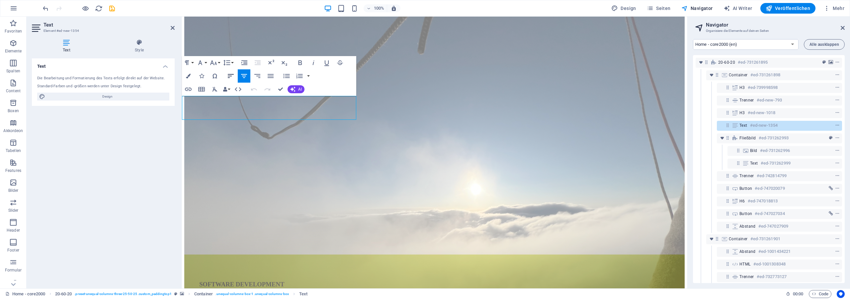
click at [230, 77] on icon "button" at bounding box center [231, 76] width 8 height 8
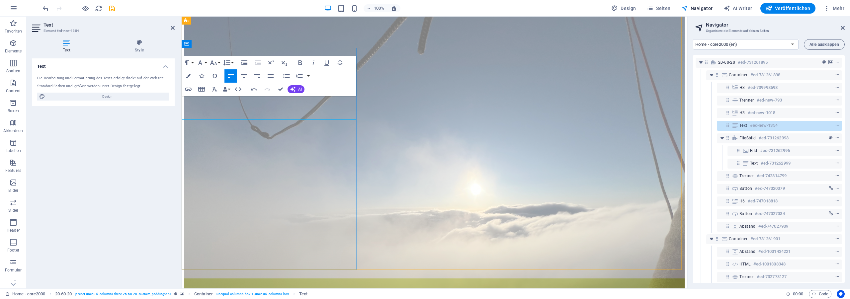
drag, startPoint x: 194, startPoint y: 100, endPoint x: 253, endPoint y: 116, distance: 60.8
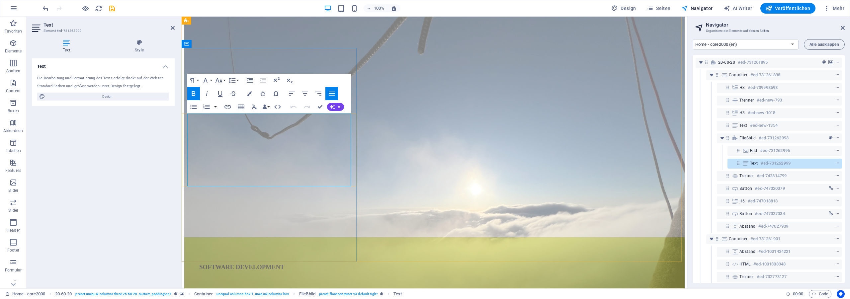
drag, startPoint x: 188, startPoint y: 134, endPoint x: 216, endPoint y: 158, distance: 36.8
copy p "With brand-new software that covers modern demands, and individual solutions th…"
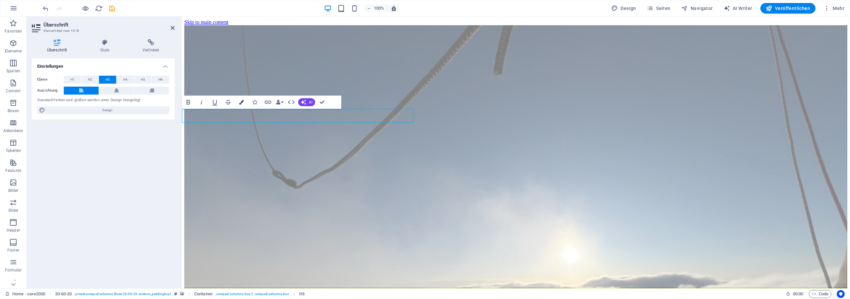
click at [242, 103] on icon "button" at bounding box center [241, 102] width 5 height 5
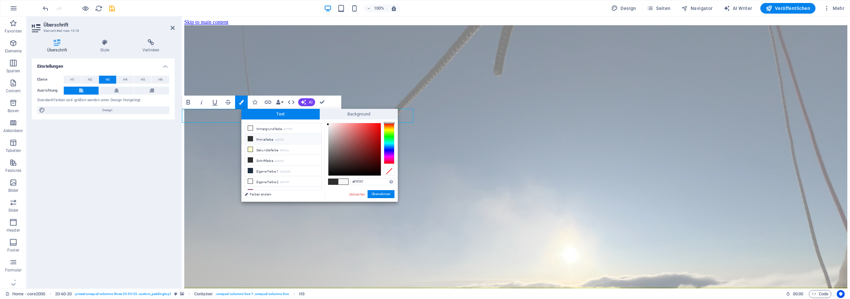
click at [284, 139] on small "#2f2f2f" at bounding box center [279, 140] width 9 height 5
click at [381, 193] on button "Übernehmen" at bounding box center [381, 194] width 27 height 8
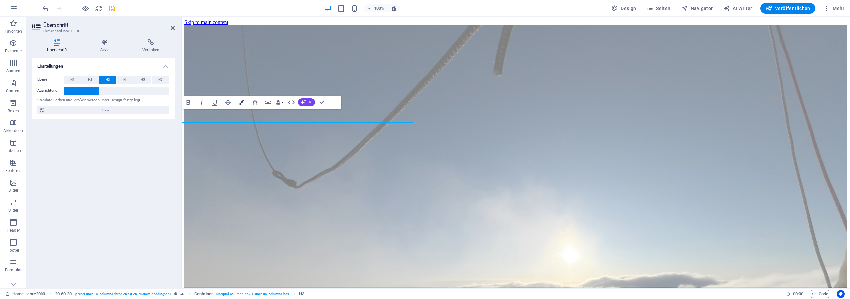
click at [238, 102] on button "Colors" at bounding box center [241, 102] width 13 height 13
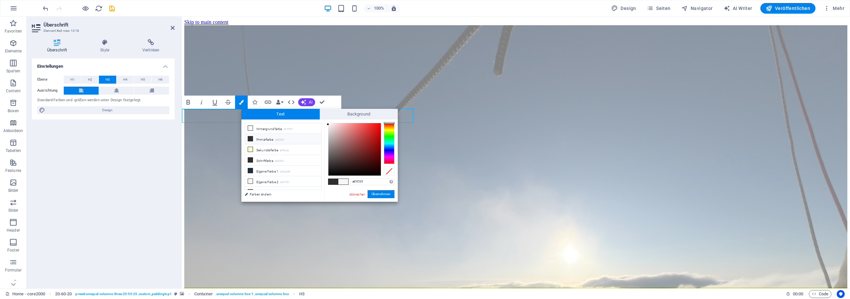
click at [267, 140] on li "Primärfarbe #2f2f2f" at bounding box center [283, 139] width 76 height 11
type input "#2f2f2f"
click at [377, 194] on button "Übernehmen" at bounding box center [381, 194] width 27 height 8
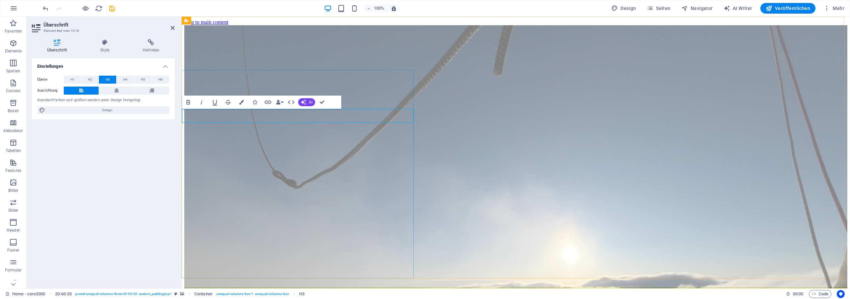
drag, startPoint x: 322, startPoint y: 104, endPoint x: 309, endPoint y: 80, distance: 26.6
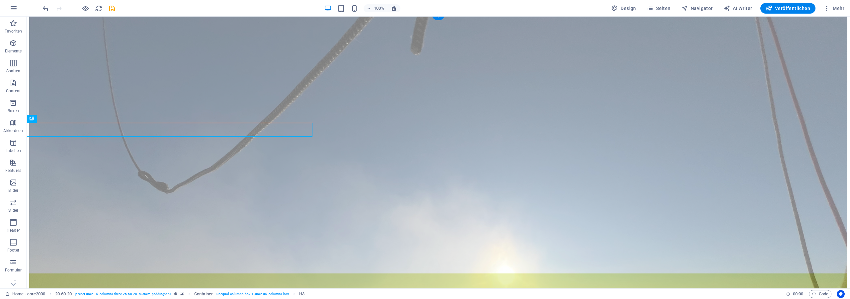
scroll to position [34, 0]
click at [111, 6] on icon "save" at bounding box center [112, 9] width 8 height 8
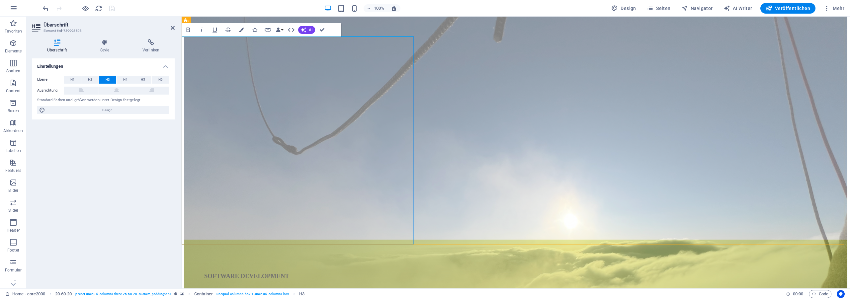
click at [261, 273] on span "SOFTWARE DEVELOPMENT" at bounding box center [246, 276] width 85 height 7
click at [241, 25] on button "Colors" at bounding box center [241, 29] width 13 height 13
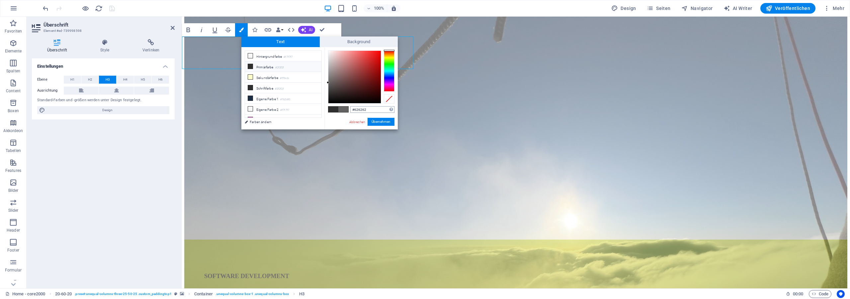
drag, startPoint x: 369, startPoint y: 111, endPoint x: 310, endPoint y: 112, distance: 58.8
click at [350, 112] on input "#626262" at bounding box center [372, 109] width 44 height 7
click at [380, 122] on button "Übernehmen" at bounding box center [381, 122] width 27 height 8
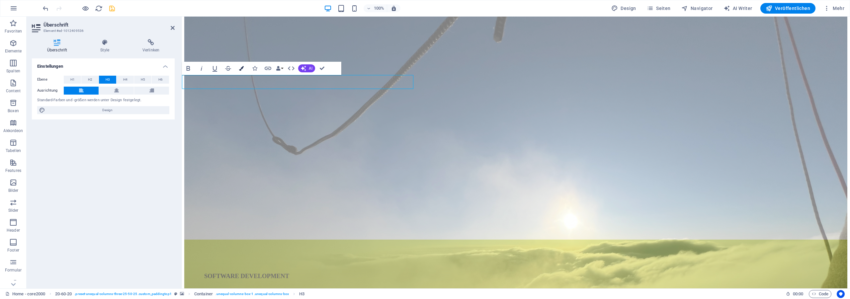
click at [242, 69] on icon "button" at bounding box center [241, 68] width 5 height 5
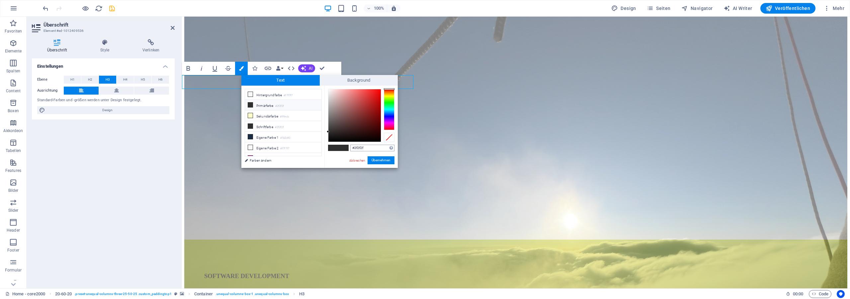
drag, startPoint x: 367, startPoint y: 148, endPoint x: 295, endPoint y: 141, distance: 73.0
click at [350, 145] on input "#2f2f2f" at bounding box center [372, 148] width 44 height 7
type input "#626262"
click at [379, 162] on button "Übernehmen" at bounding box center [381, 160] width 27 height 8
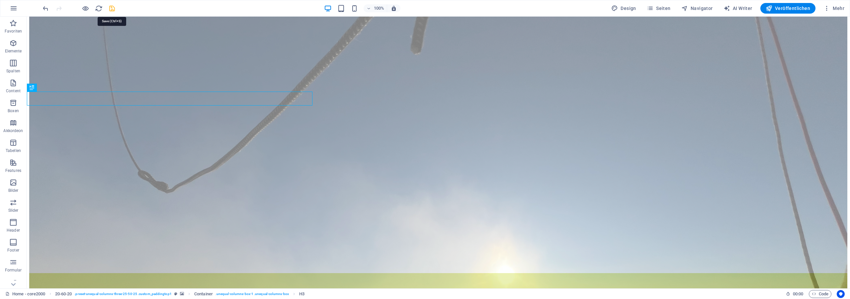
click at [115, 11] on icon "save" at bounding box center [112, 9] width 8 height 8
click at [705, 9] on span "Navigator" at bounding box center [697, 8] width 32 height 7
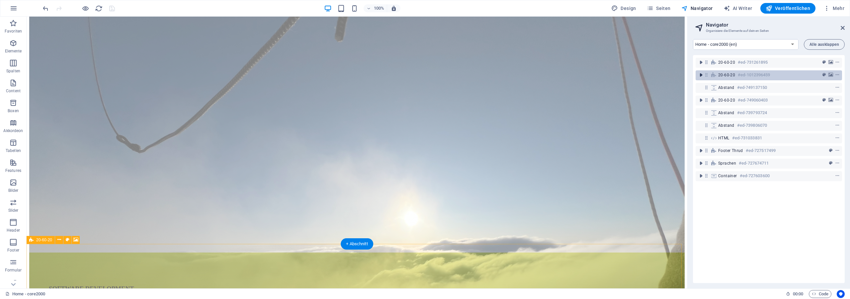
click at [703, 76] on icon "toggle-expand" at bounding box center [701, 75] width 7 height 7
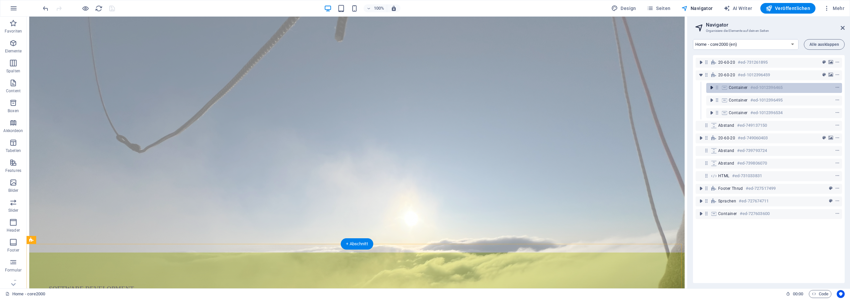
click at [713, 87] on icon "toggle-expand" at bounding box center [711, 87] width 7 height 7
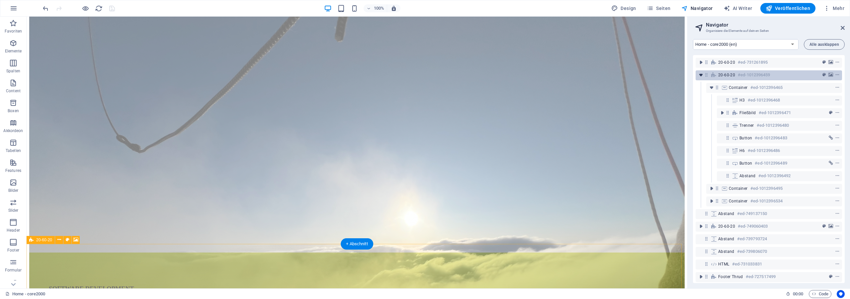
click at [701, 76] on icon "toggle-expand" at bounding box center [701, 75] width 7 height 7
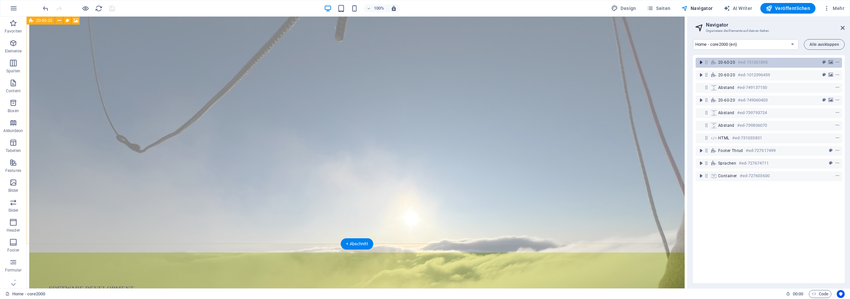
click at [701, 62] on icon "toggle-expand" at bounding box center [701, 62] width 7 height 7
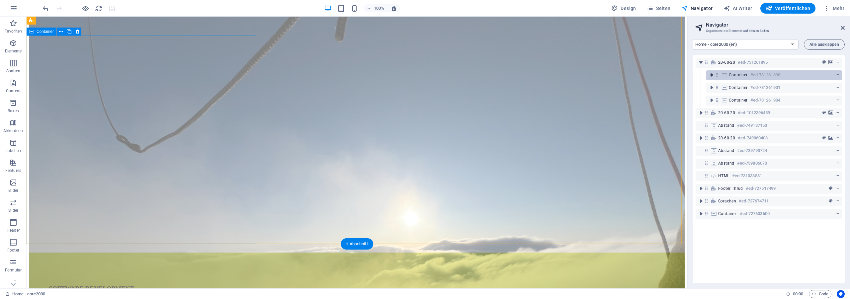
click at [711, 75] on icon "toggle-expand" at bounding box center [711, 75] width 7 height 7
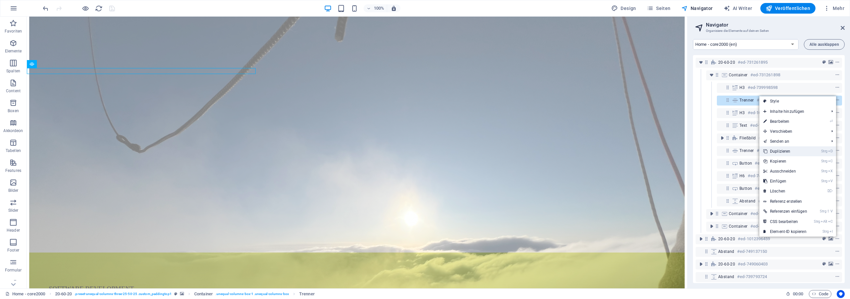
click at [789, 152] on link "Strg D Duplizieren" at bounding box center [785, 151] width 52 height 10
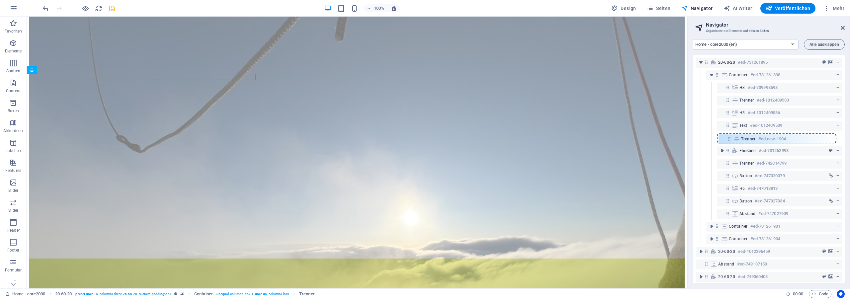
drag, startPoint x: 727, startPoint y: 113, endPoint x: 728, endPoint y: 141, distance: 27.9
click at [728, 141] on div "20-60-20 #ed-731261895 Container #ed-731261898 H3 #ed-739998598 Trenner #ed-101…" at bounding box center [769, 169] width 152 height 228
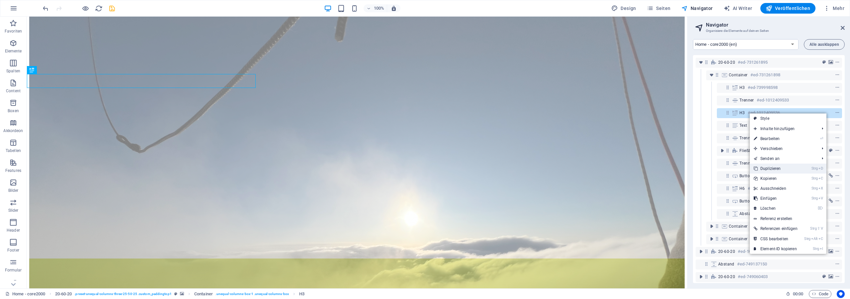
click at [775, 169] on link "Strg D Duplizieren" at bounding box center [776, 169] width 52 height 10
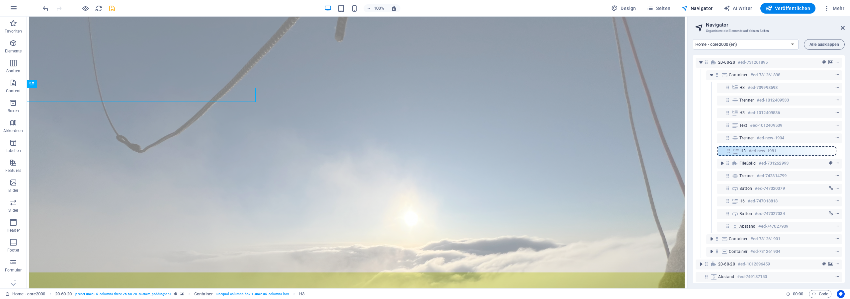
drag, startPoint x: 727, startPoint y: 127, endPoint x: 728, endPoint y: 154, distance: 27.2
click at [728, 154] on div "20-60-20 #ed-731261895 Container #ed-731261898 H3 #ed-739998598 Trenner #ed-101…" at bounding box center [769, 169] width 152 height 228
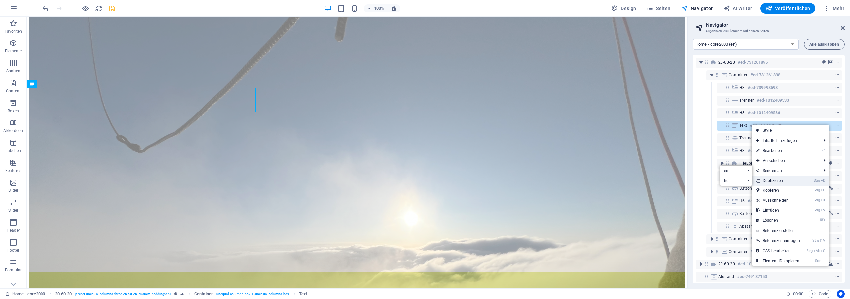
click at [775, 178] on link "Strg D Duplizieren" at bounding box center [778, 181] width 52 height 10
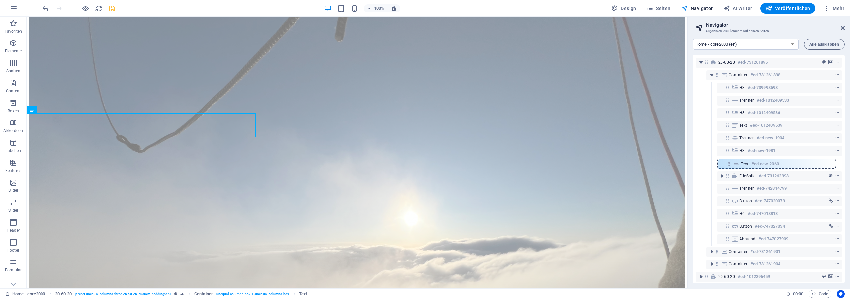
drag, startPoint x: 727, startPoint y: 137, endPoint x: 728, endPoint y: 165, distance: 27.9
click at [728, 165] on div "20-60-20 #ed-731261895 Container #ed-731261898 H3 #ed-739998598 Trenner #ed-101…" at bounding box center [769, 169] width 152 height 228
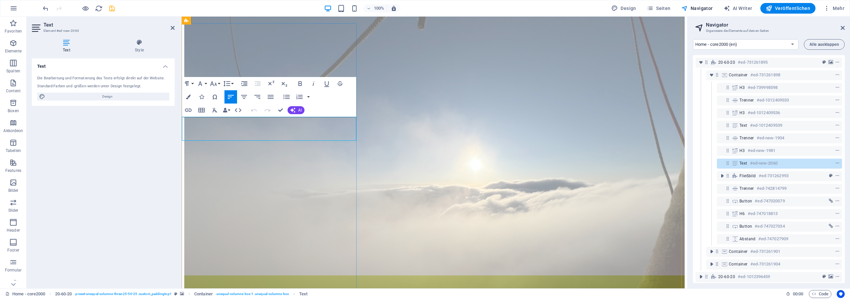
drag, startPoint x: 194, startPoint y: 122, endPoint x: 307, endPoint y: 139, distance: 114.5
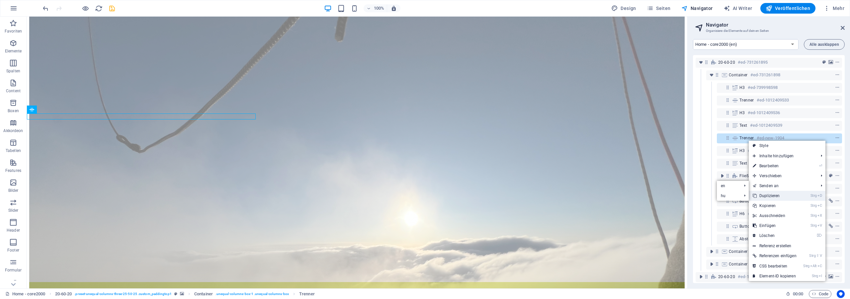
click at [773, 195] on link "Strg D Duplizieren" at bounding box center [775, 196] width 52 height 10
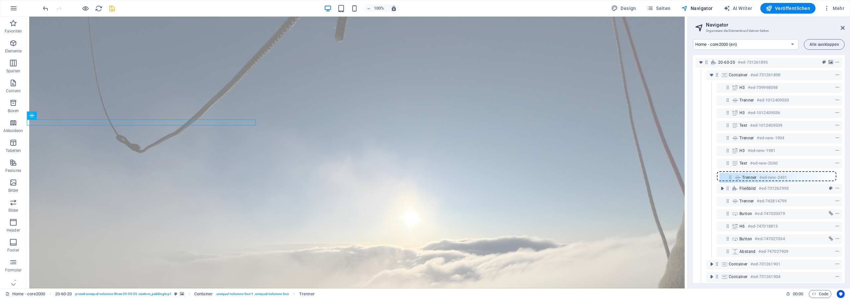
drag, startPoint x: 727, startPoint y: 151, endPoint x: 730, endPoint y: 181, distance: 29.4
click at [730, 181] on div "20-60-20 #ed-731261895 Container #ed-731261898 H3 #ed-739998598 Trenner #ed-101…" at bounding box center [769, 169] width 152 height 228
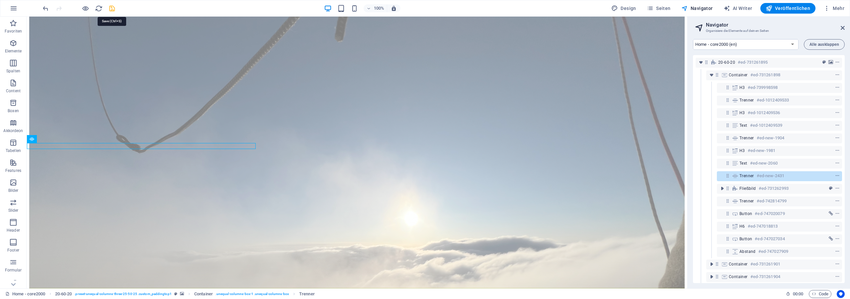
click at [111, 9] on icon "save" at bounding box center [112, 9] width 8 height 8
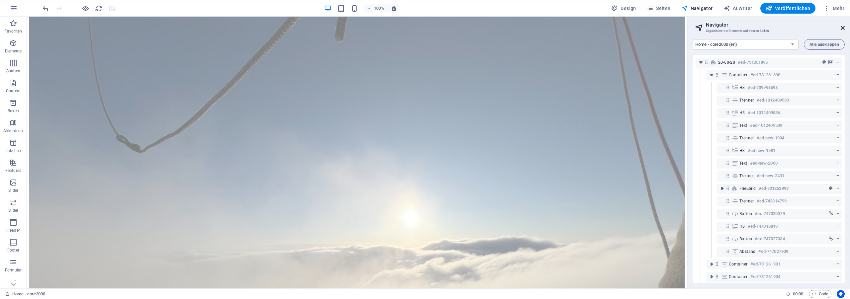
click at [843, 26] on icon at bounding box center [843, 27] width 4 height 5
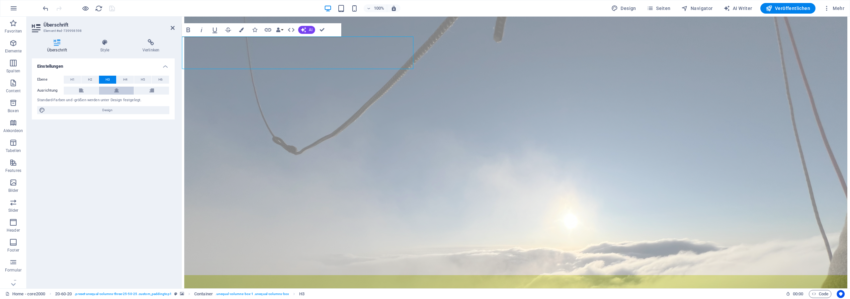
click at [111, 87] on button at bounding box center [116, 91] width 35 height 8
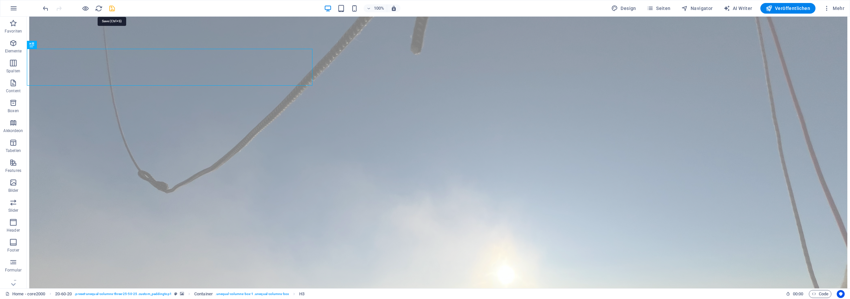
click at [113, 9] on icon "save" at bounding box center [112, 9] width 8 height 8
click at [582, 7] on div "100% Design Seiten Navigator AI Writer Veröffentlichen Mehr" at bounding box center [445, 8] width 806 height 11
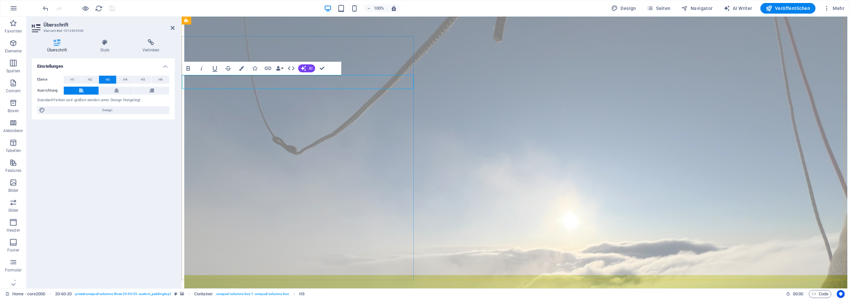
drag, startPoint x: 219, startPoint y: 81, endPoint x: 328, endPoint y: 84, distance: 108.6
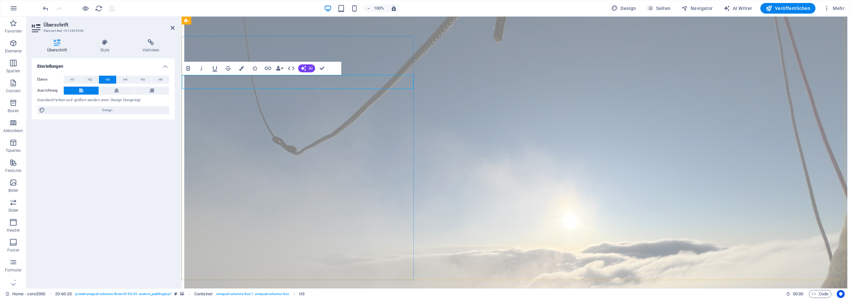
drag, startPoint x: 206, startPoint y: 83, endPoint x: 355, endPoint y: 85, distance: 149.1
click at [129, 79] on button "H4" at bounding box center [125, 80] width 17 height 8
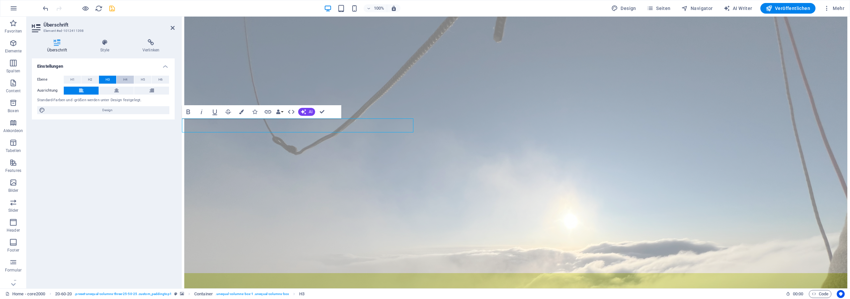
click at [121, 79] on button "H4" at bounding box center [125, 80] width 17 height 8
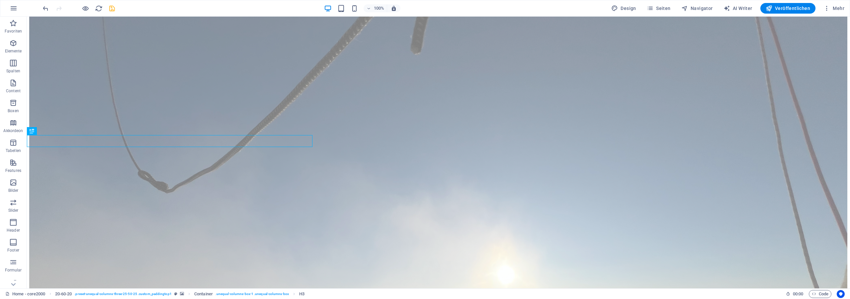
click at [107, 12] on div at bounding box center [79, 8] width 74 height 11
click at [111, 12] on icon "save" at bounding box center [112, 9] width 8 height 8
click at [696, 8] on span "Navigator" at bounding box center [697, 8] width 32 height 7
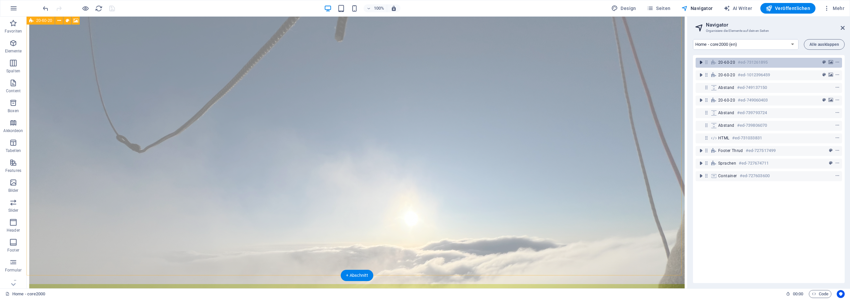
click at [702, 62] on icon "toggle-expand" at bounding box center [701, 62] width 7 height 7
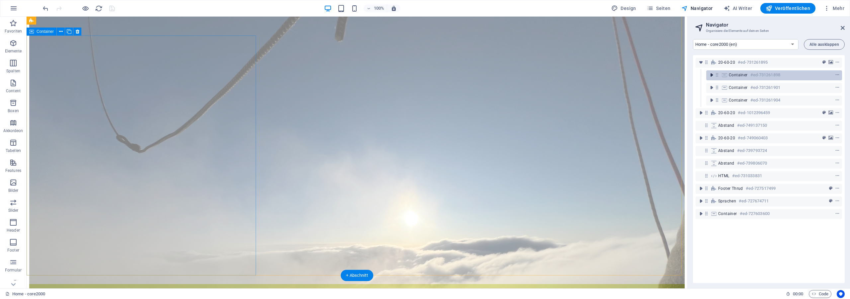
click at [712, 76] on icon "toggle-expand" at bounding box center [711, 75] width 7 height 7
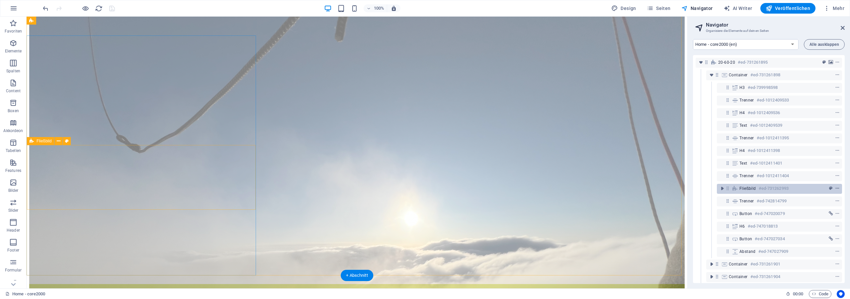
click at [835, 189] on icon "context-menu" at bounding box center [837, 188] width 5 height 5
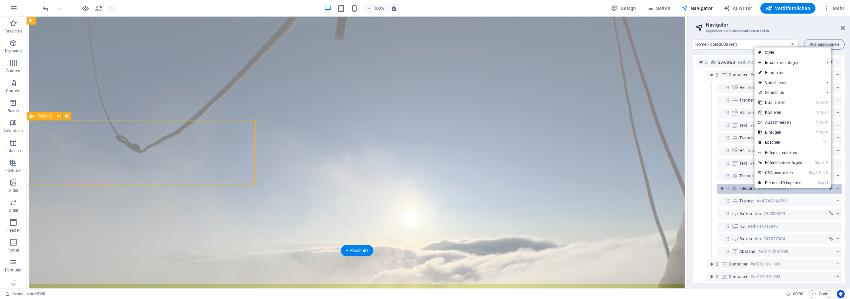
scroll to position [59, 0]
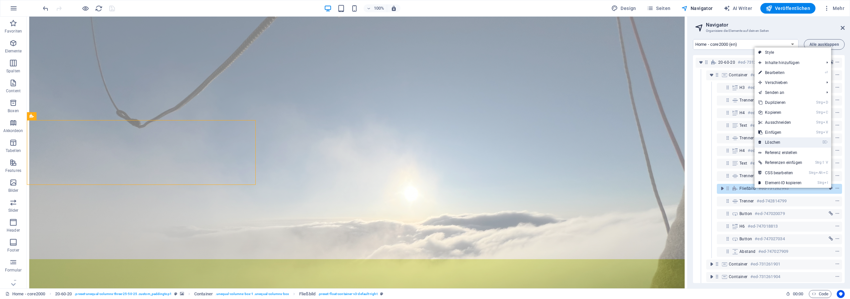
click at [791, 142] on link "⌦ Löschen" at bounding box center [780, 142] width 52 height 10
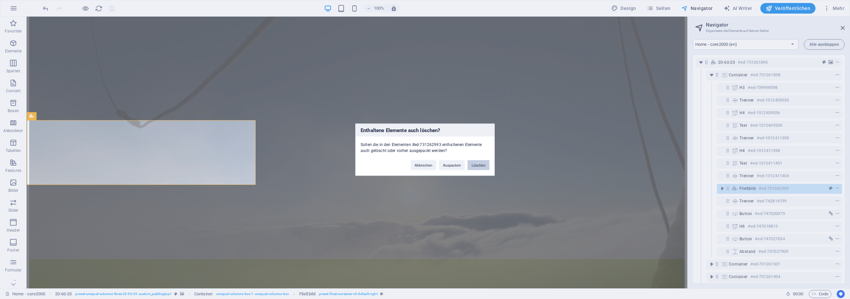
click at [480, 167] on button "Löschen" at bounding box center [479, 165] width 22 height 10
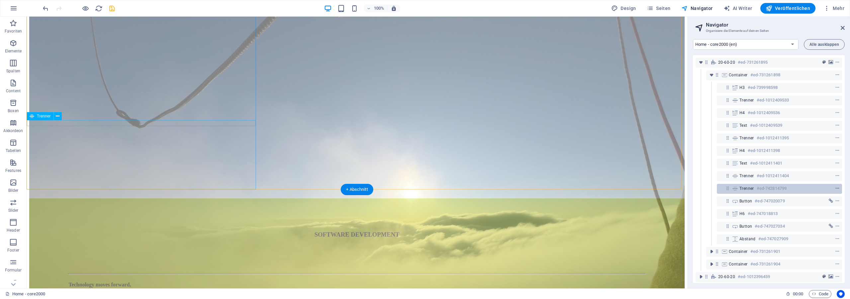
click at [835, 188] on icon "context-menu" at bounding box center [837, 188] width 5 height 5
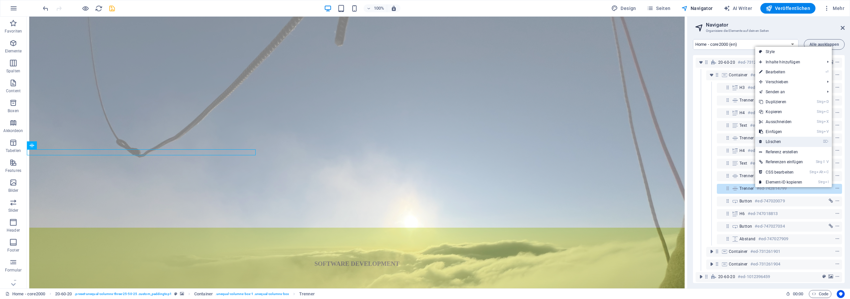
click at [791, 140] on link "⌦ Löschen" at bounding box center [781, 142] width 52 height 10
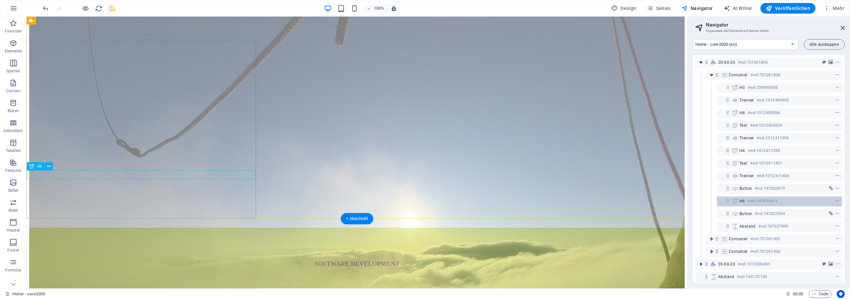
click at [788, 201] on div "H6 #ed-747018813" at bounding box center [773, 201] width 69 height 8
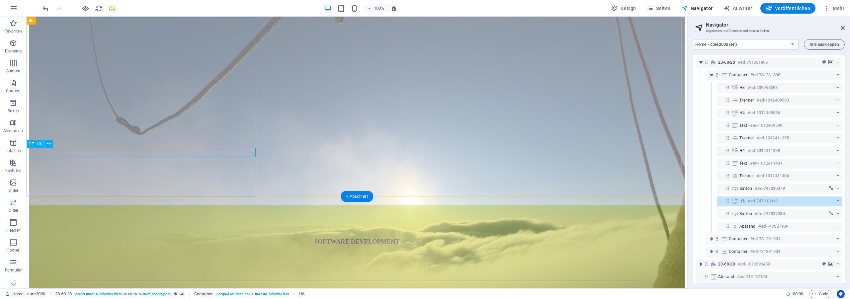
click at [835, 201] on icon "context-menu" at bounding box center [837, 201] width 5 height 5
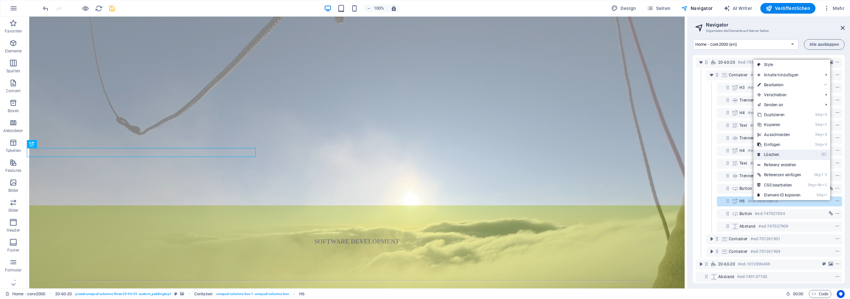
click at [789, 155] on link "⌦ Löschen" at bounding box center [779, 155] width 52 height 10
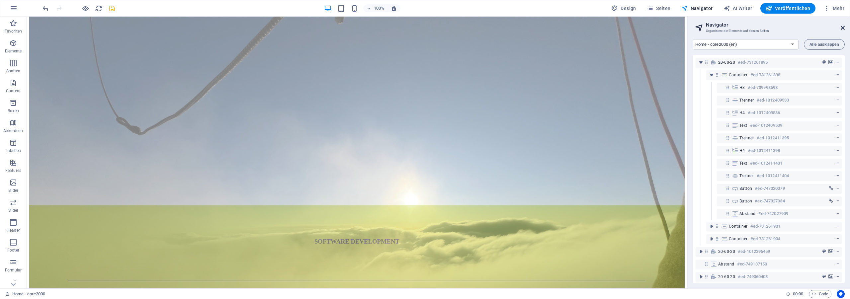
drag, startPoint x: 843, startPoint y: 27, endPoint x: 701, endPoint y: 15, distance: 142.3
click at [843, 27] on icon at bounding box center [843, 27] width 4 height 5
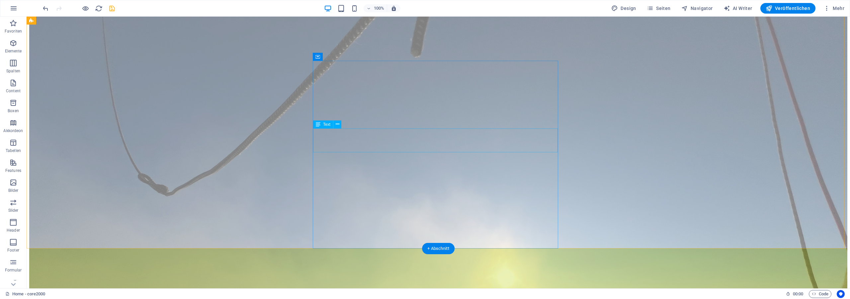
scroll to position [34, 0]
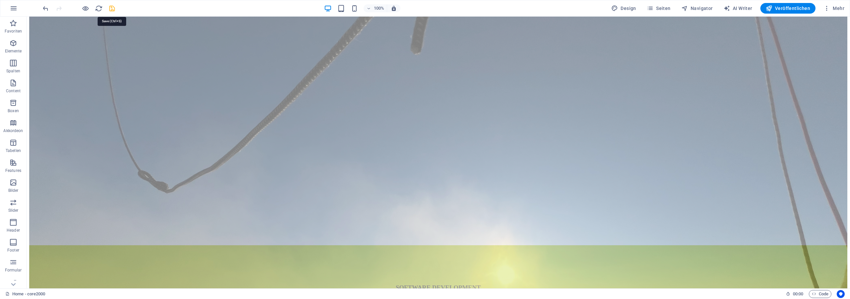
click at [115, 10] on icon "save" at bounding box center [112, 9] width 8 height 8
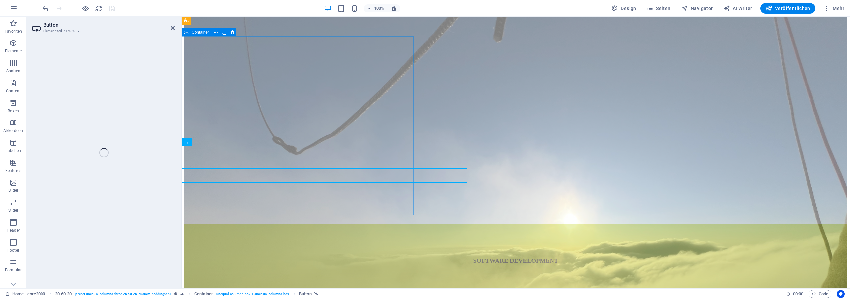
select select "%"
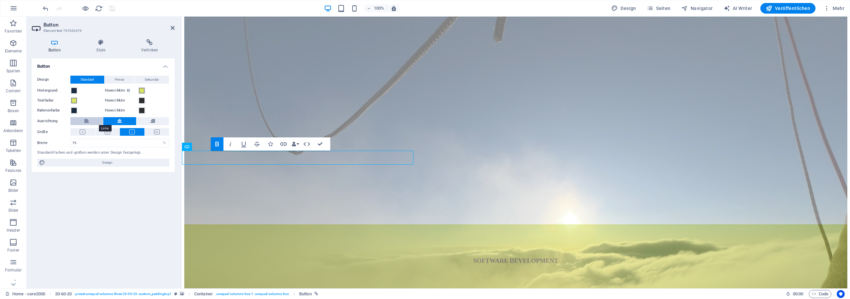
click at [84, 123] on button at bounding box center [86, 121] width 33 height 8
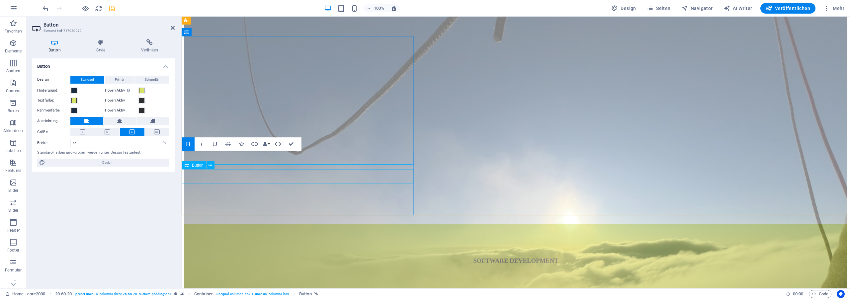
select select "%"
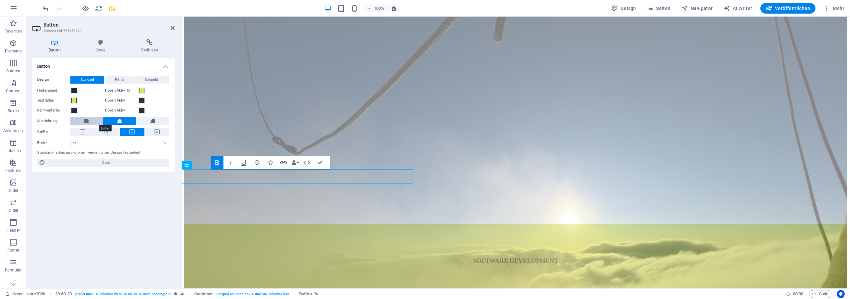
click at [87, 120] on icon at bounding box center [86, 121] width 5 height 8
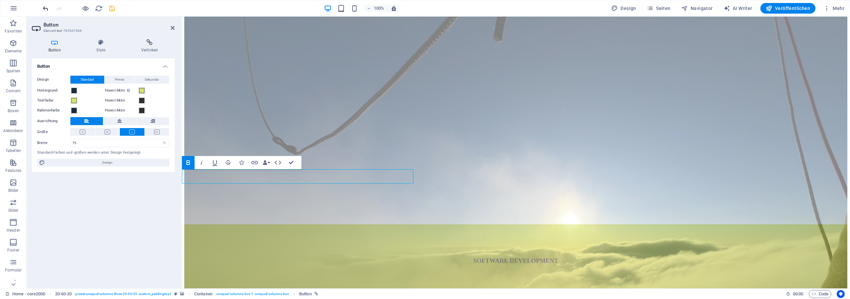
click at [48, 12] on icon "undo" at bounding box center [46, 9] width 8 height 8
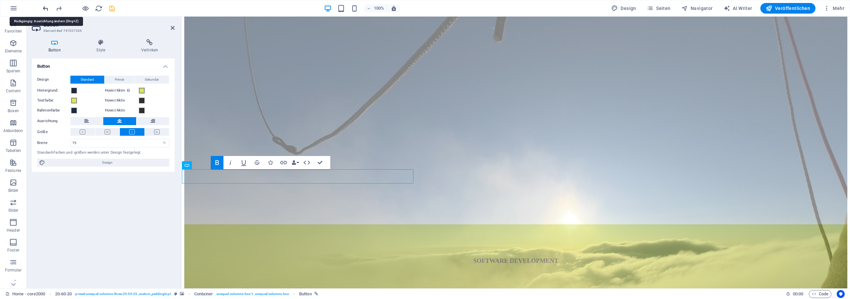
click at [48, 12] on icon "undo" at bounding box center [46, 9] width 8 height 8
click at [171, 28] on icon at bounding box center [173, 27] width 4 height 5
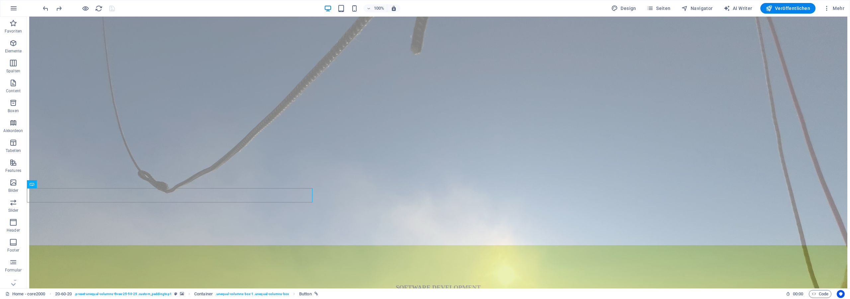
click at [529, 7] on div "100% Design Seiten Navigator AI Writer Veröffentlichen Mehr" at bounding box center [445, 8] width 806 height 11
click at [657, 11] on span "Seiten" at bounding box center [659, 8] width 24 height 7
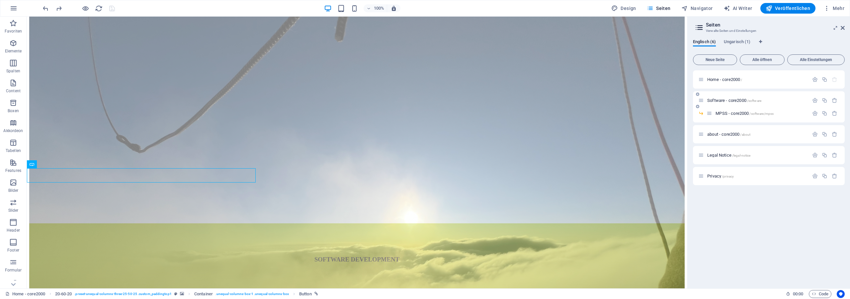
click at [738, 98] on span "Software - core2000 /software" at bounding box center [734, 100] width 54 height 5
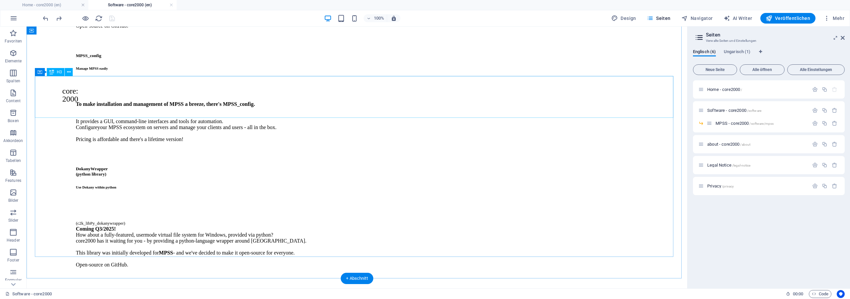
scroll to position [271, 0]
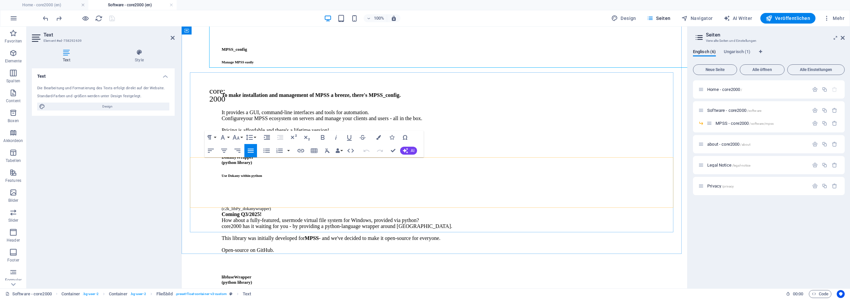
scroll to position [414, 0]
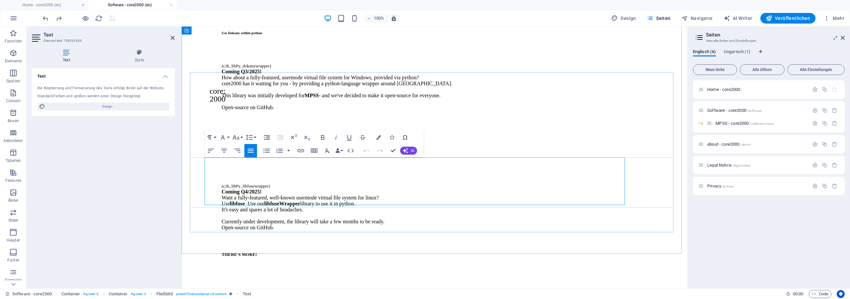
drag, startPoint x: 523, startPoint y: 194, endPoint x: 532, endPoint y: 194, distance: 9.0
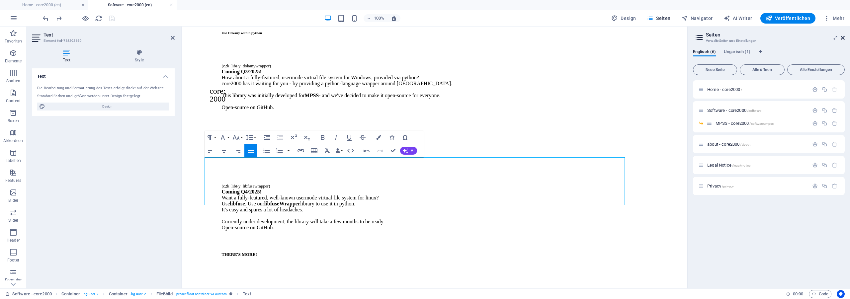
click at [842, 38] on icon at bounding box center [843, 37] width 4 height 5
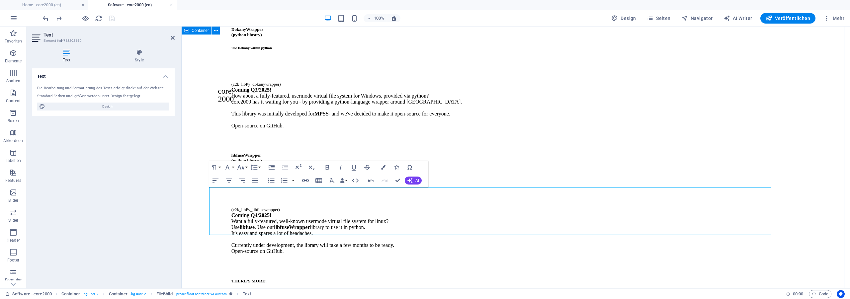
scroll to position [247, 0]
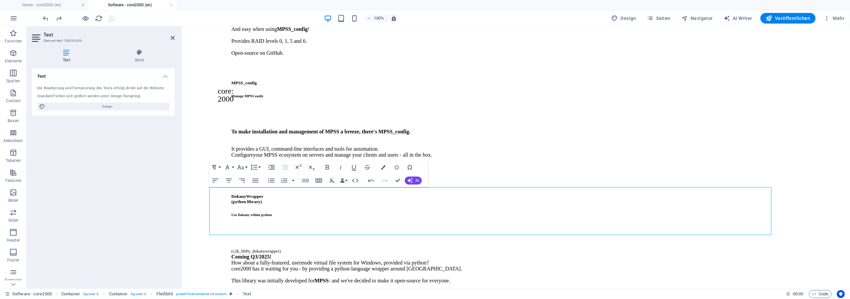
click at [172, 35] on h2 "Text" at bounding box center [108, 35] width 131 height 6
click at [172, 41] on header "Text Element #ed-758292639" at bounding box center [103, 35] width 143 height 17
click at [172, 38] on icon at bounding box center [173, 37] width 4 height 5
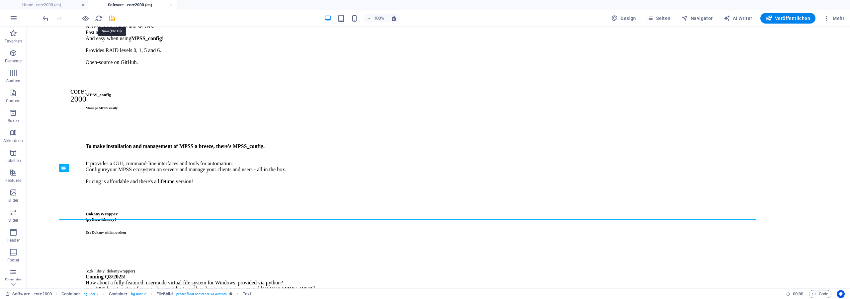
click at [113, 19] on icon "save" at bounding box center [112, 19] width 8 height 8
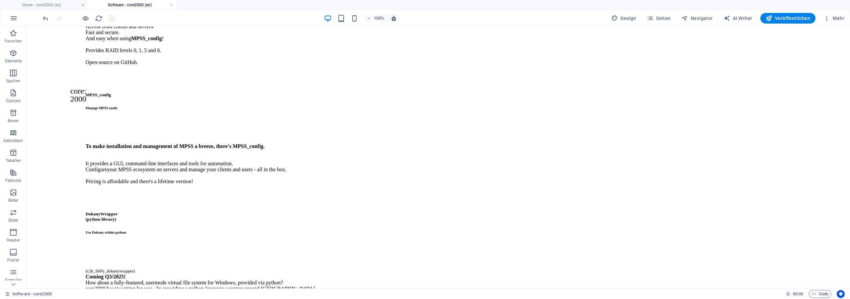
click at [571, 16] on div "100% Design Seiten Navigator AI Writer Veröffentlichen Mehr" at bounding box center [445, 18] width 806 height 11
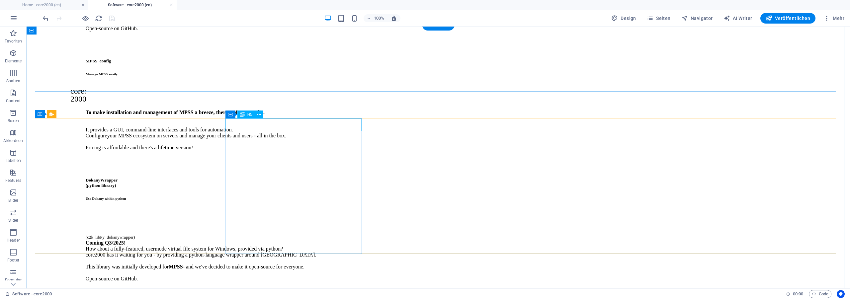
scroll to position [0, 0]
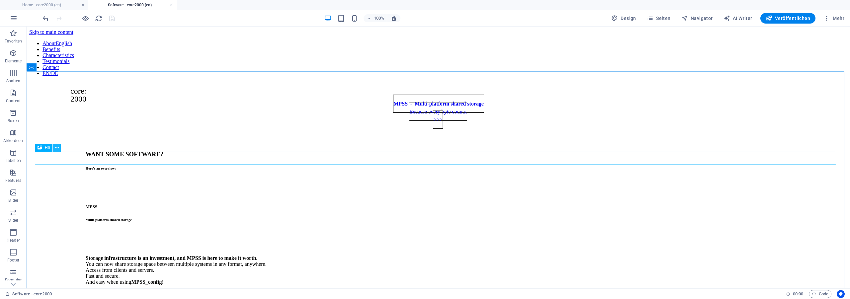
click at [56, 146] on icon at bounding box center [57, 147] width 4 height 7
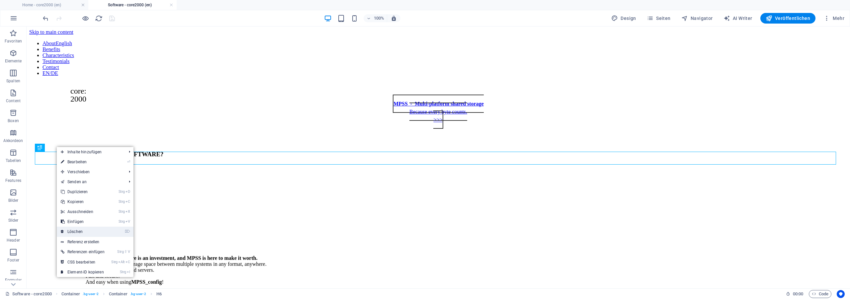
click at [98, 230] on link "⌦ Löschen" at bounding box center [83, 232] width 52 height 10
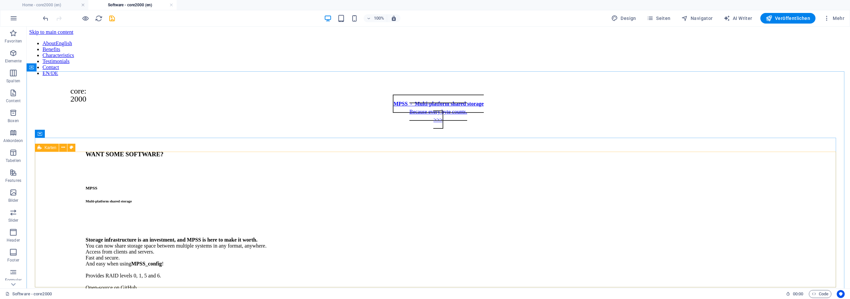
click at [47, 148] on span "Karten" at bounding box center [50, 148] width 12 height 4
select select "px"
select select "presentation"
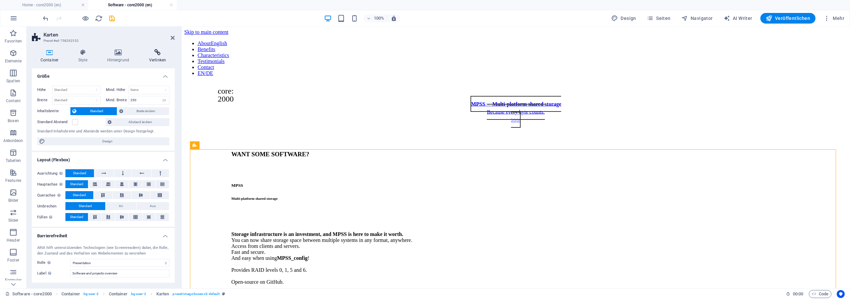
click at [156, 54] on icon at bounding box center [157, 52] width 34 height 7
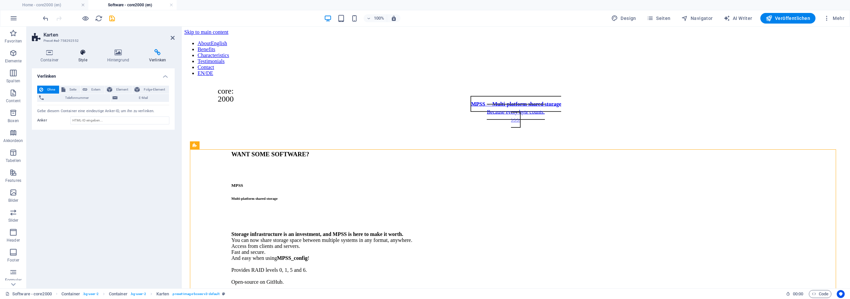
click at [87, 53] on icon at bounding box center [83, 52] width 26 height 7
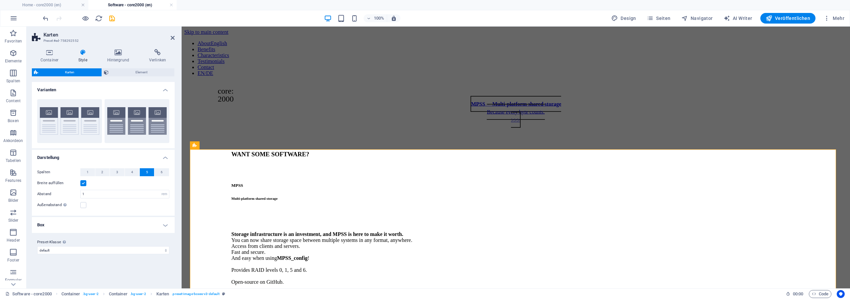
click at [137, 68] on div "Container Style Hintergrund Verlinken Größe Höhe Standard px rem % vh vw Mind. …" at bounding box center [103, 166] width 143 height 234
click at [137, 72] on span "Element" at bounding box center [142, 72] width 62 height 8
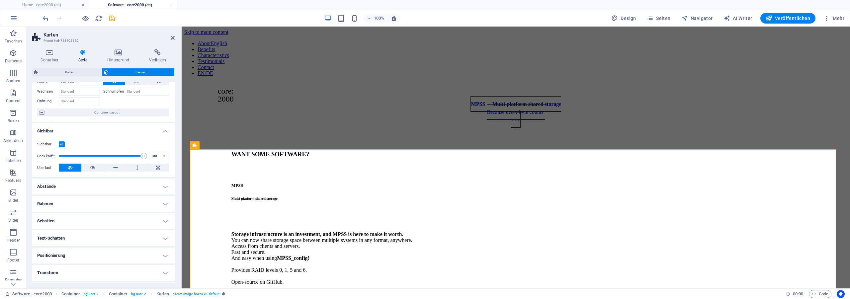
click at [58, 188] on h4 "Abstände" at bounding box center [103, 187] width 143 height 16
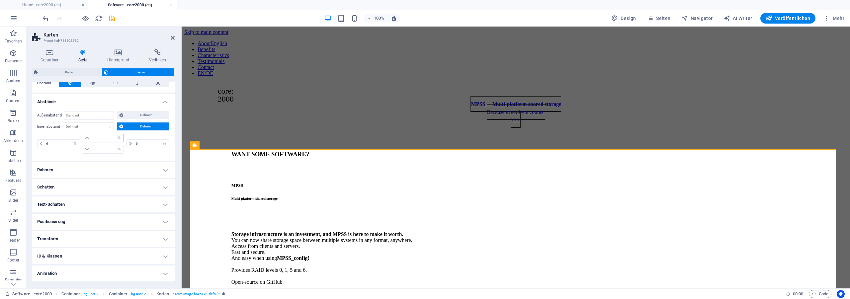
scroll to position [120, 0]
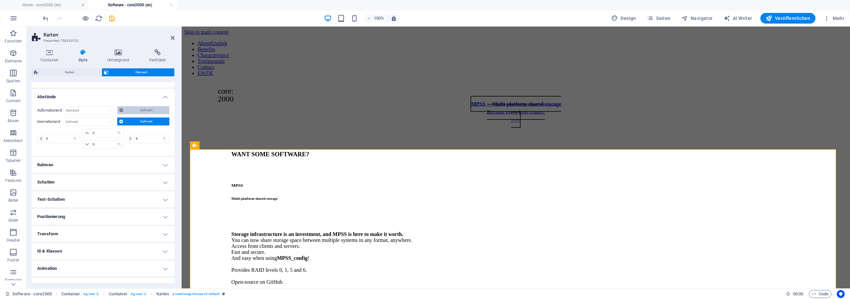
click at [127, 109] on span "Definiert" at bounding box center [146, 110] width 42 height 8
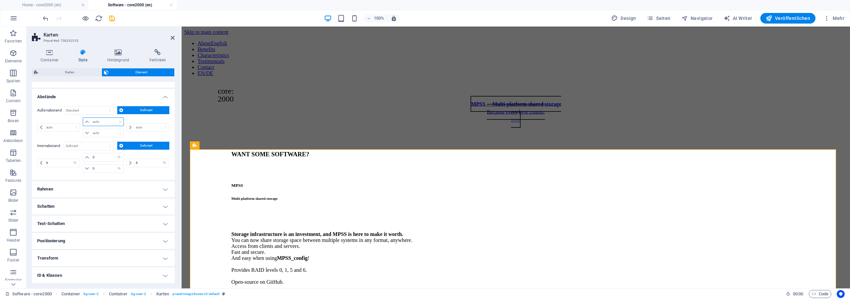
click at [83, 118] on select "auto px % rem vw vh" at bounding box center [103, 122] width 41 height 8
select select "px"
click option "px" at bounding box center [0, 0] width 0 height 0
type input "0"
select select "px"
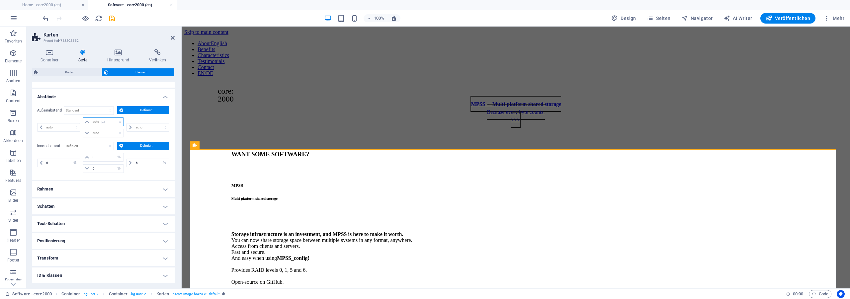
type input "0"
select select "px"
type input "0"
select select "px"
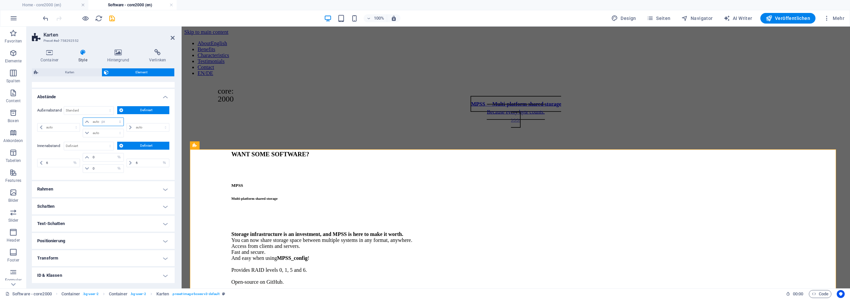
type input "0"
select select "px"
drag, startPoint x: 99, startPoint y: 122, endPoint x: 62, endPoint y: 121, distance: 36.2
click at [91, 121] on input "0" at bounding box center [107, 122] width 33 height 8
type input "50"
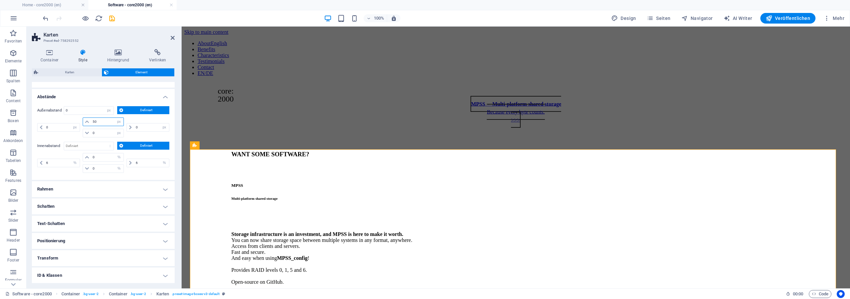
select select "DISABLED_OPTION_VALUE"
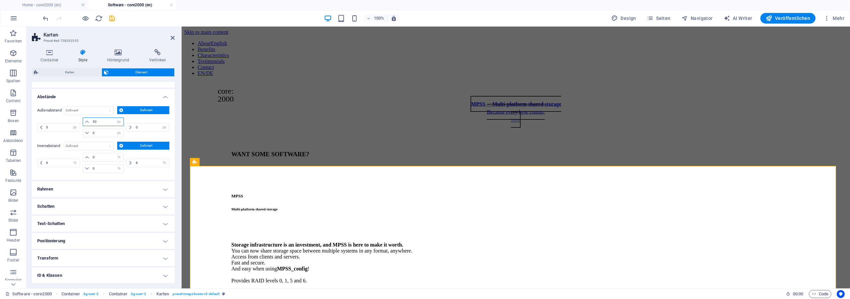
drag, startPoint x: 98, startPoint y: 123, endPoint x: 89, endPoint y: 122, distance: 9.4
click at [91, 122] on input "50" at bounding box center [107, 122] width 33 height 8
type input "20"
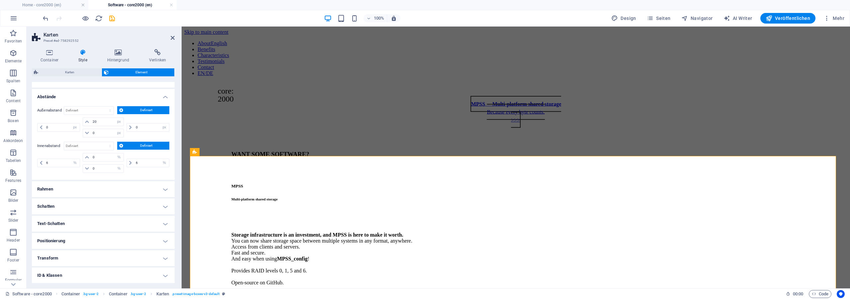
click at [114, 14] on div at bounding box center [79, 18] width 74 height 11
click at [113, 18] on icon "save" at bounding box center [112, 19] width 8 height 8
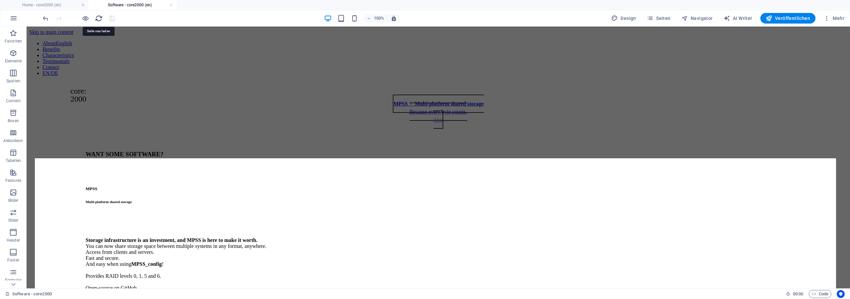
click at [100, 20] on icon "reload" at bounding box center [99, 19] width 8 height 8
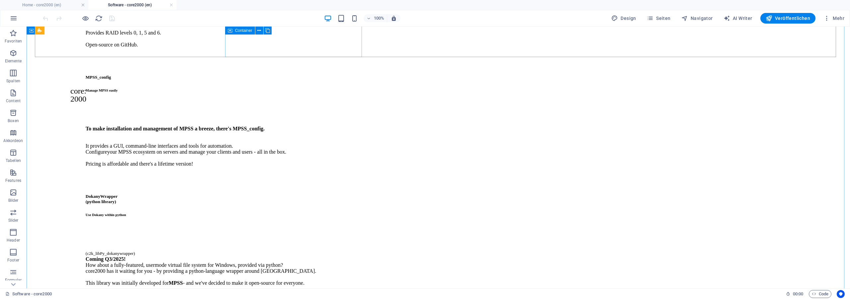
scroll to position [237, 0]
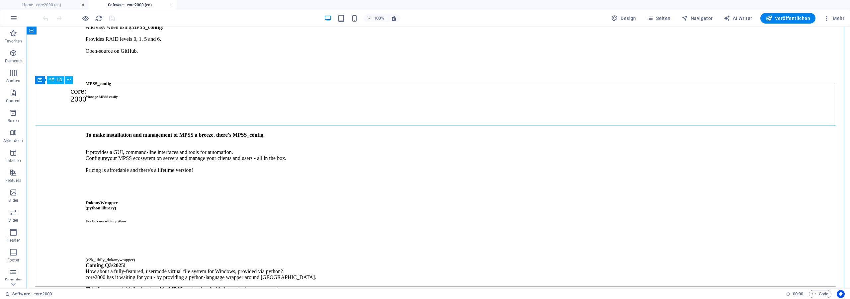
select select "%"
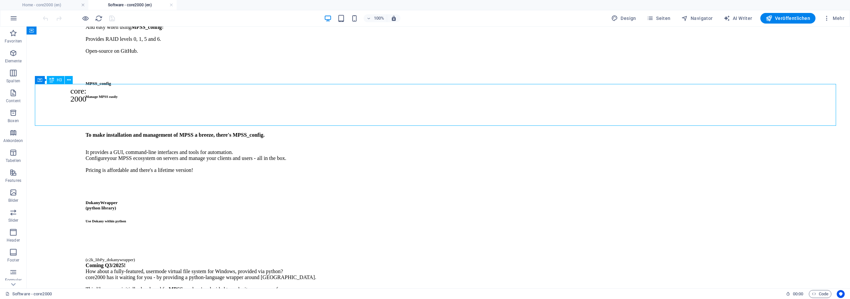
select select "%"
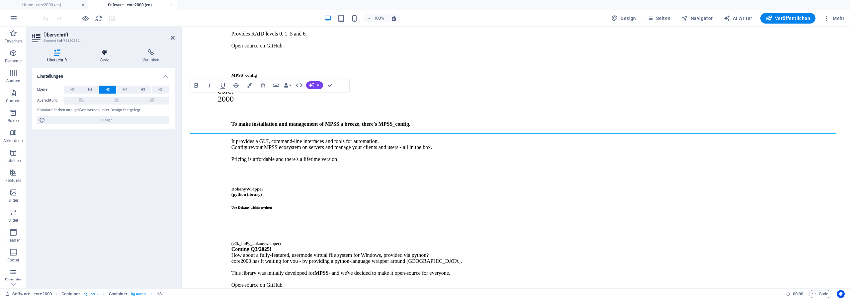
scroll to position [250, 0]
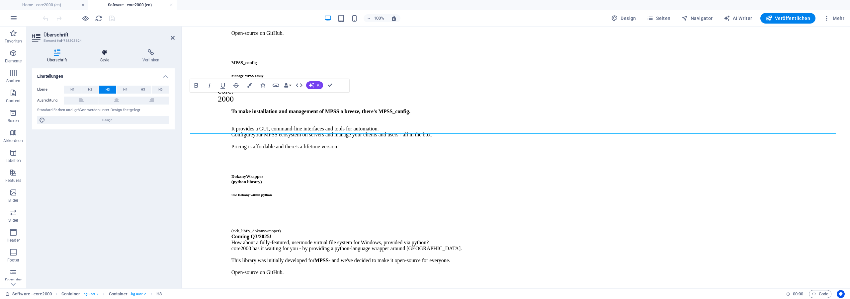
click at [114, 57] on h4 "Style" at bounding box center [106, 56] width 42 height 14
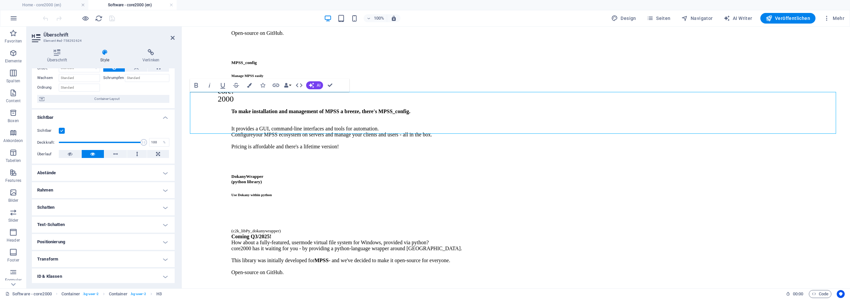
click at [89, 173] on h4 "Abstände" at bounding box center [103, 173] width 143 height 16
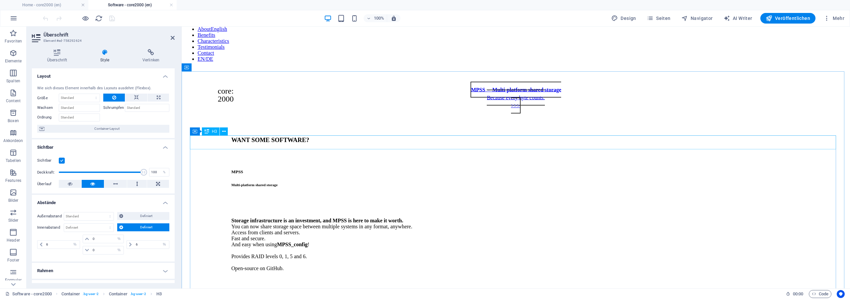
scroll to position [0, 0]
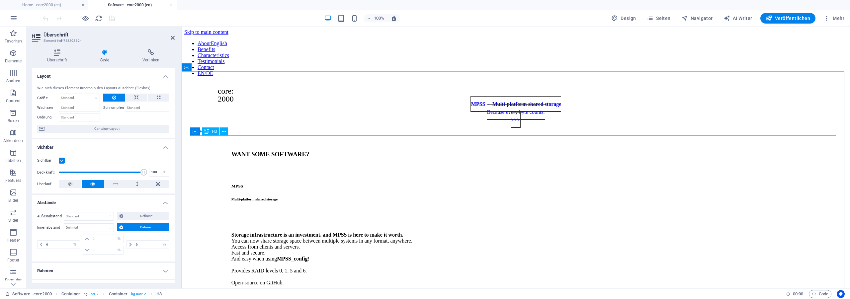
click at [281, 151] on div "WANT SOME SOFTWARE?" at bounding box center [516, 154] width 646 height 7
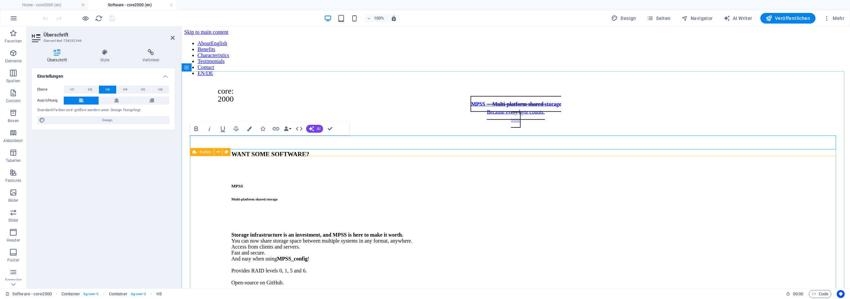
click at [200, 149] on div "Karten" at bounding box center [202, 152] width 24 height 8
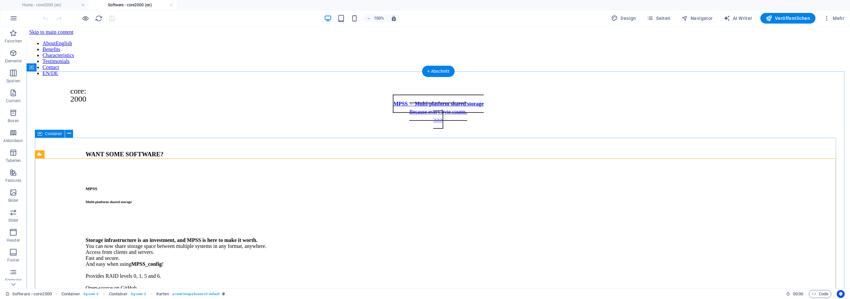
click at [52, 157] on div "Karten" at bounding box center [47, 154] width 24 height 8
select select "px"
select select "presentation"
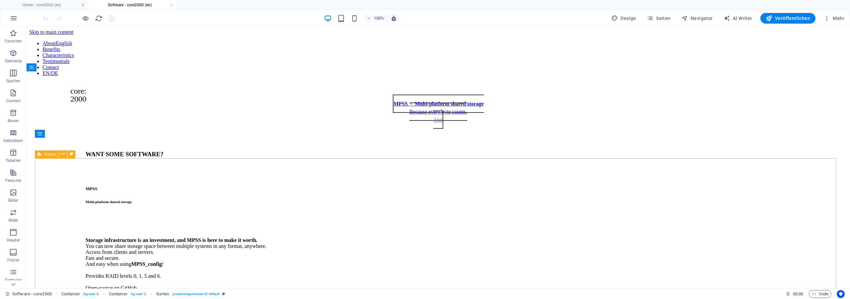
select select "px"
select select "%"
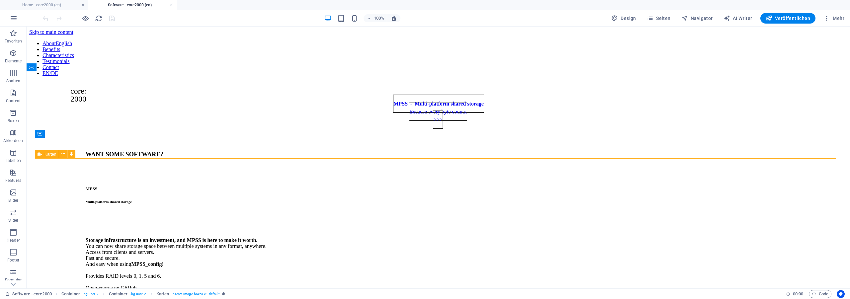
select select "%"
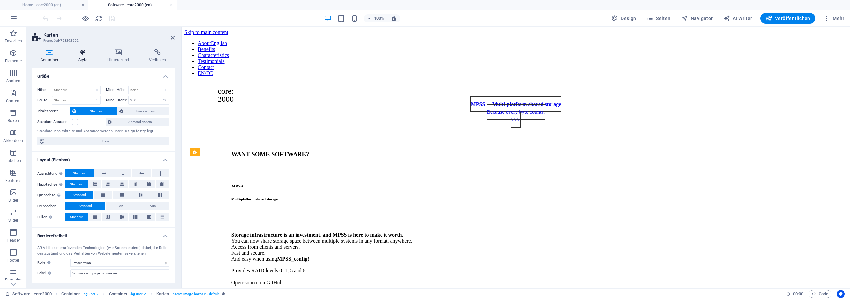
click at [82, 58] on h4 "Style" at bounding box center [84, 56] width 29 height 14
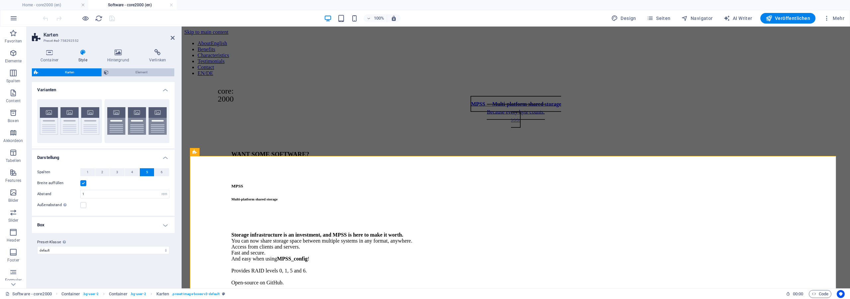
click at [135, 70] on span "Element" at bounding box center [142, 72] width 62 height 8
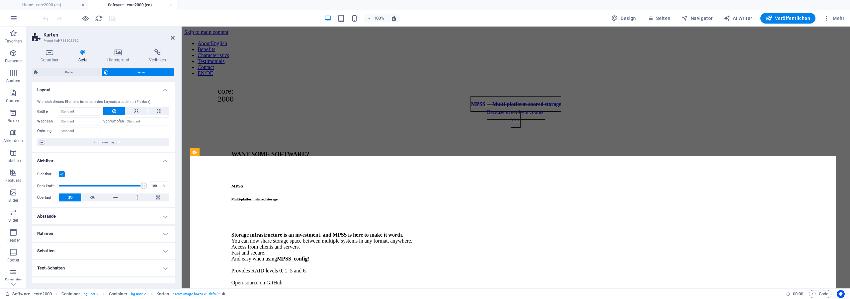
click at [66, 218] on h4 "Abstände" at bounding box center [103, 217] width 143 height 16
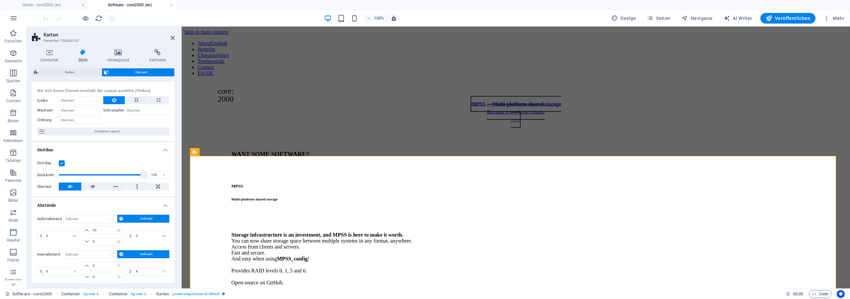
scroll to position [60, 0]
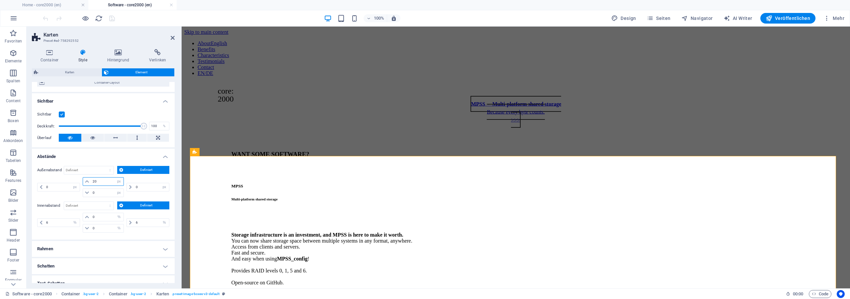
drag, startPoint x: 100, startPoint y: 181, endPoint x: 59, endPoint y: 180, distance: 40.9
click at [91, 180] on input "20" at bounding box center [107, 182] width 33 height 8
type input "25"
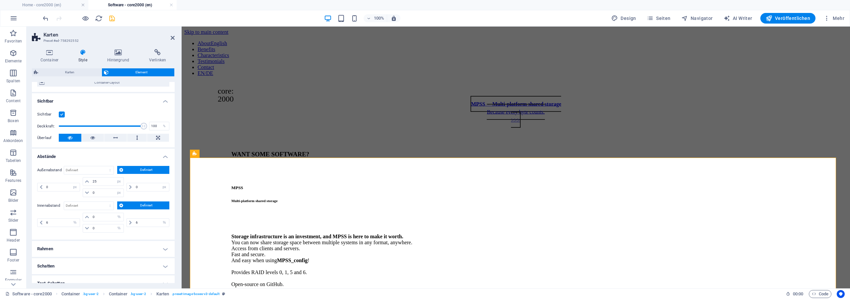
click at [114, 16] on icon "save" at bounding box center [112, 19] width 8 height 8
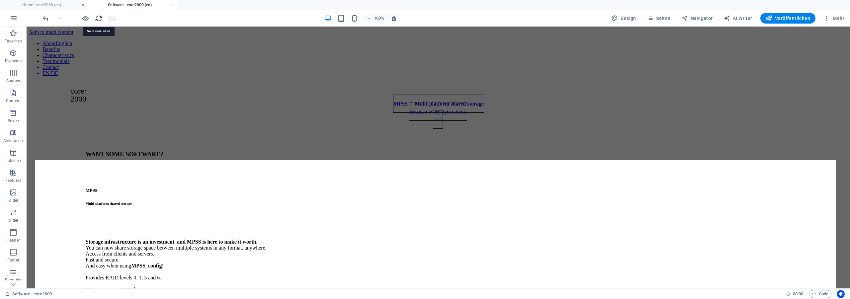
click at [99, 18] on icon "reload" at bounding box center [99, 19] width 8 height 8
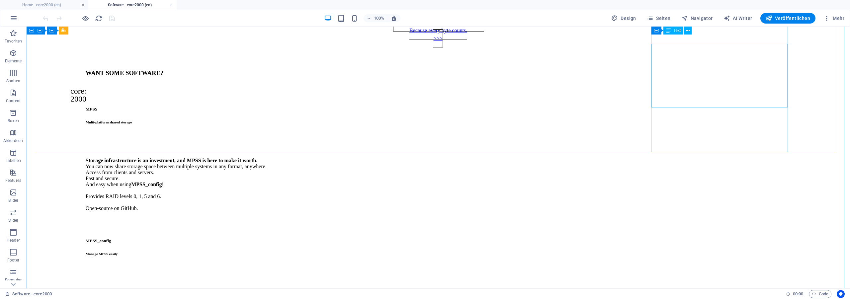
scroll to position [0, 0]
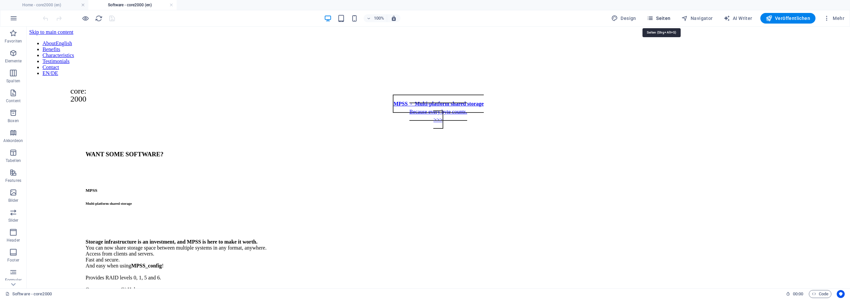
click at [665, 14] on button "Seiten" at bounding box center [658, 18] width 29 height 11
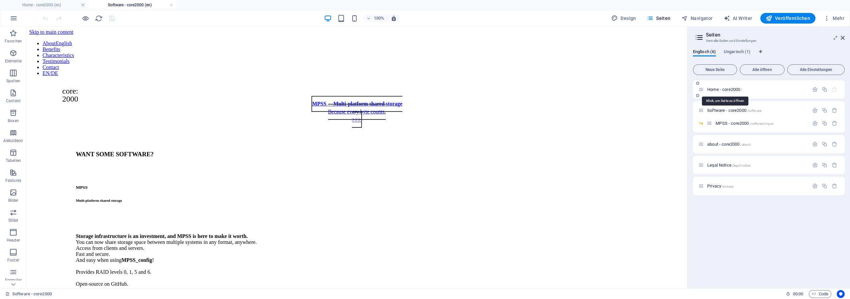
click at [729, 88] on span "Home - core2000 /" at bounding box center [724, 89] width 35 height 5
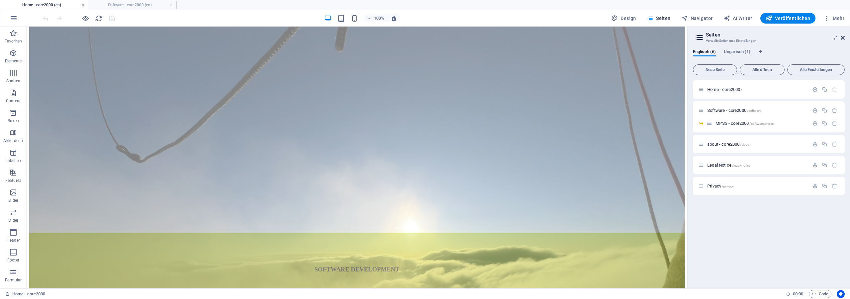
click at [842, 38] on icon at bounding box center [843, 37] width 4 height 5
